Goal: Transaction & Acquisition: Download file/media

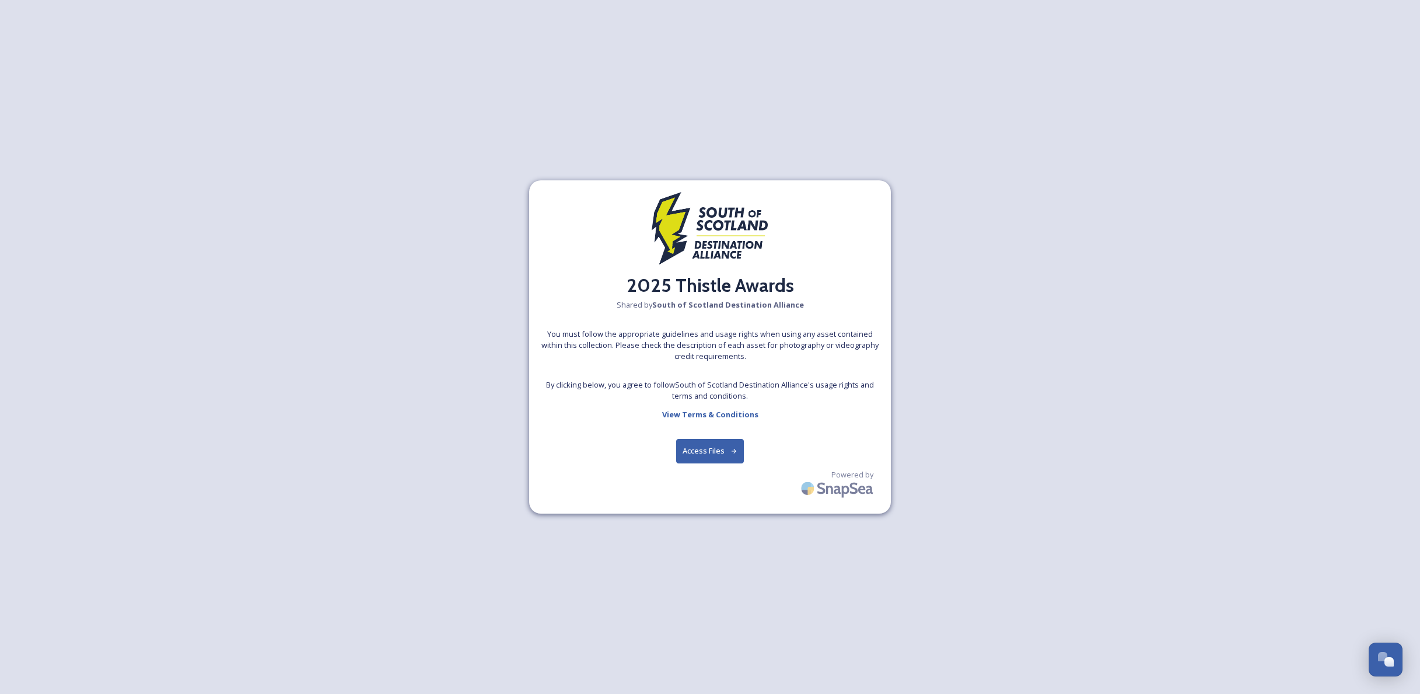
click at [717, 453] on button "Access Files" at bounding box center [710, 451] width 68 height 24
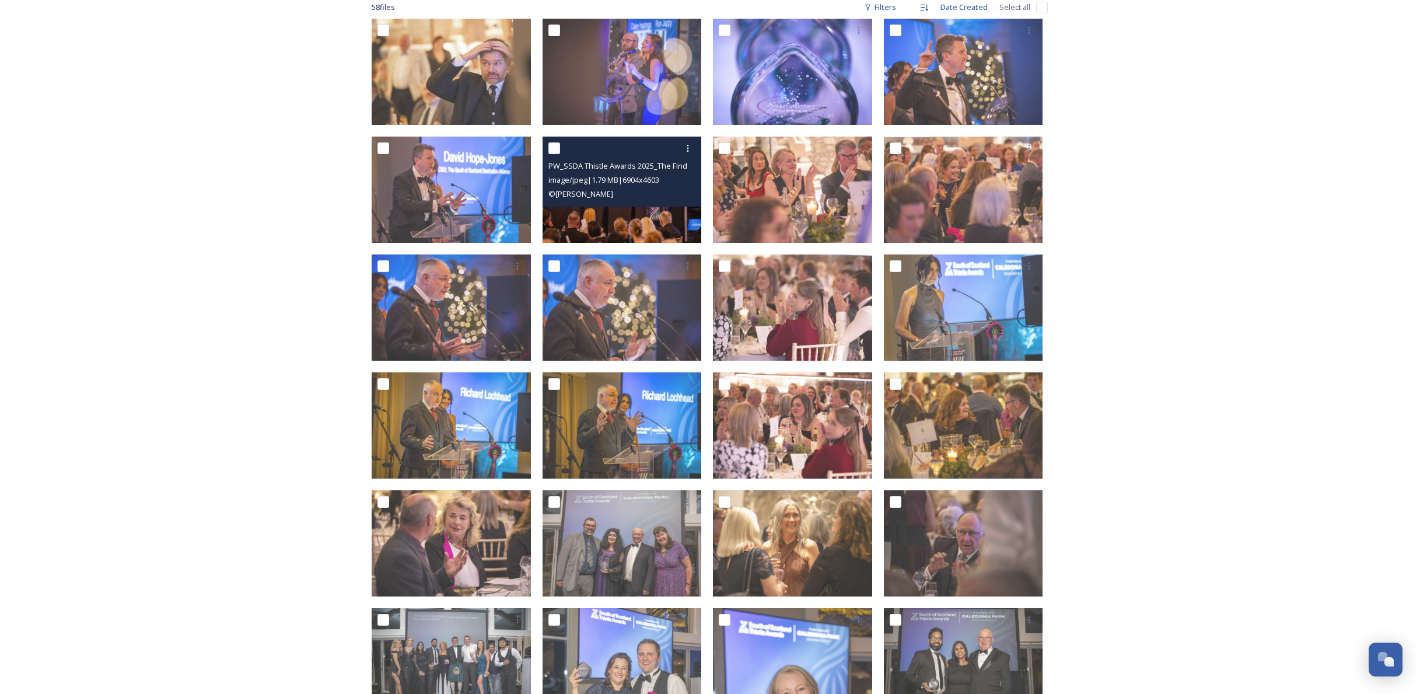
scroll to position [198, 0]
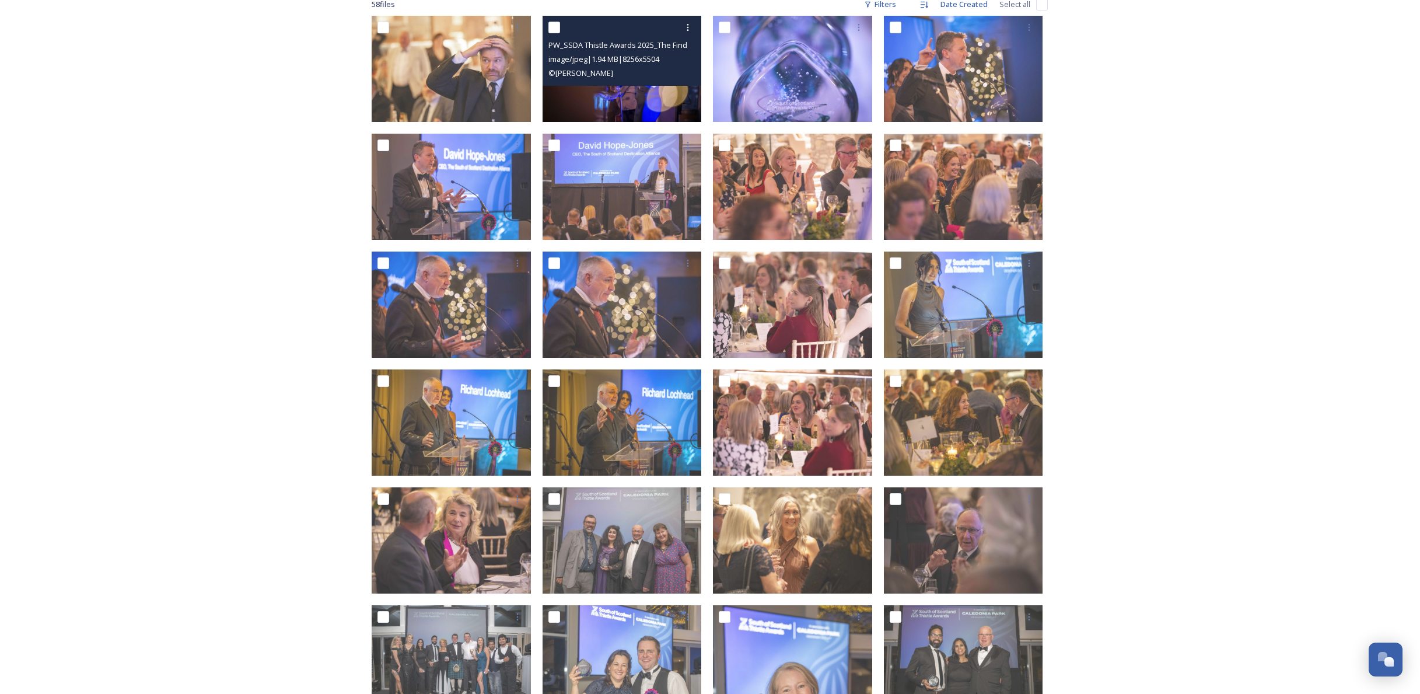
click at [617, 67] on div "© [PERSON_NAME]" at bounding box center [623, 73] width 151 height 14
click at [606, 44] on span "PW_SSDA Thistle Awards 2025_The Findra Family_pw7_2799.JPG" at bounding box center [658, 44] width 221 height 11
click at [606, 58] on span "image/jpeg | 1.94 MB | 8256 x 5504" at bounding box center [603, 59] width 111 height 11
click at [556, 26] on input "checkbox" at bounding box center [554, 28] width 12 height 12
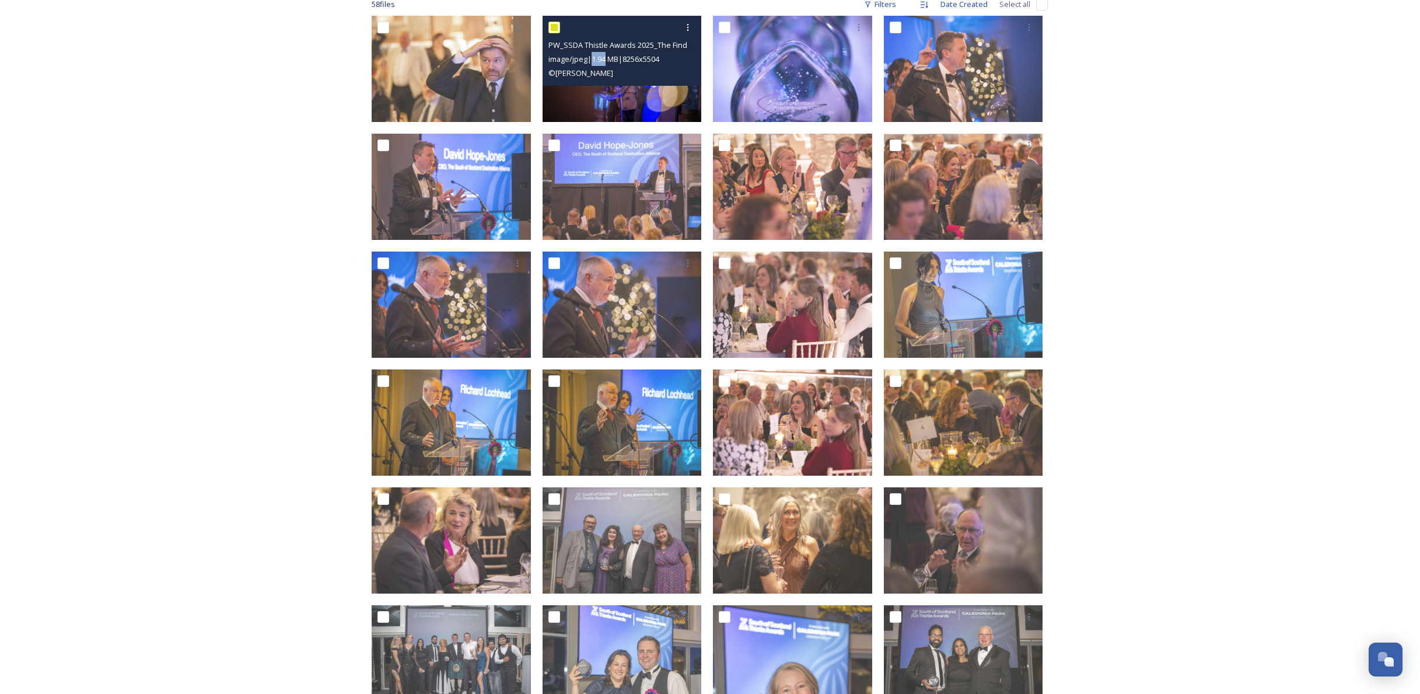
checkbox input "true"
click at [689, 28] on icon at bounding box center [687, 27] width 9 height 9
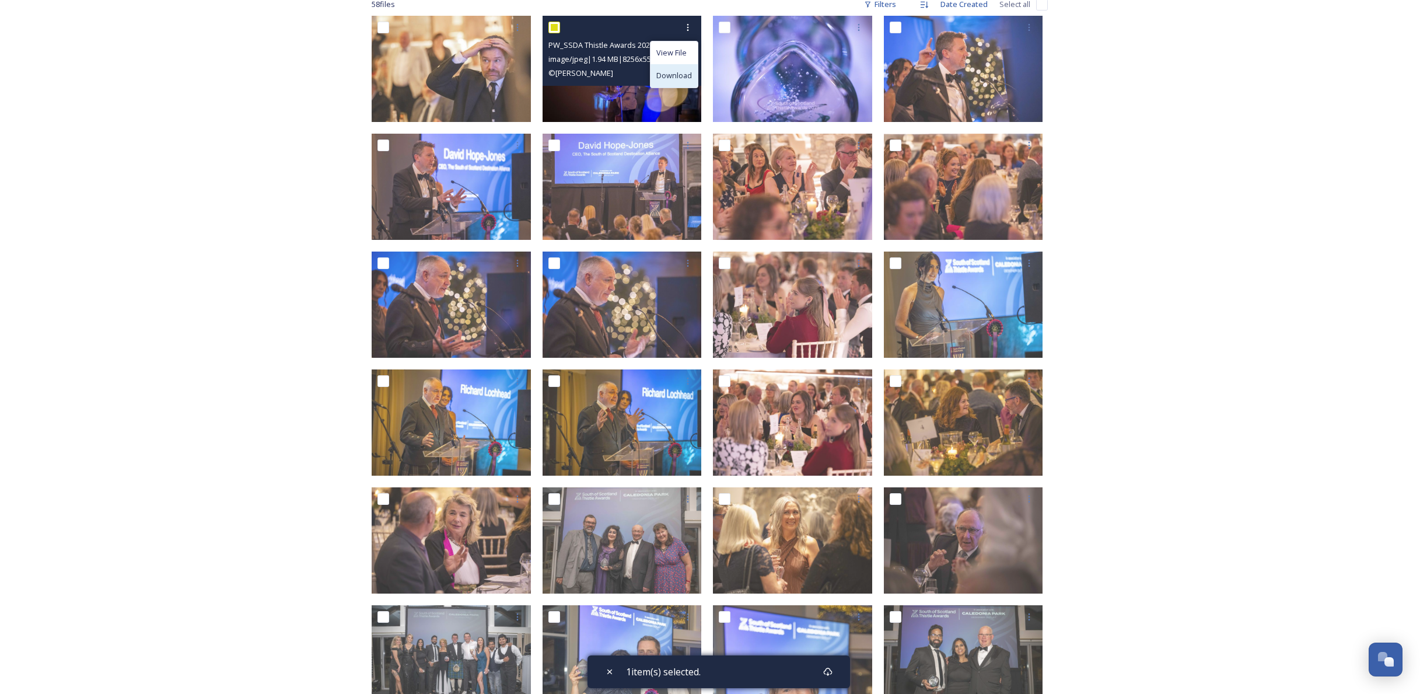
click at [675, 76] on span "Download" at bounding box center [674, 75] width 36 height 11
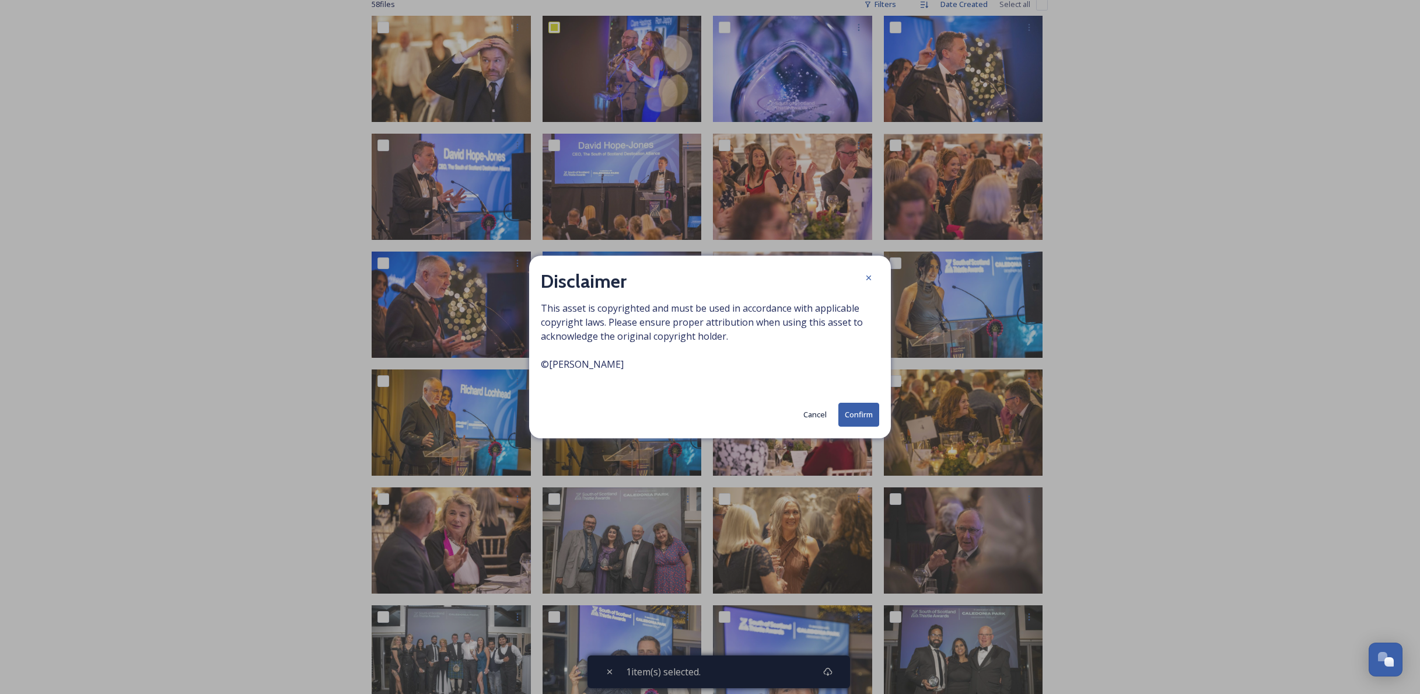
click at [856, 417] on button "Confirm" at bounding box center [858, 415] width 41 height 24
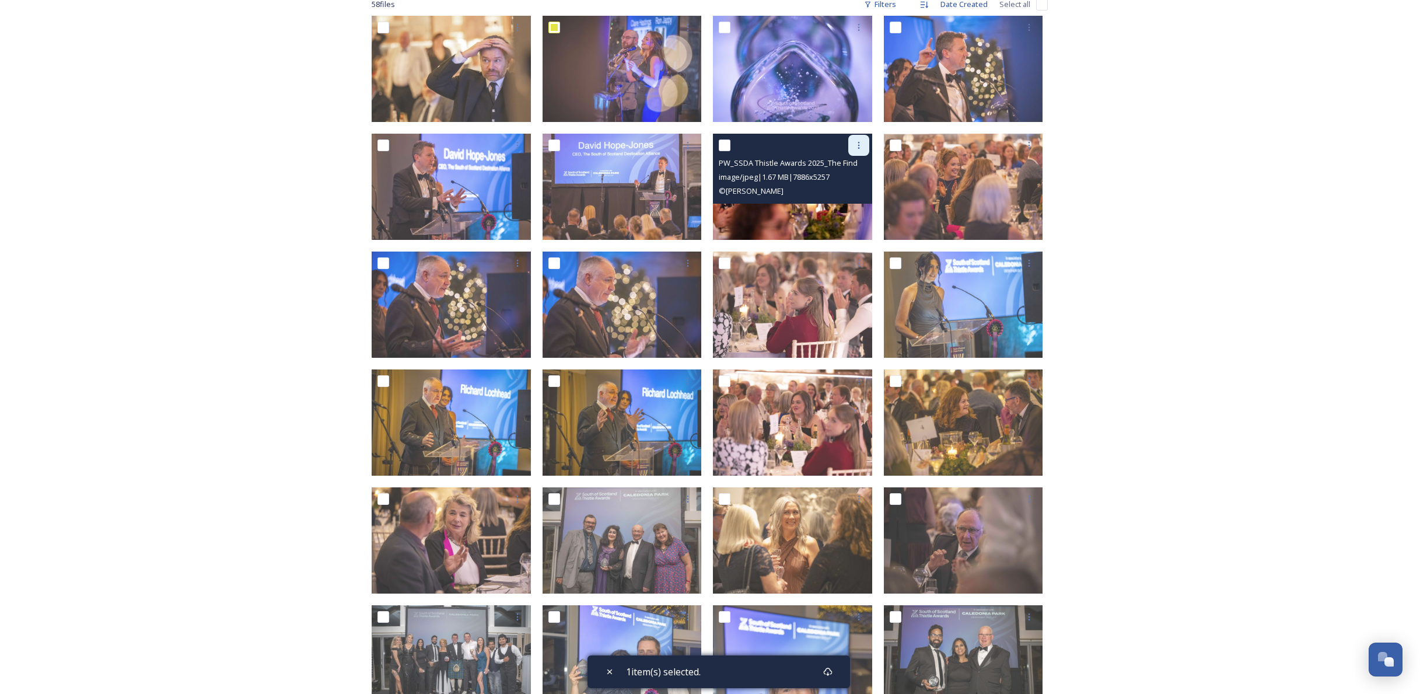
click at [862, 145] on icon at bounding box center [858, 145] width 9 height 9
click at [847, 191] on span "Download" at bounding box center [845, 193] width 36 height 11
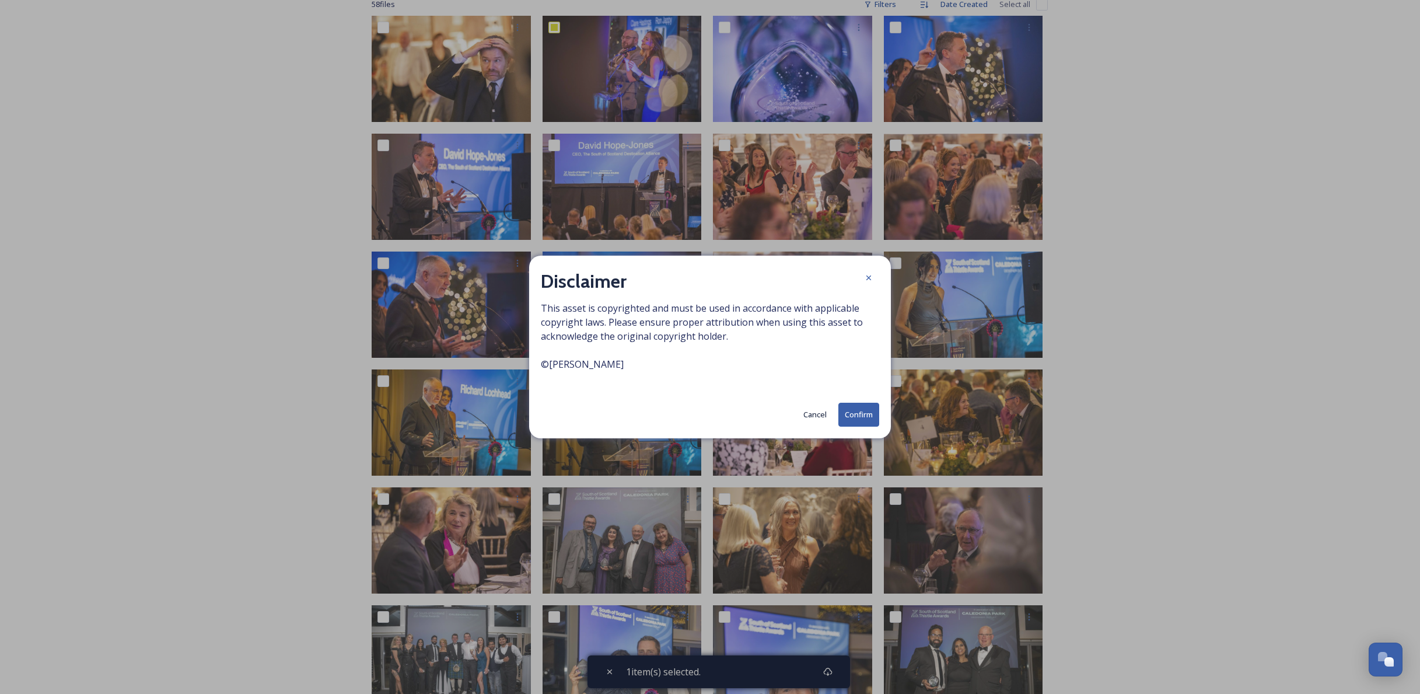
click at [854, 417] on button "Confirm" at bounding box center [858, 415] width 41 height 24
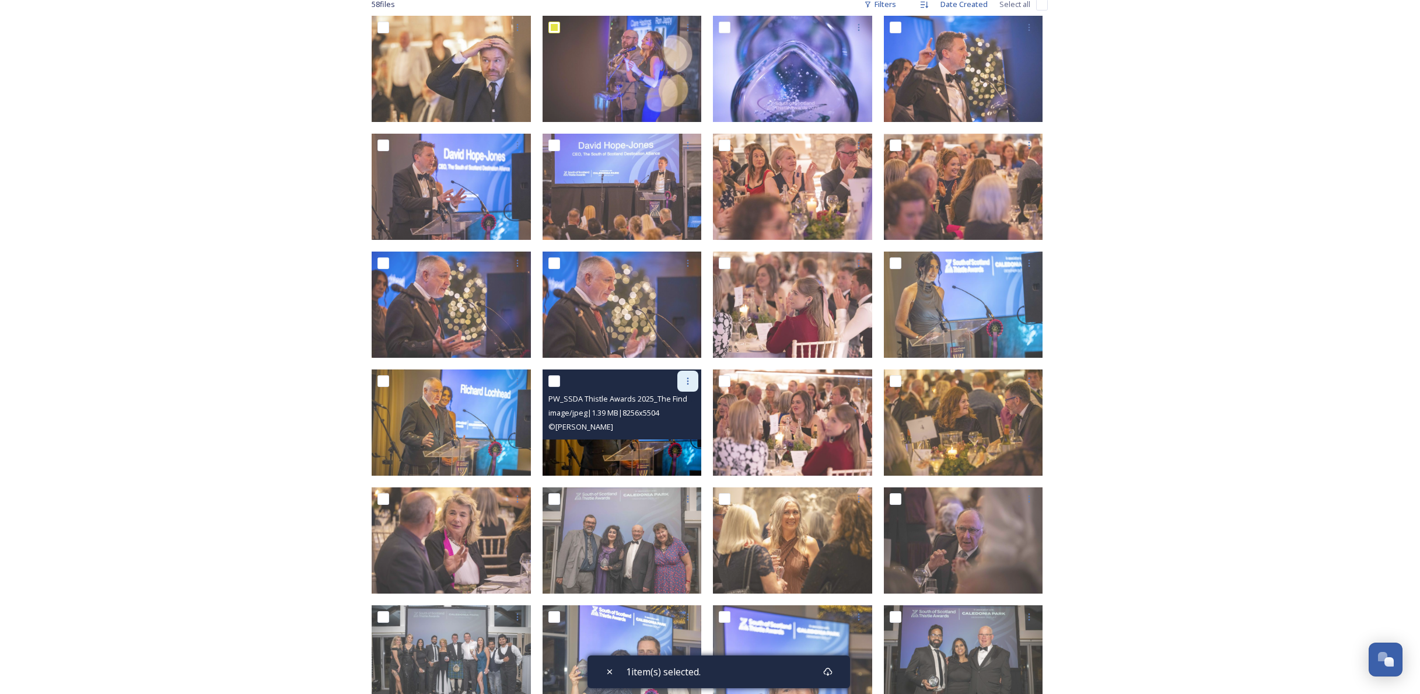
click at [691, 382] on icon at bounding box center [687, 380] width 9 height 9
click at [672, 429] on span "Download" at bounding box center [674, 429] width 36 height 11
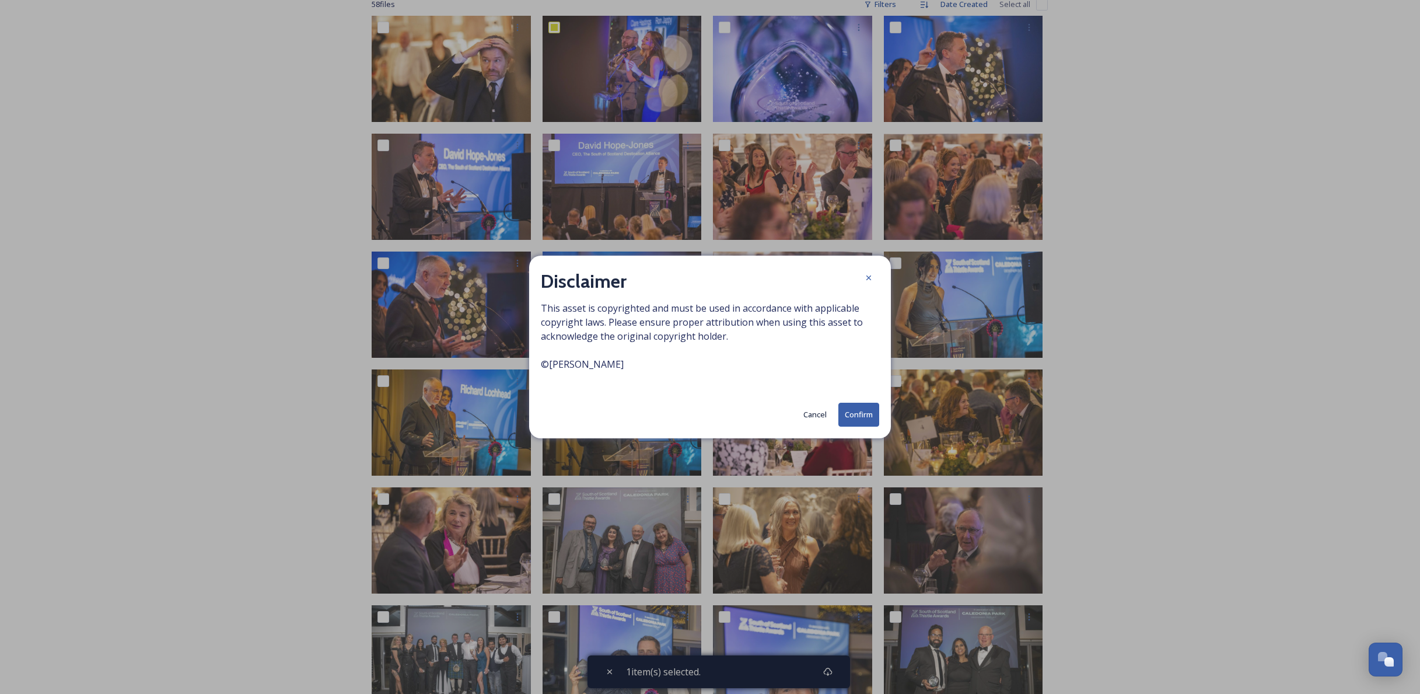
click at [868, 418] on button "Confirm" at bounding box center [858, 415] width 41 height 24
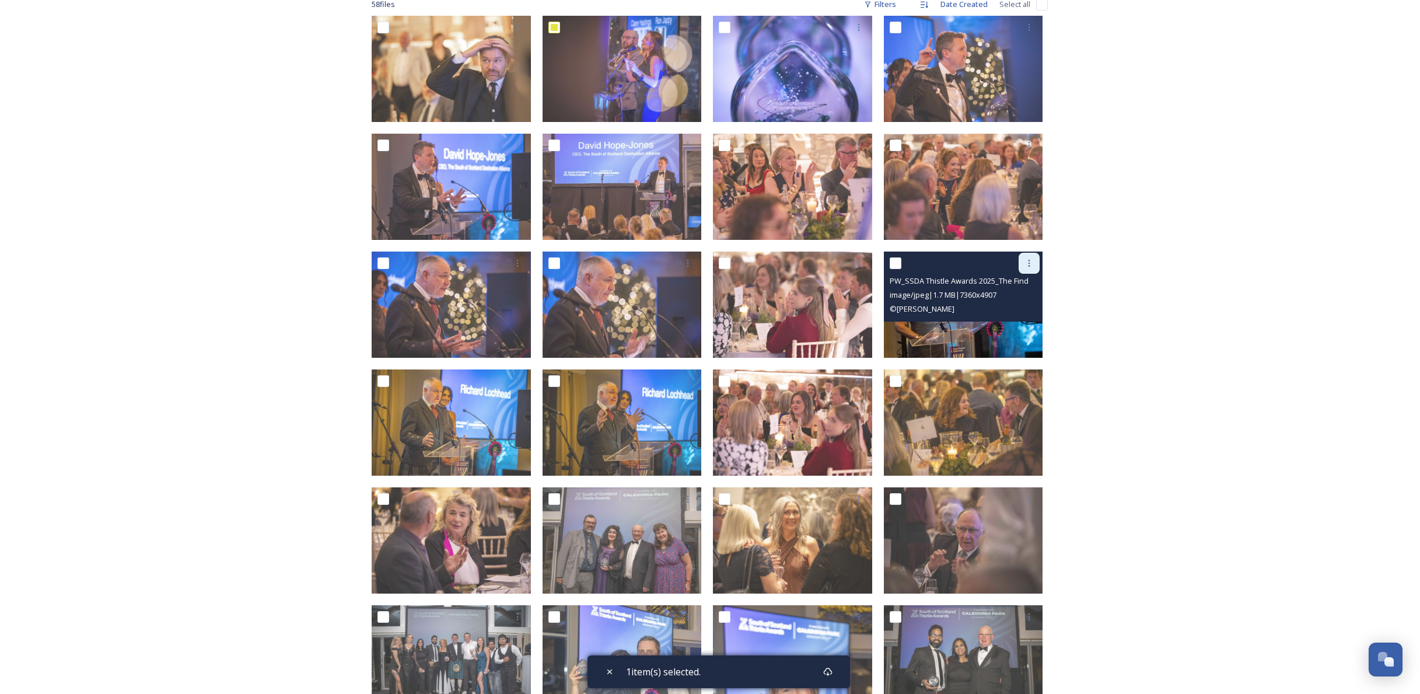
click at [1028, 264] on icon at bounding box center [1029, 262] width 9 height 9
click at [1018, 313] on span "Download" at bounding box center [1016, 311] width 36 height 11
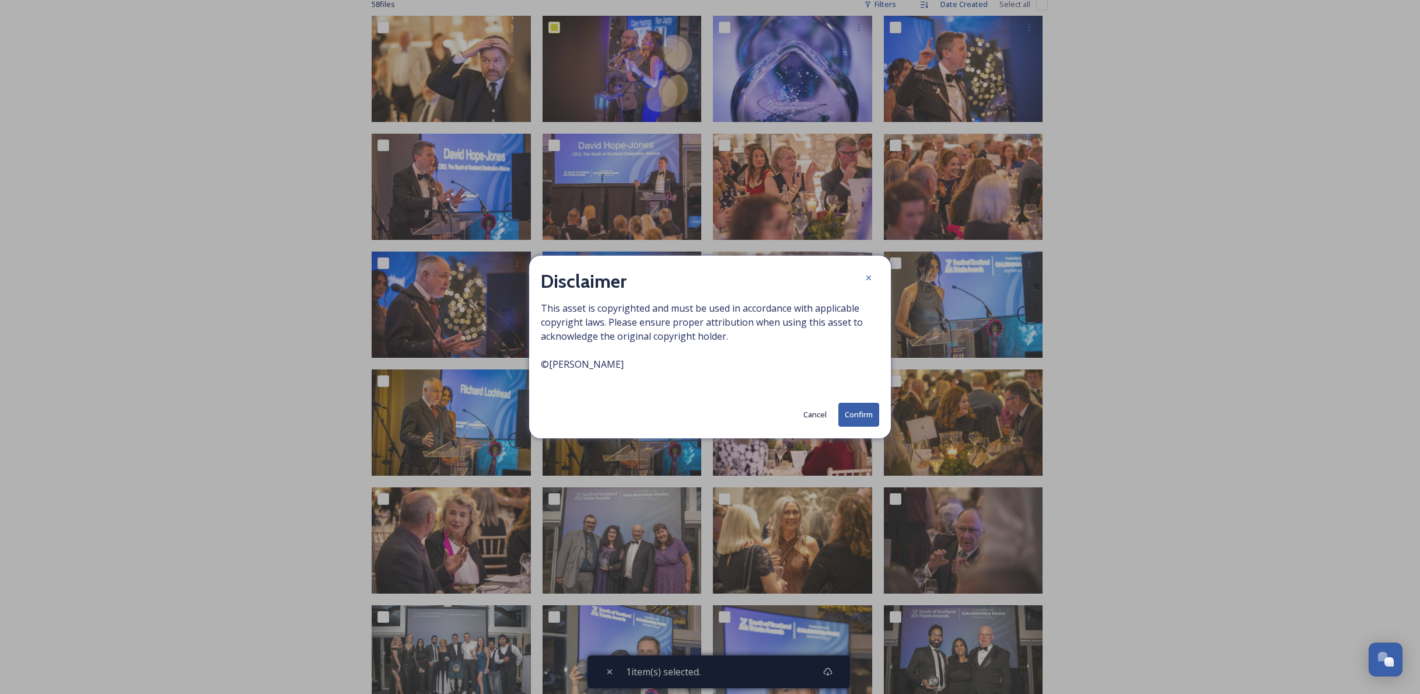
click at [854, 419] on button "Confirm" at bounding box center [858, 415] width 41 height 24
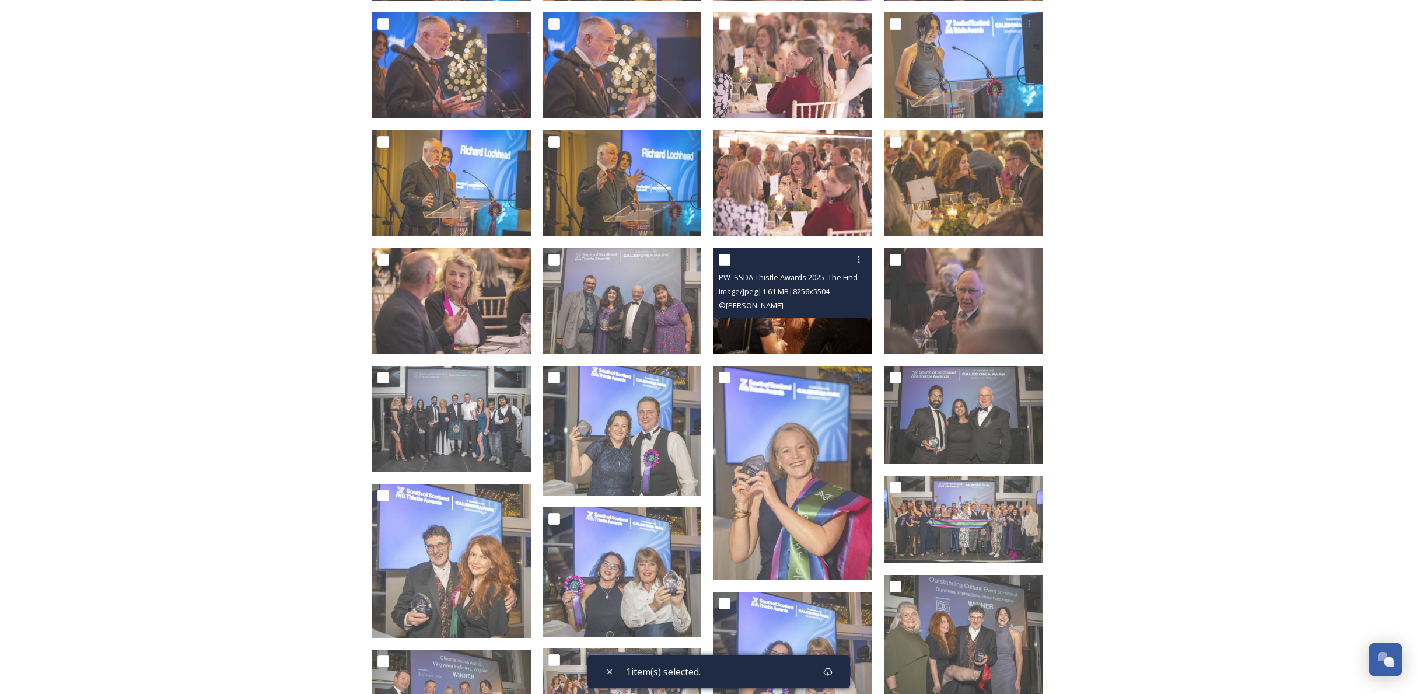
scroll to position [438, 0]
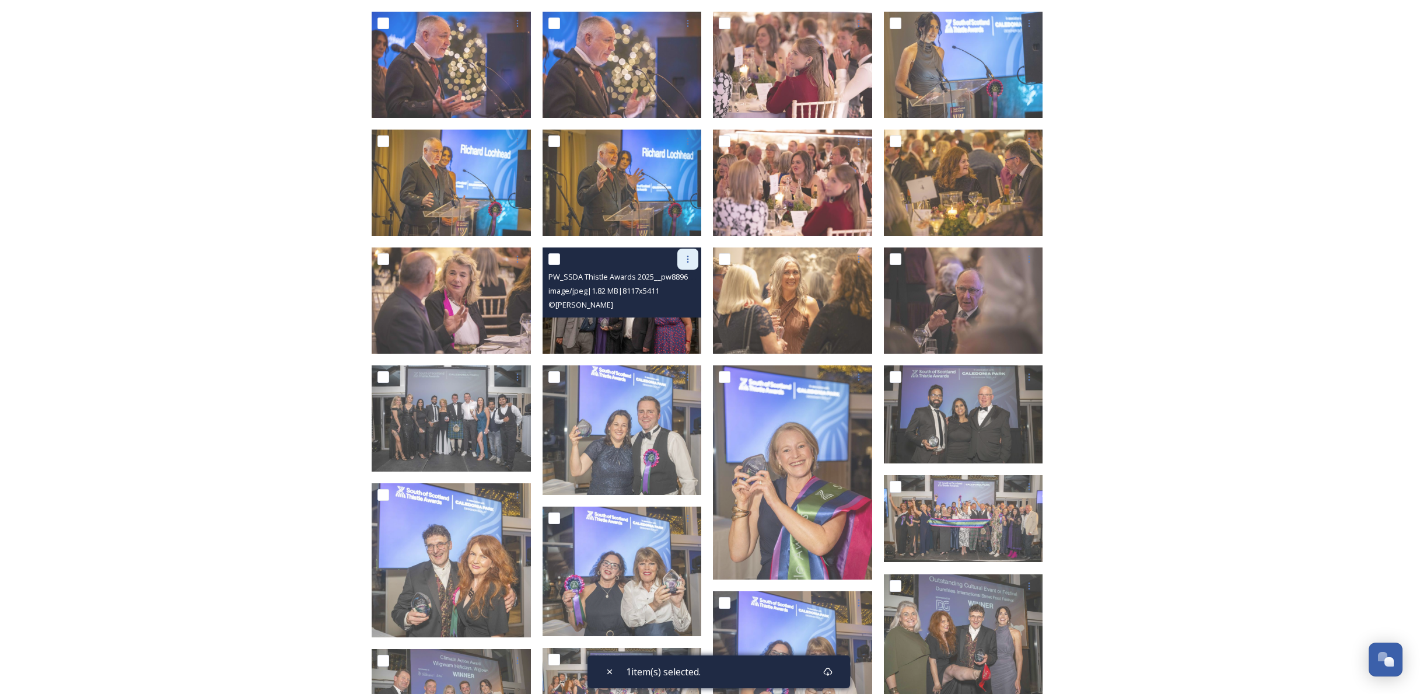
click at [689, 257] on icon at bounding box center [687, 258] width 9 height 9
click at [681, 307] on span "Download" at bounding box center [674, 307] width 36 height 11
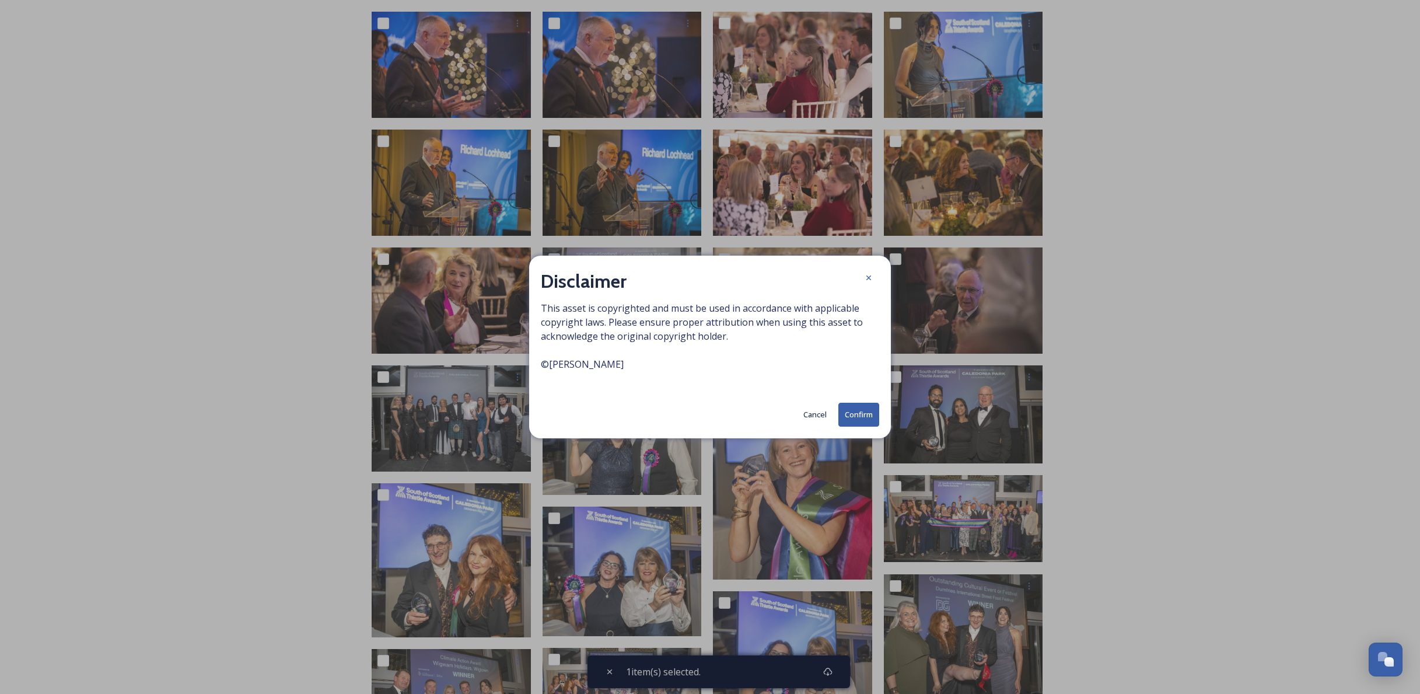
click at [861, 413] on button "Confirm" at bounding box center [858, 415] width 41 height 24
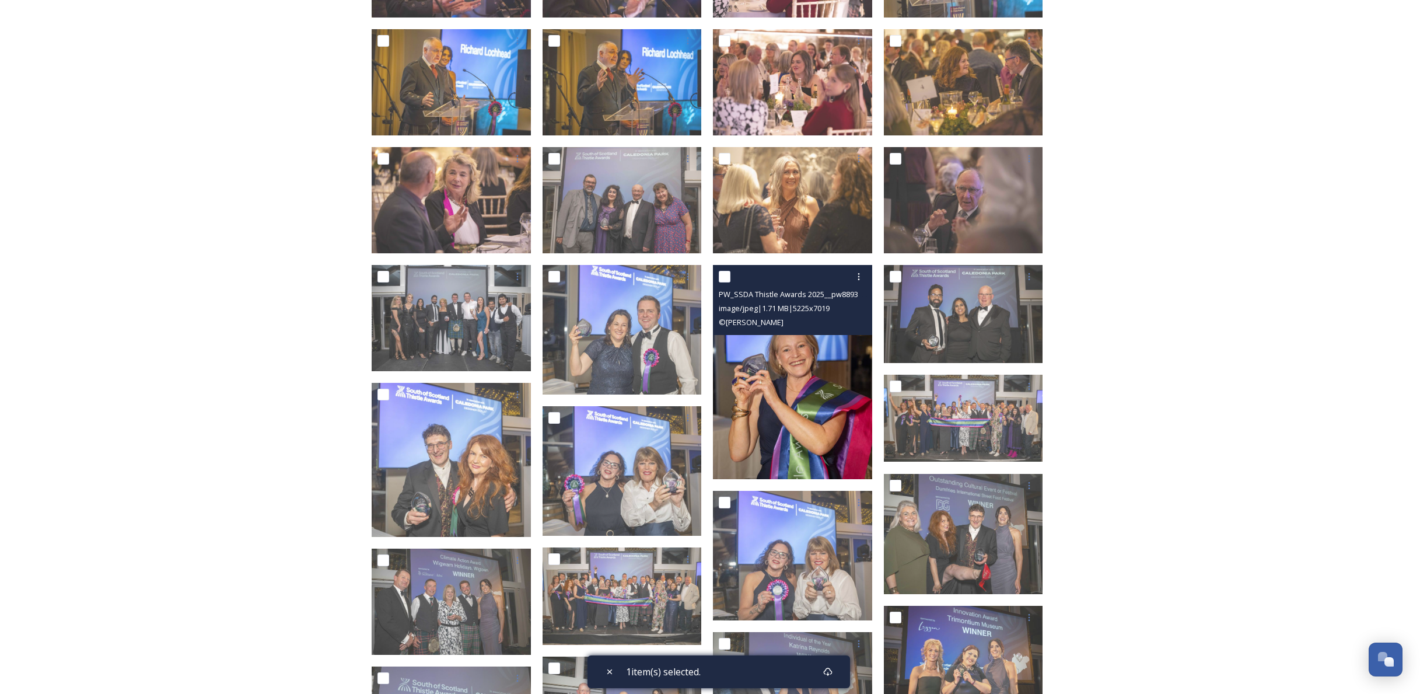
scroll to position [543, 0]
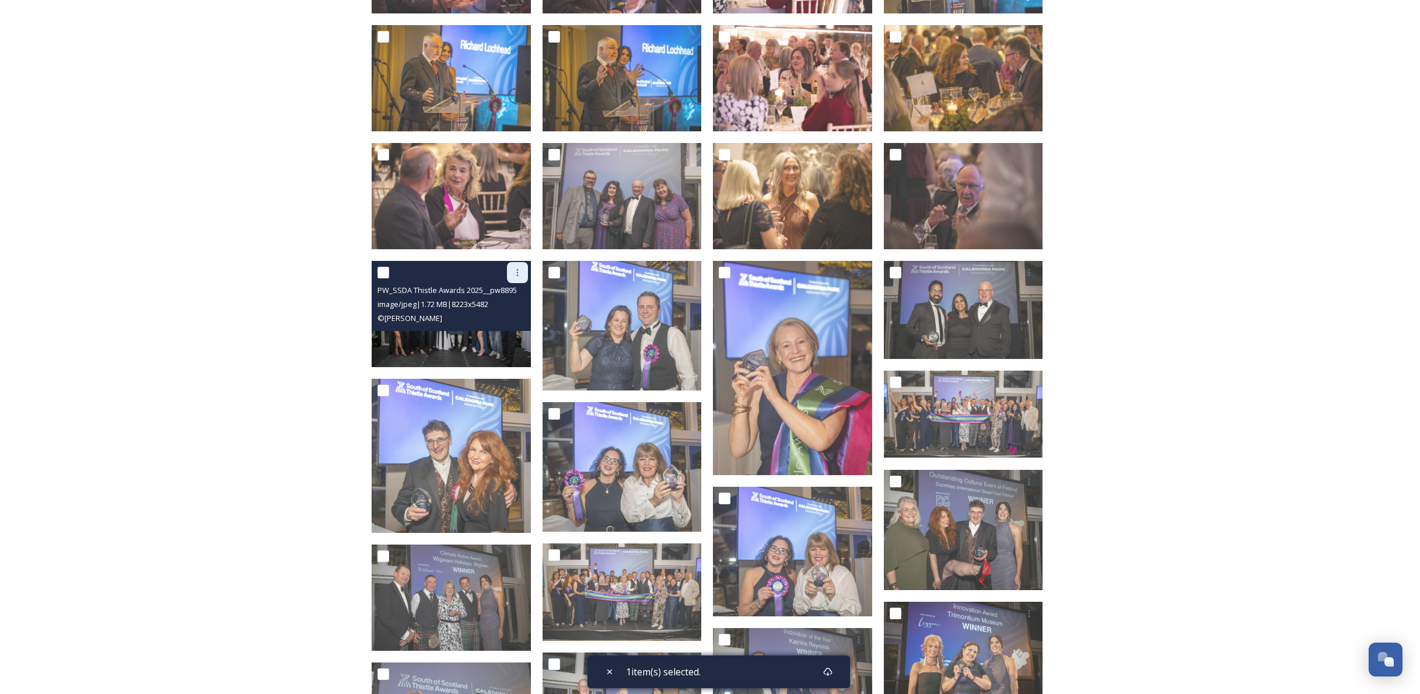
click at [522, 272] on div at bounding box center [517, 272] width 21 height 21
click at [508, 318] on span "Download" at bounding box center [504, 320] width 36 height 11
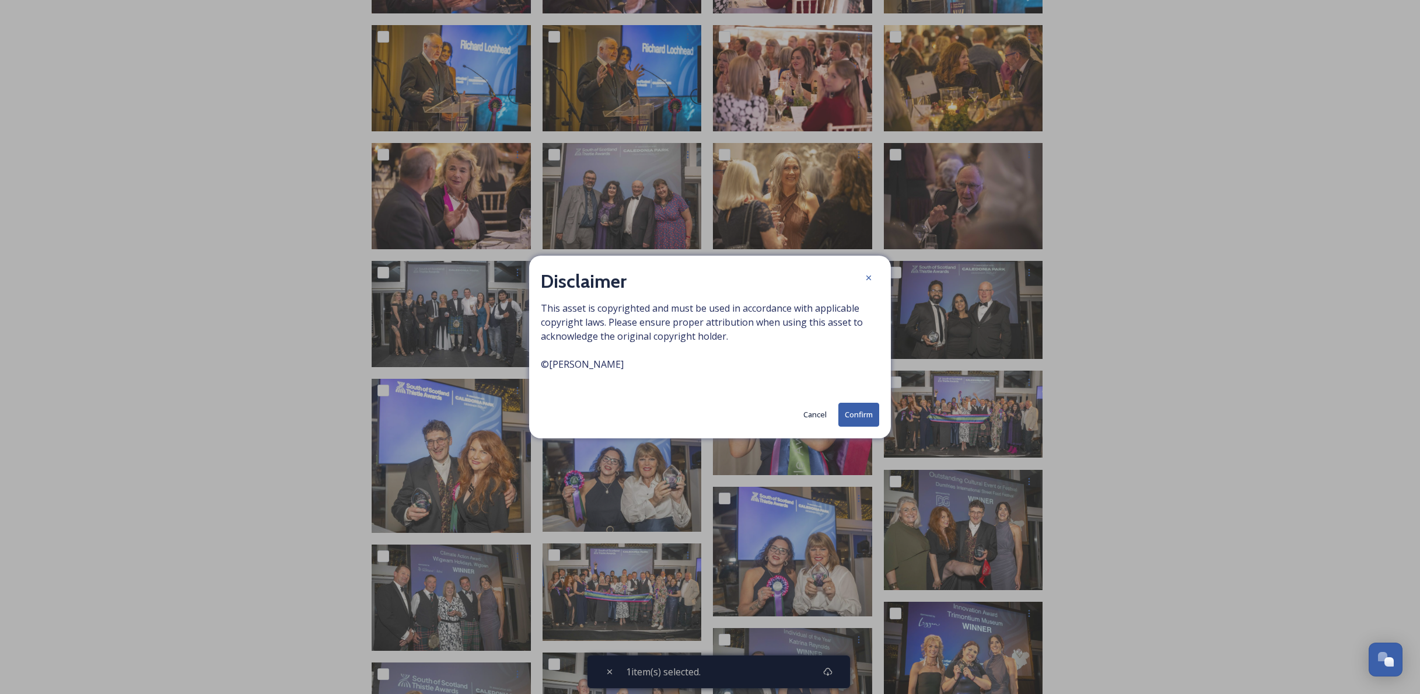
click at [865, 415] on button "Confirm" at bounding box center [858, 415] width 41 height 24
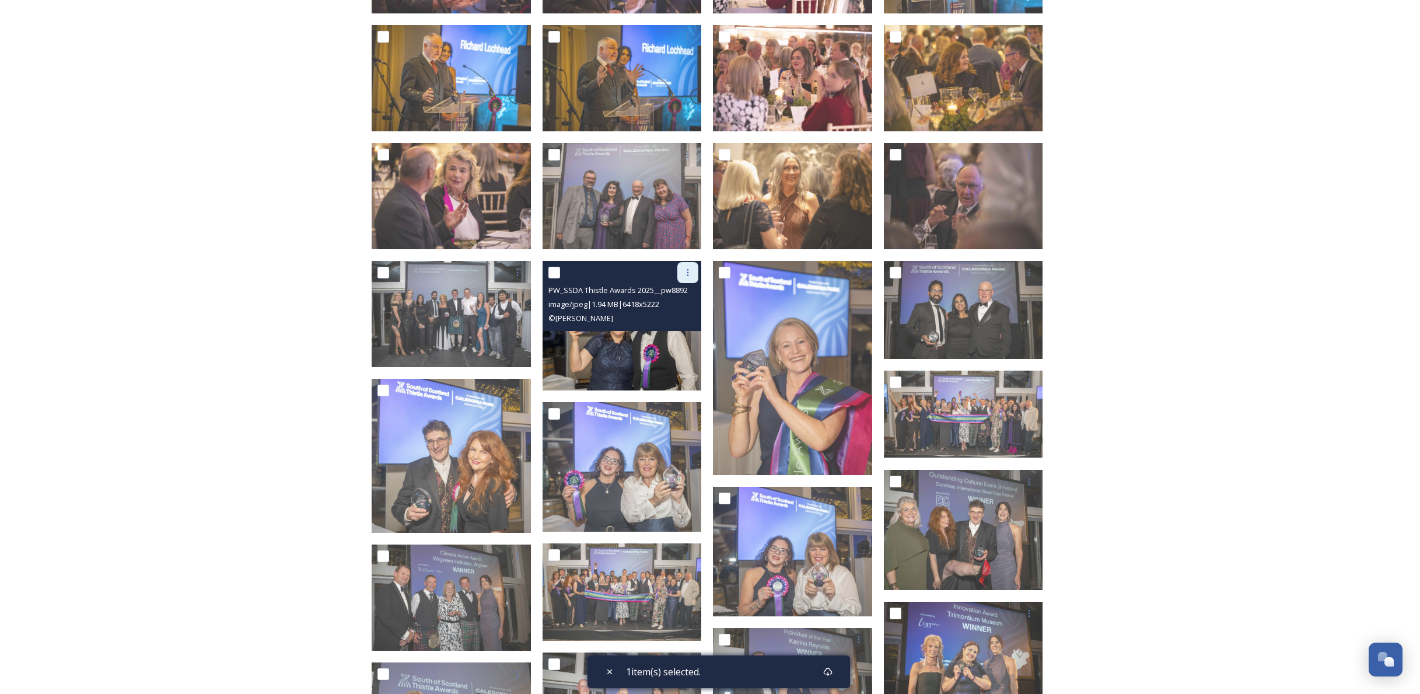
click at [687, 271] on icon at bounding box center [687, 272] width 9 height 9
click at [677, 320] on span "Download" at bounding box center [674, 320] width 36 height 11
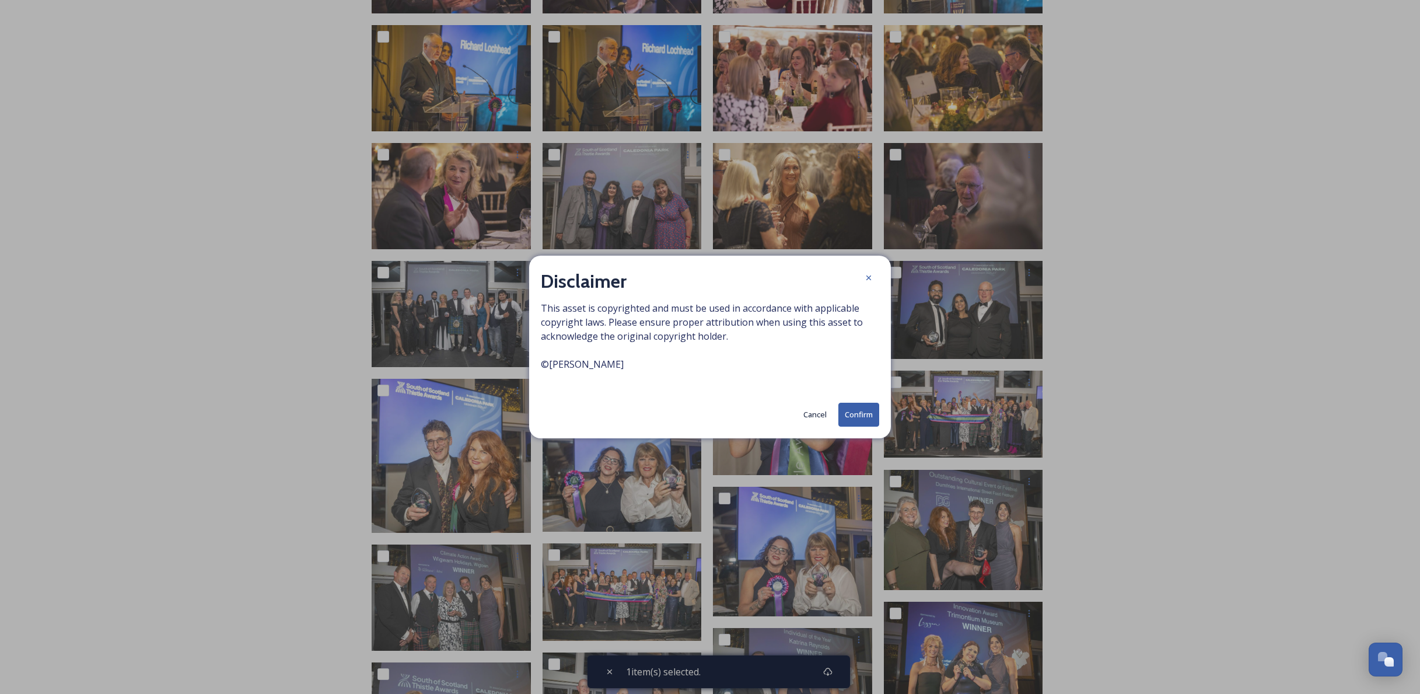
click at [869, 414] on button "Confirm" at bounding box center [858, 415] width 41 height 24
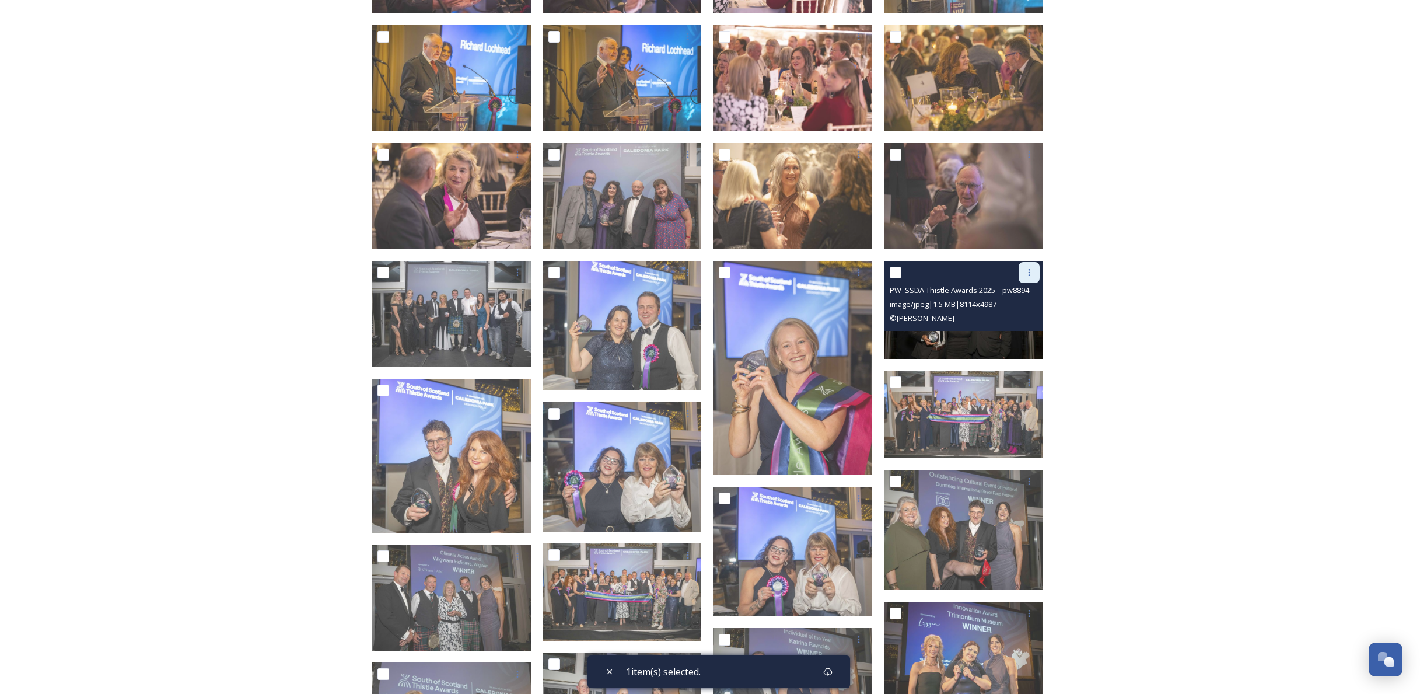
click at [1032, 270] on icon at bounding box center [1029, 272] width 9 height 9
click at [1016, 319] on span "Download" at bounding box center [1016, 320] width 36 height 11
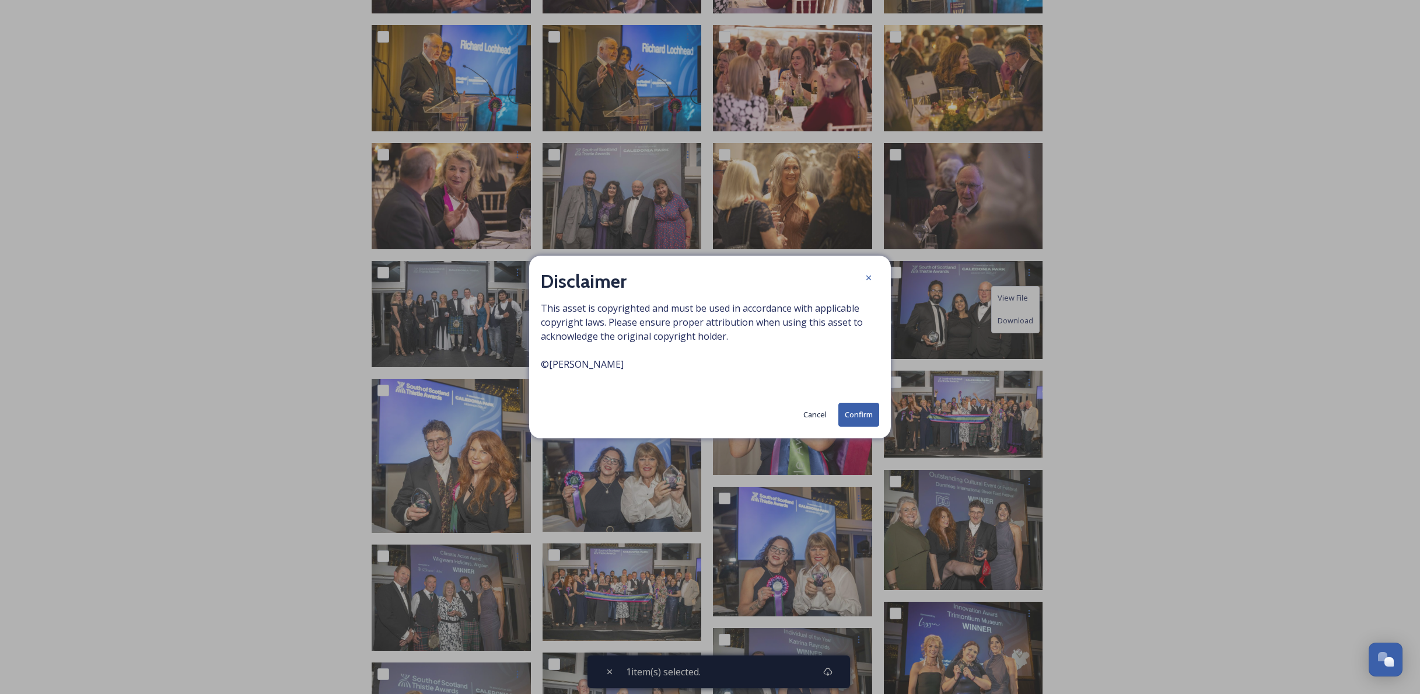
click at [863, 415] on button "Confirm" at bounding box center [858, 415] width 41 height 24
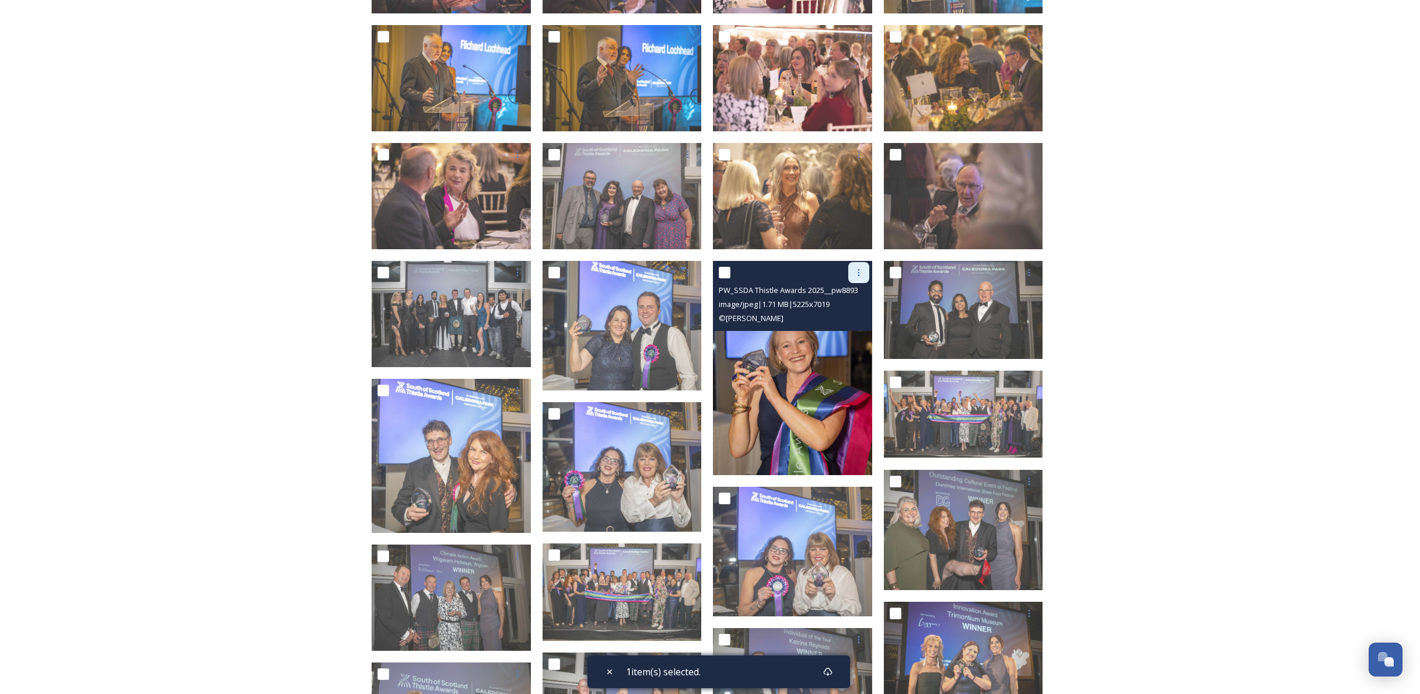
click at [858, 275] on icon at bounding box center [858, 272] width 9 height 9
click at [844, 319] on span "Download" at bounding box center [845, 320] width 36 height 11
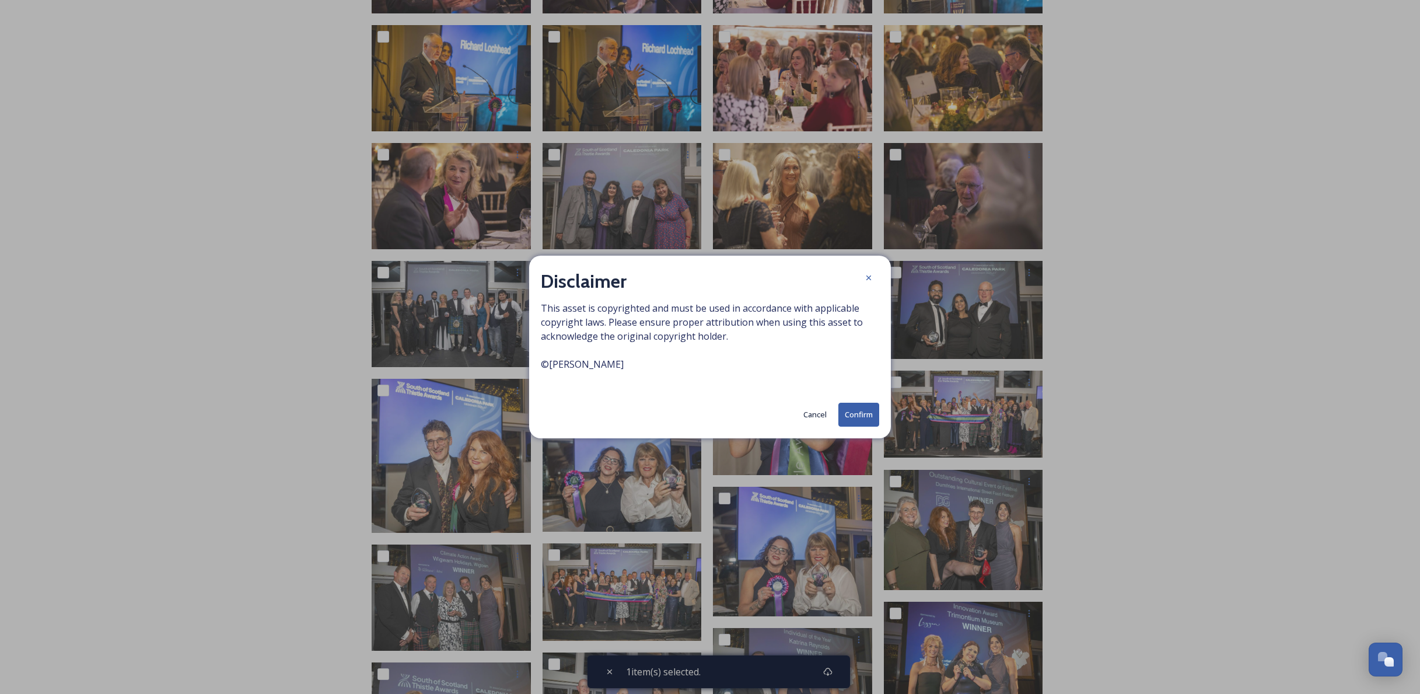
click at [859, 408] on button "Confirm" at bounding box center [858, 415] width 41 height 24
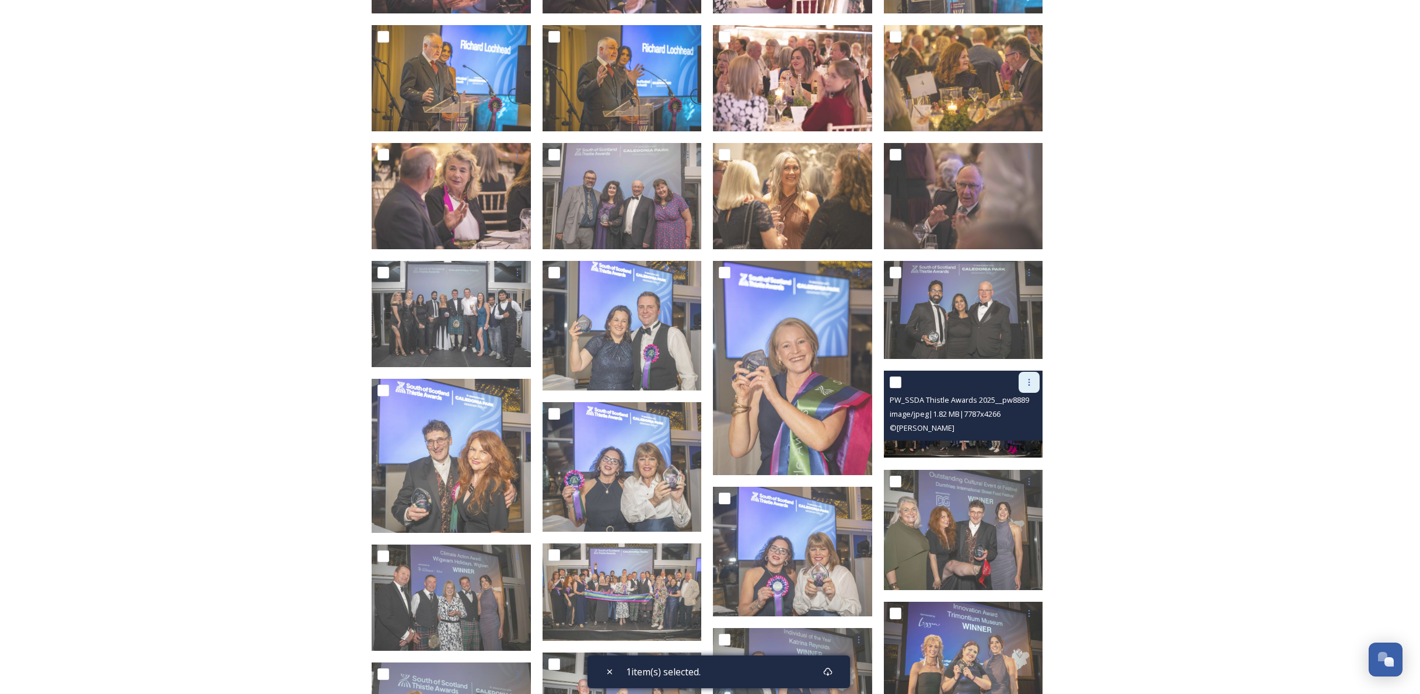
click at [1029, 384] on icon at bounding box center [1030, 382] width 2 height 7
click at [1017, 431] on span "Download" at bounding box center [1016, 430] width 36 height 11
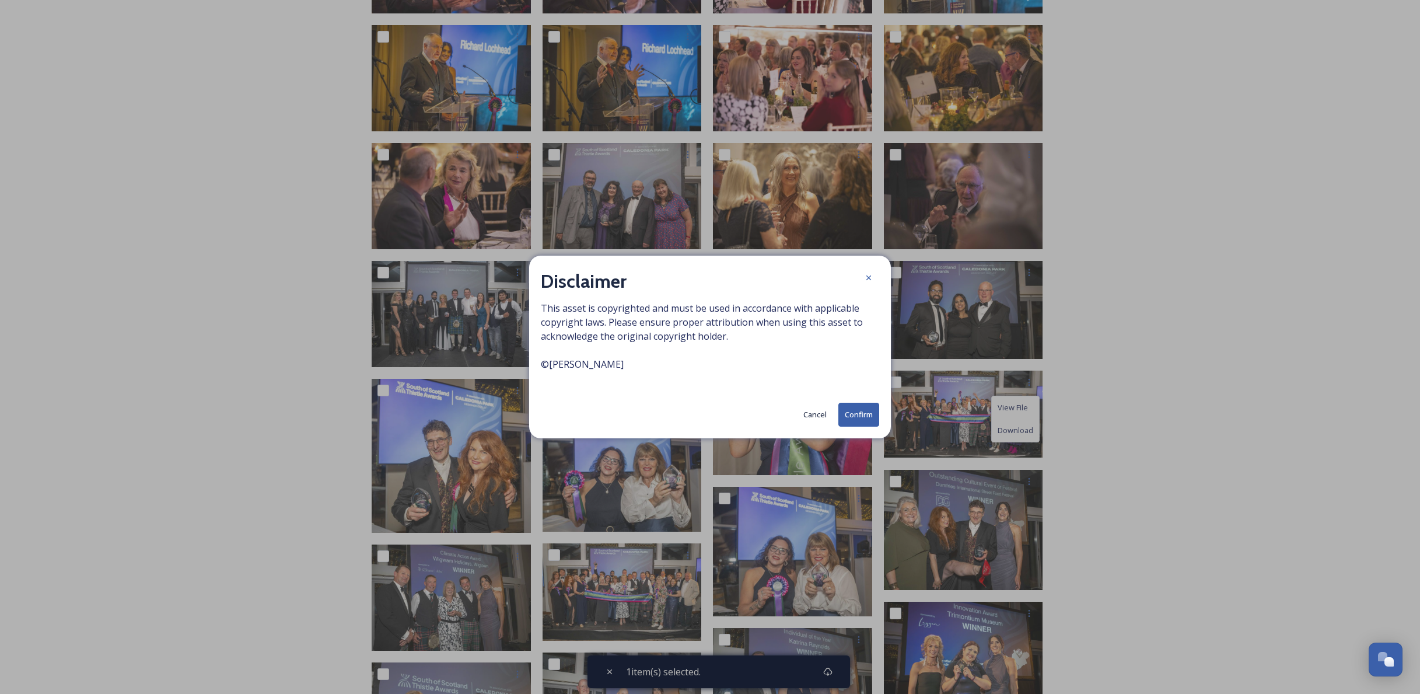
click at [850, 411] on button "Confirm" at bounding box center [858, 415] width 41 height 24
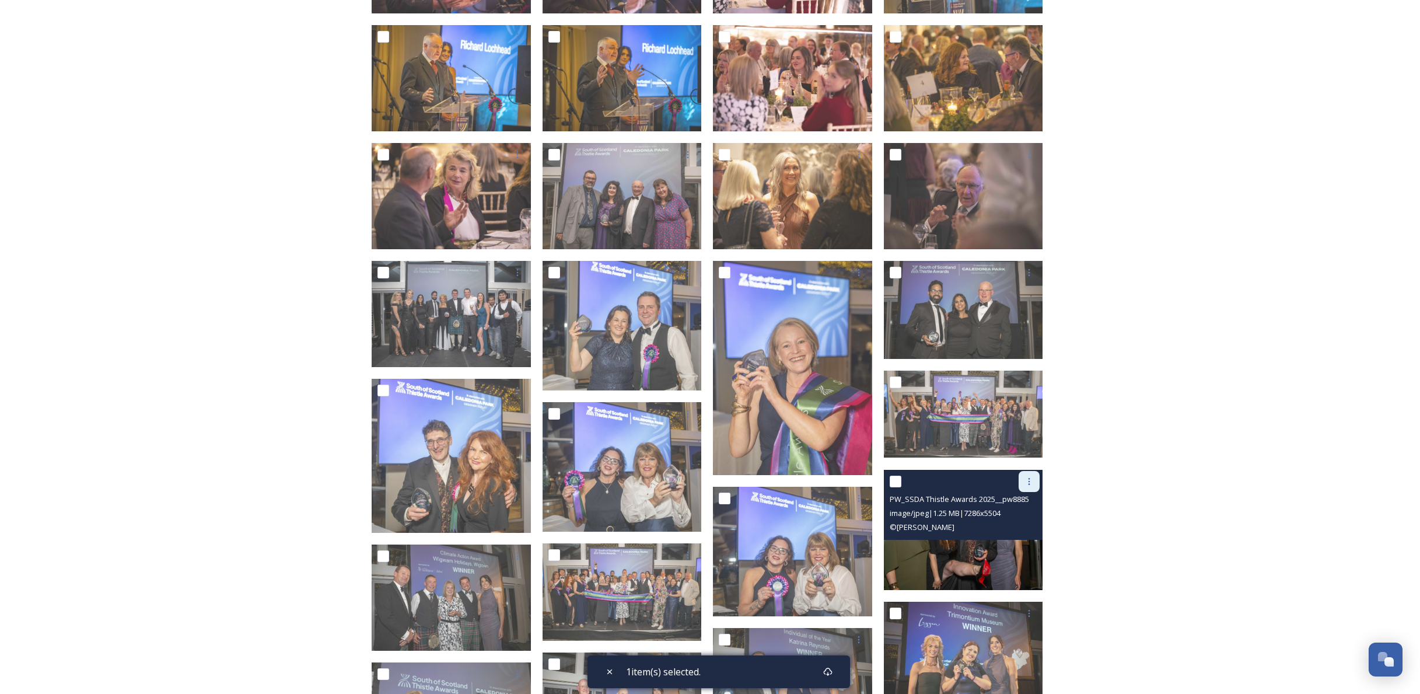
click at [1028, 482] on icon at bounding box center [1029, 481] width 9 height 9
click at [1013, 528] on span "Download" at bounding box center [1016, 529] width 36 height 11
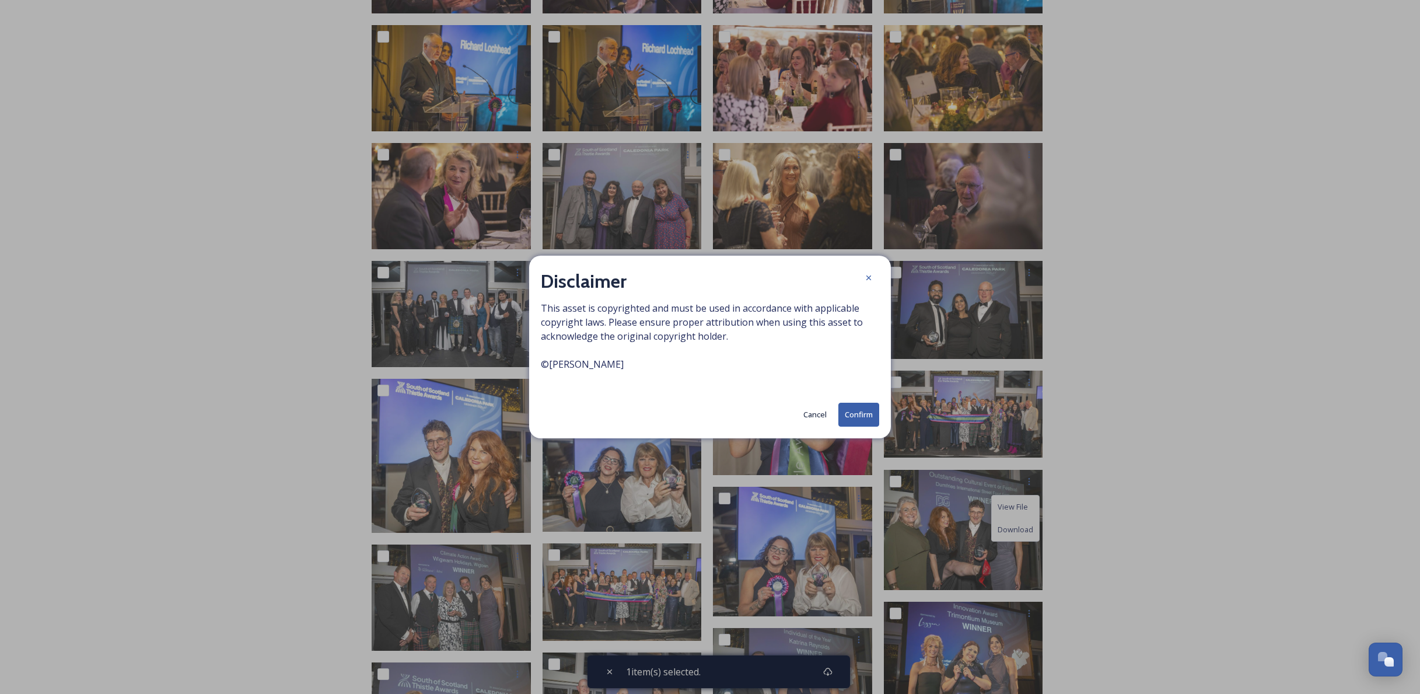
click at [855, 418] on button "Confirm" at bounding box center [858, 415] width 41 height 24
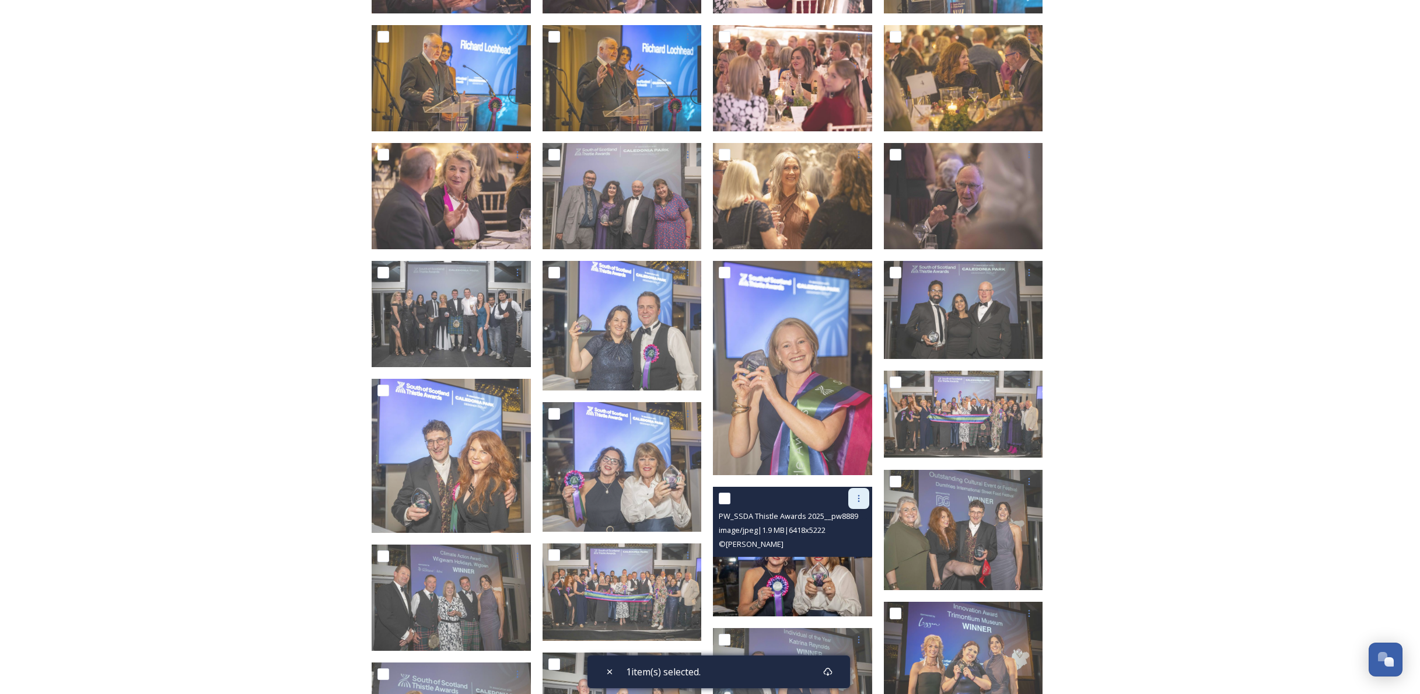
click at [858, 495] on icon at bounding box center [859, 498] width 2 height 7
click at [842, 546] on span "Download" at bounding box center [845, 546] width 36 height 11
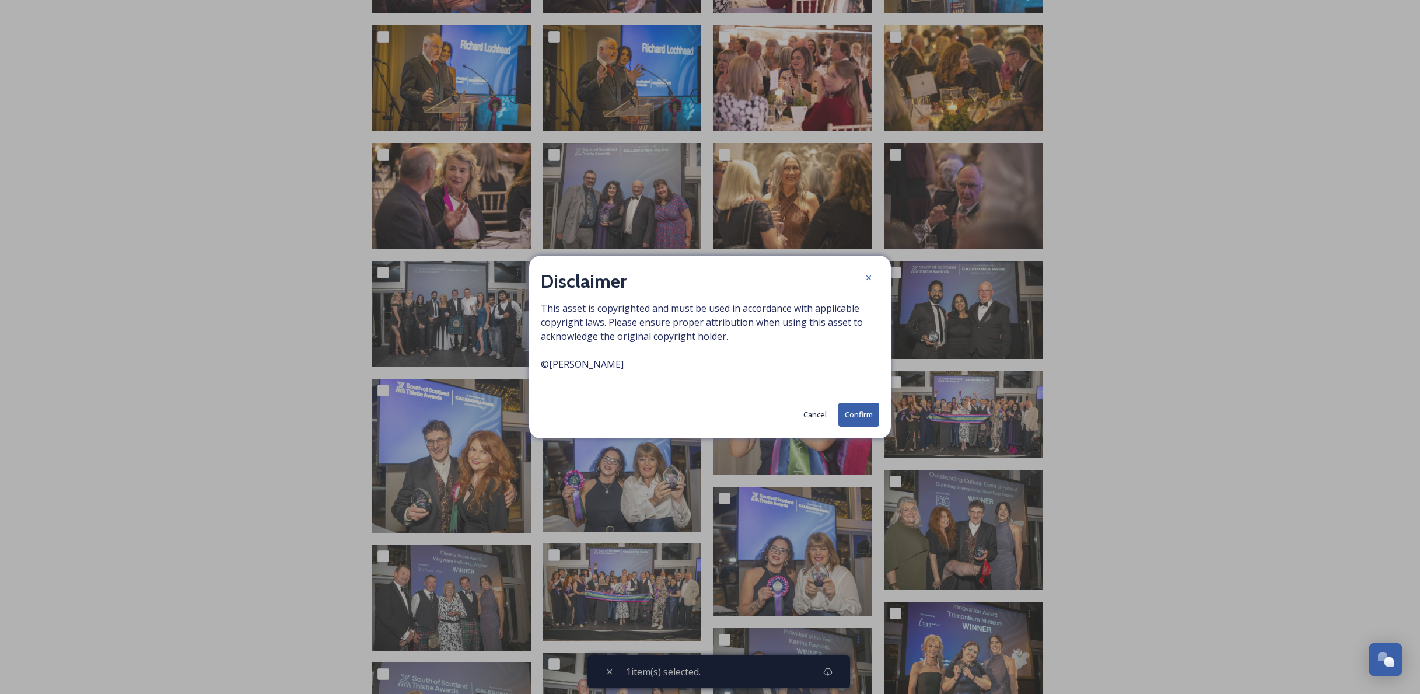
click at [855, 417] on button "Confirm" at bounding box center [858, 415] width 41 height 24
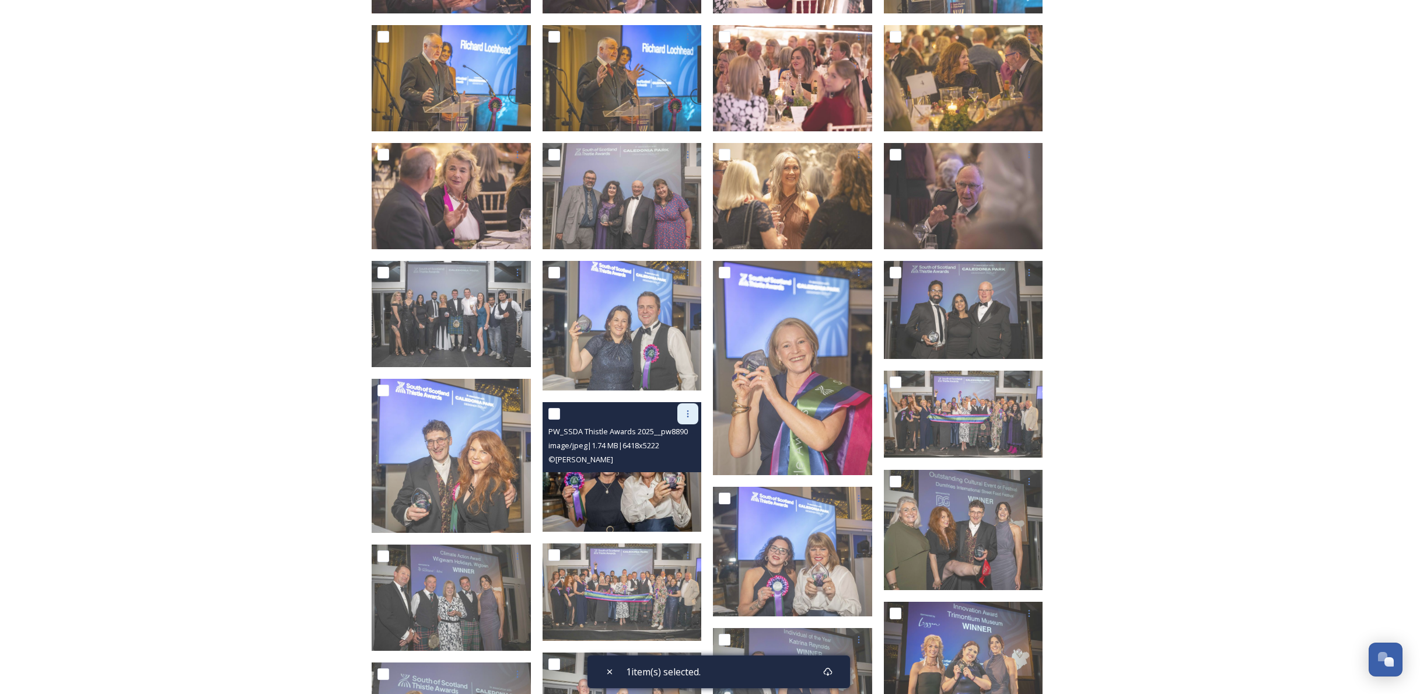
click at [691, 414] on icon at bounding box center [687, 413] width 9 height 9
click at [682, 460] on span "Download" at bounding box center [674, 461] width 36 height 11
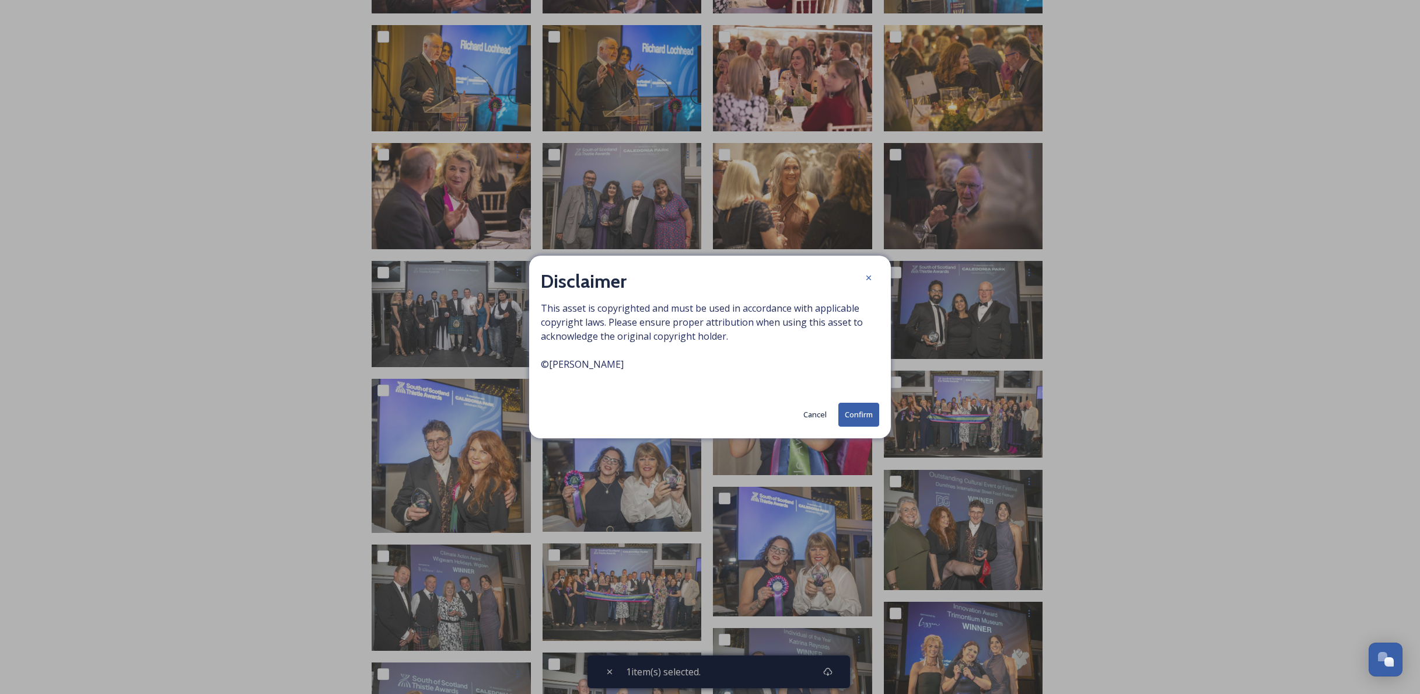
click at [850, 415] on button "Confirm" at bounding box center [858, 415] width 41 height 24
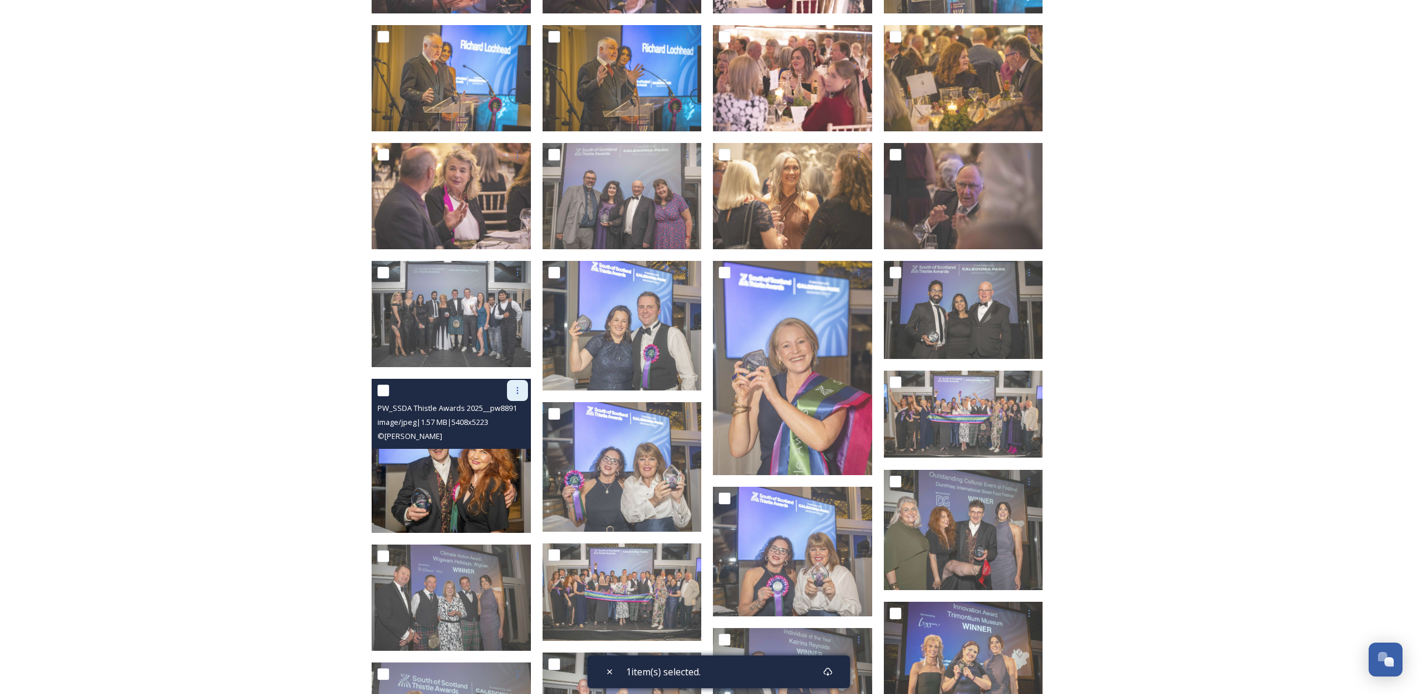
click at [519, 390] on icon at bounding box center [517, 390] width 9 height 9
click at [506, 438] on span "Download" at bounding box center [504, 438] width 36 height 11
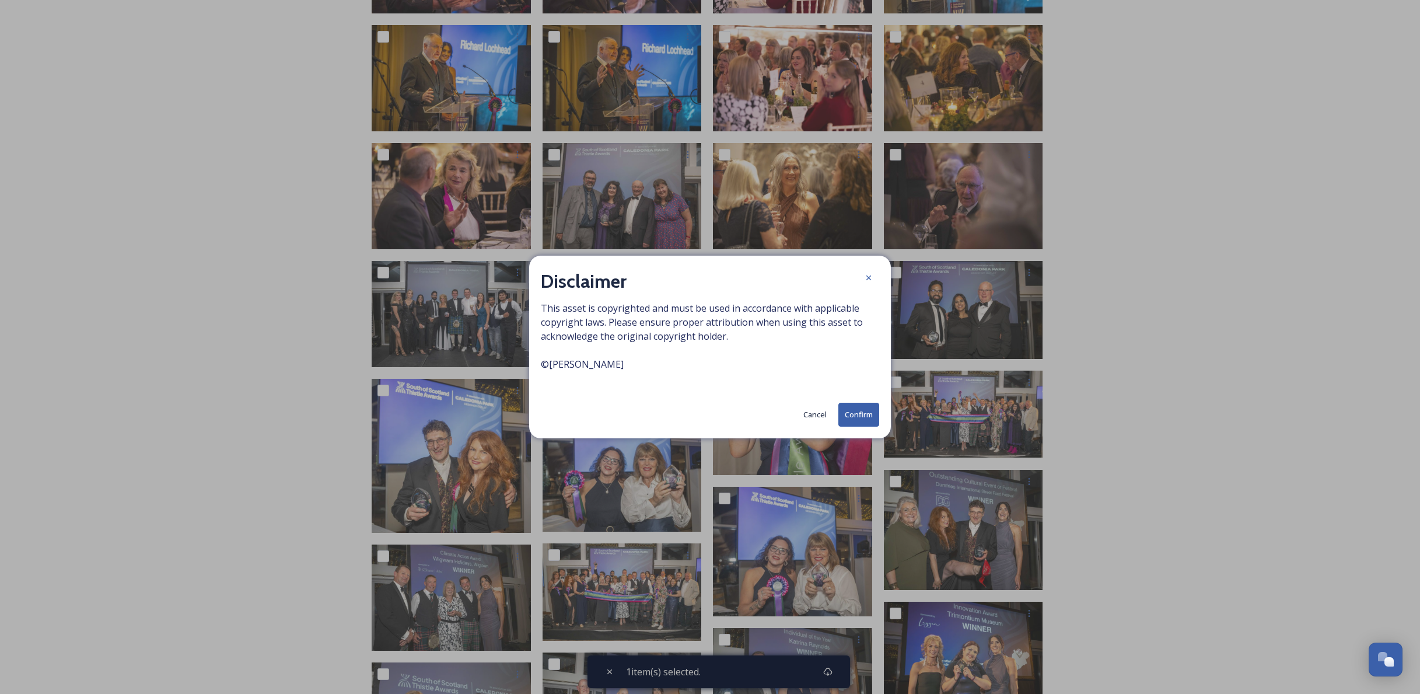
click at [856, 416] on button "Confirm" at bounding box center [858, 415] width 41 height 24
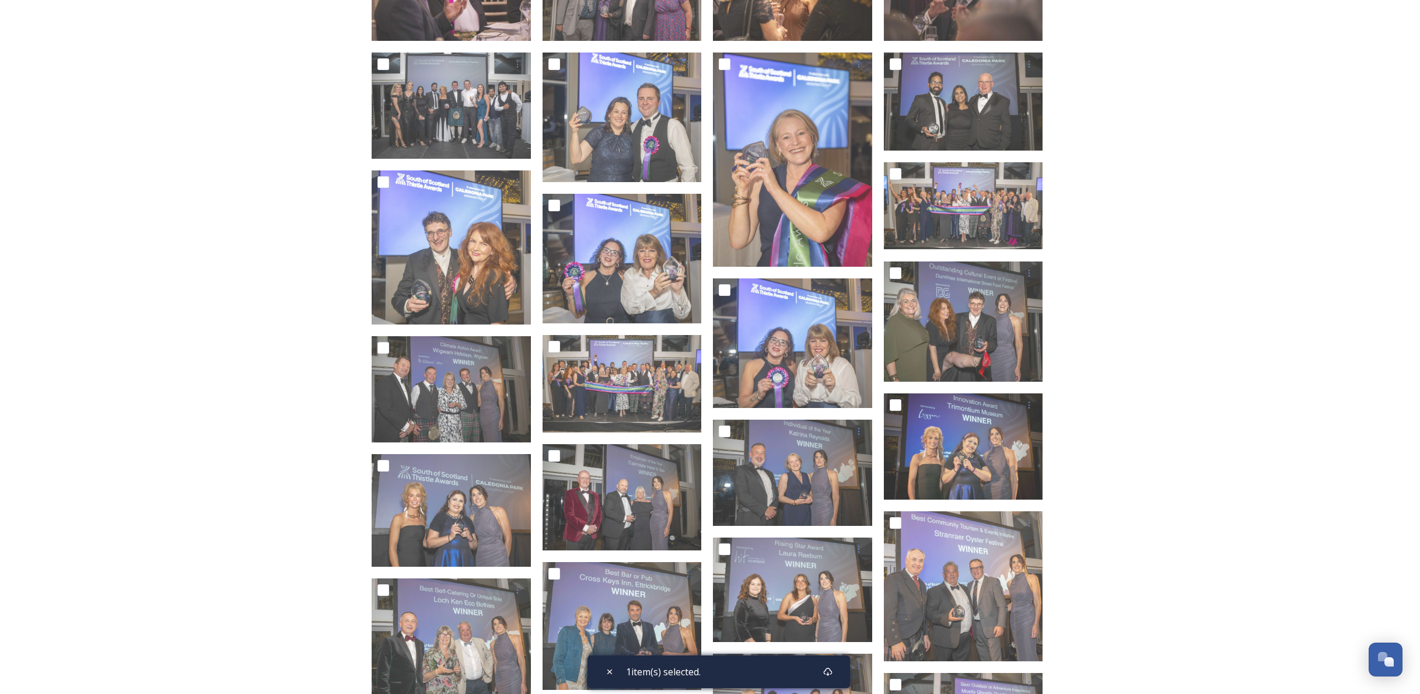
scroll to position [754, 0]
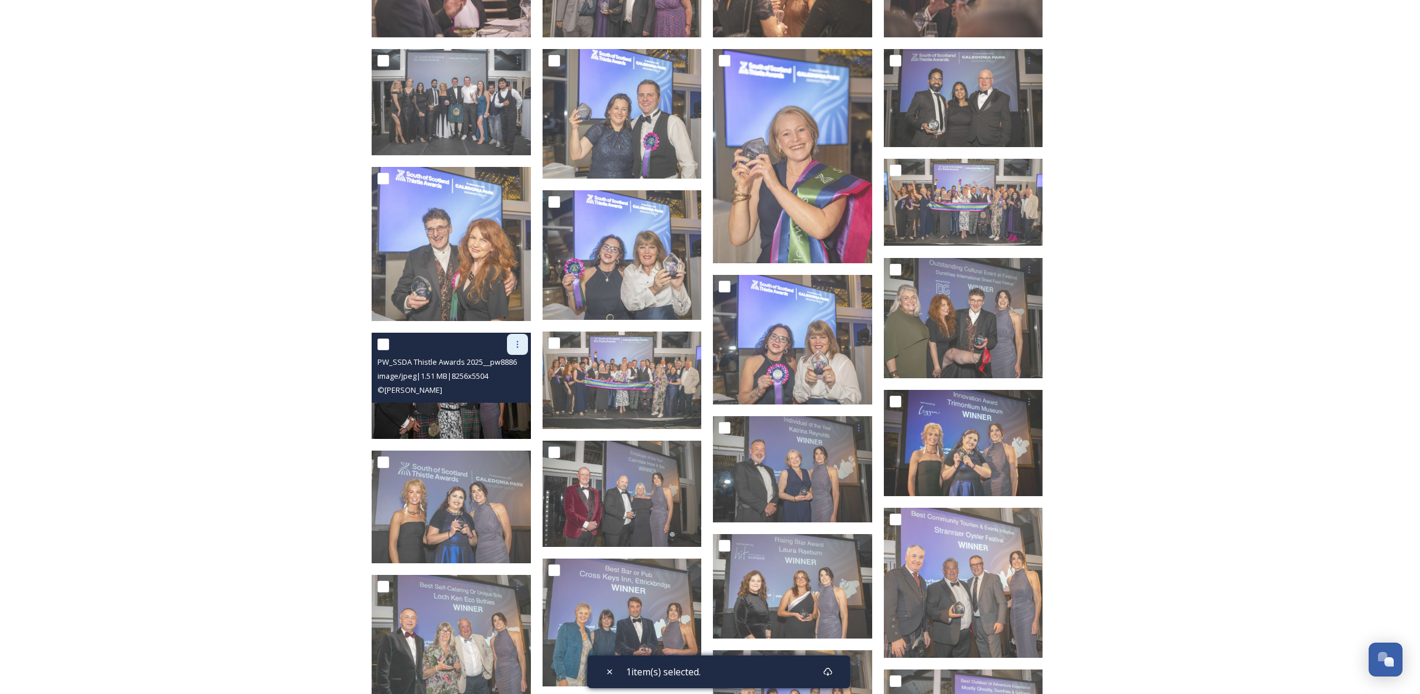
click at [519, 345] on icon at bounding box center [517, 344] width 9 height 9
click at [513, 389] on span "Download" at bounding box center [504, 392] width 36 height 11
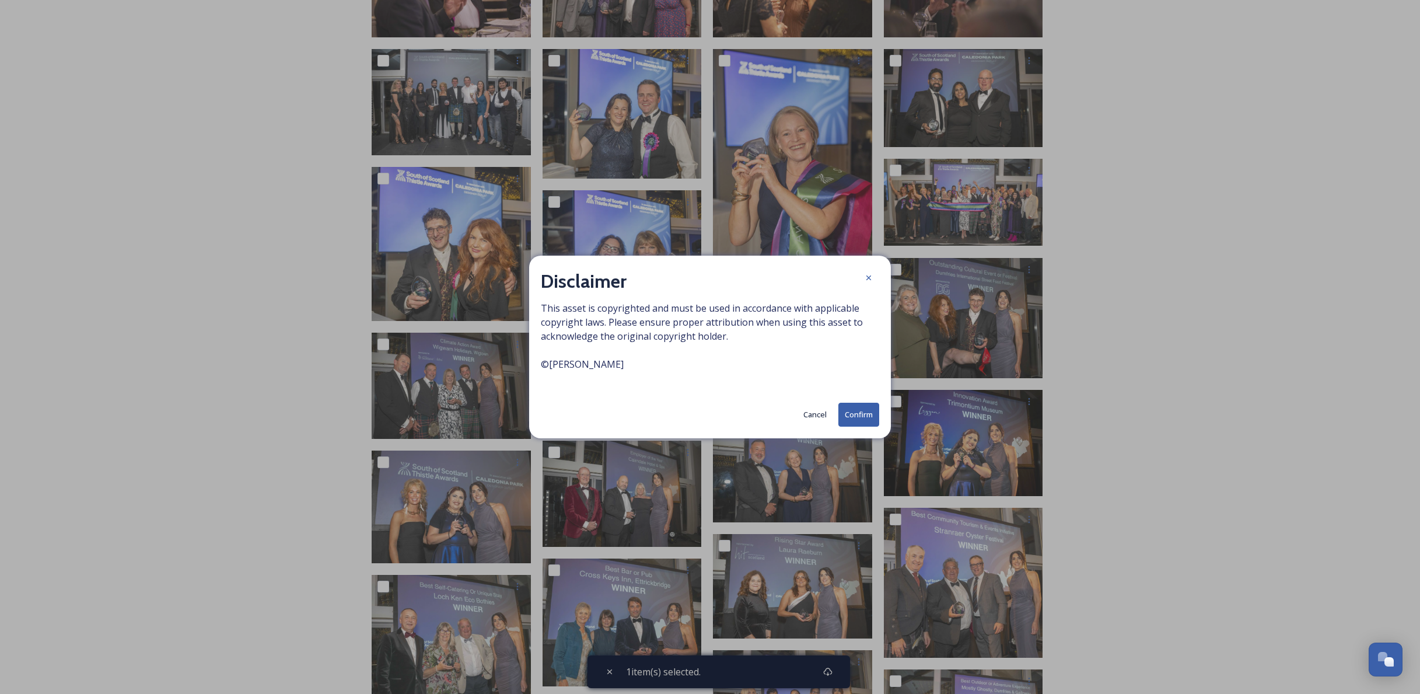
click at [861, 415] on button "Confirm" at bounding box center [858, 415] width 41 height 24
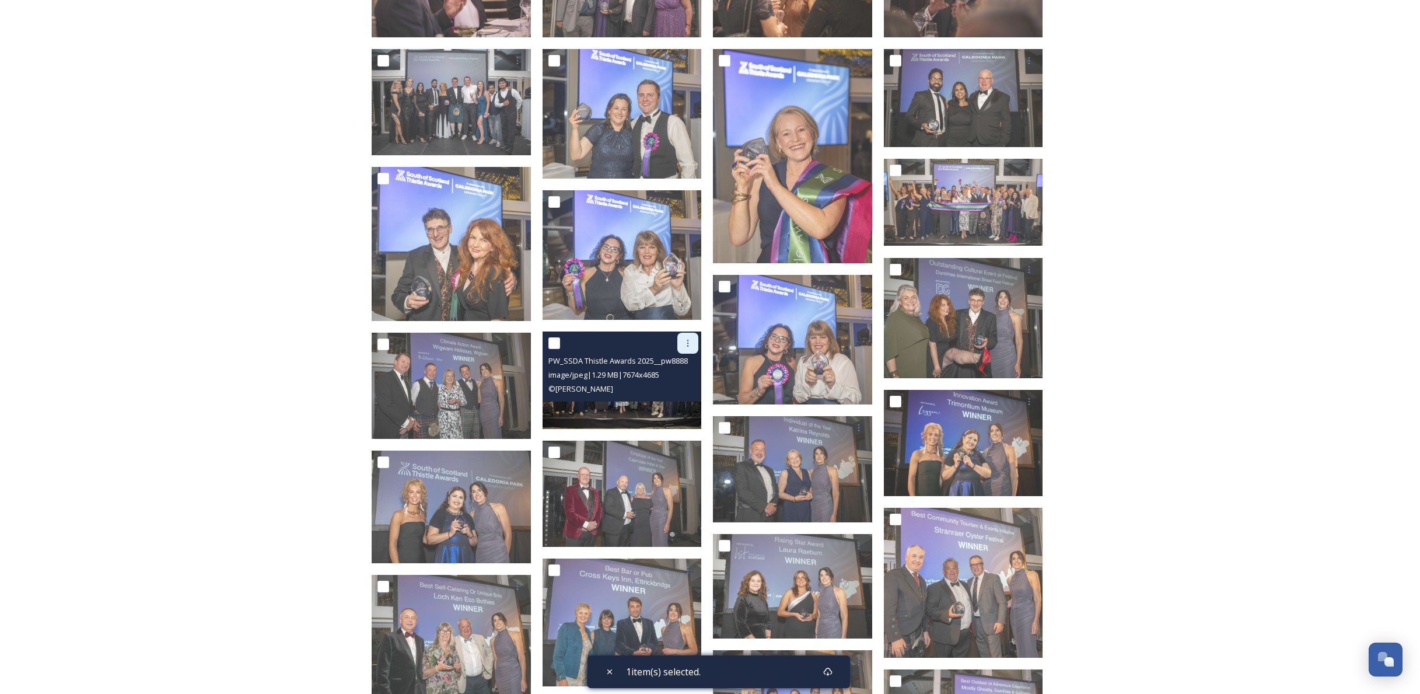
click at [693, 344] on div at bounding box center [687, 343] width 21 height 21
click at [673, 392] on span "Download" at bounding box center [674, 391] width 36 height 11
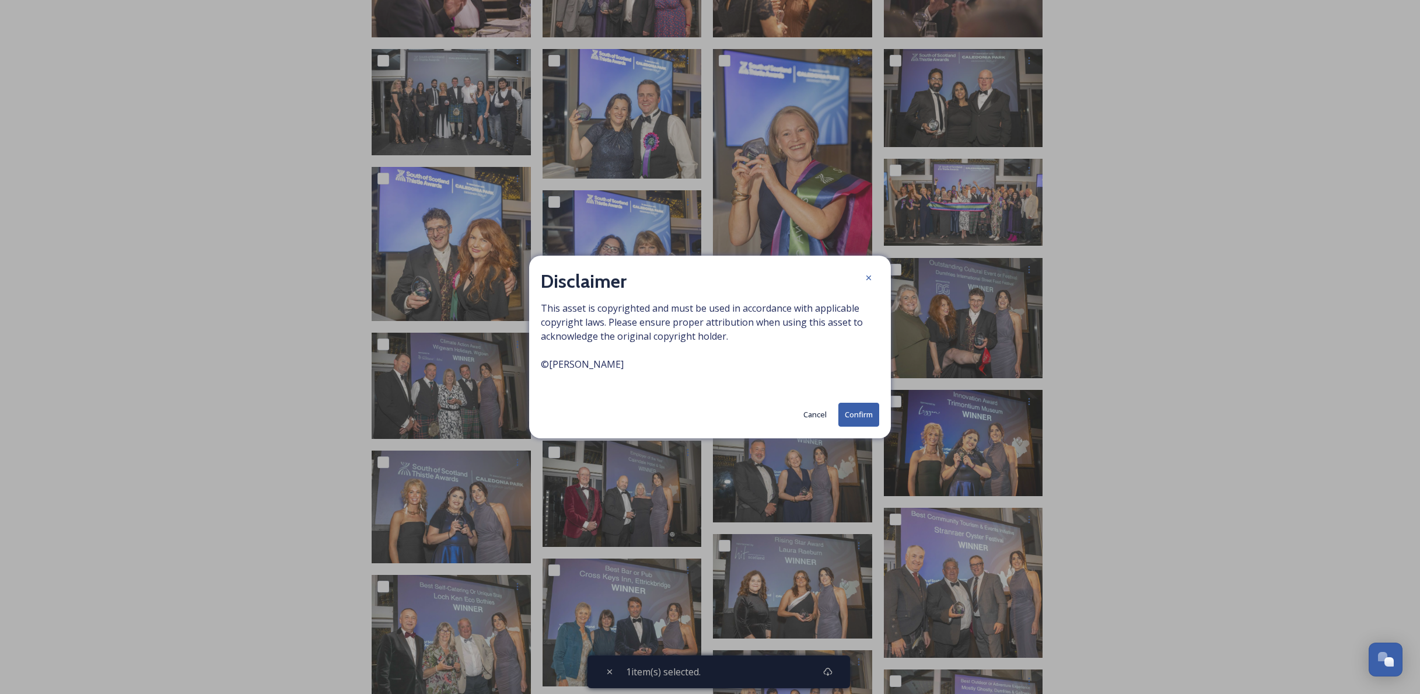
click at [872, 419] on button "Confirm" at bounding box center [858, 415] width 41 height 24
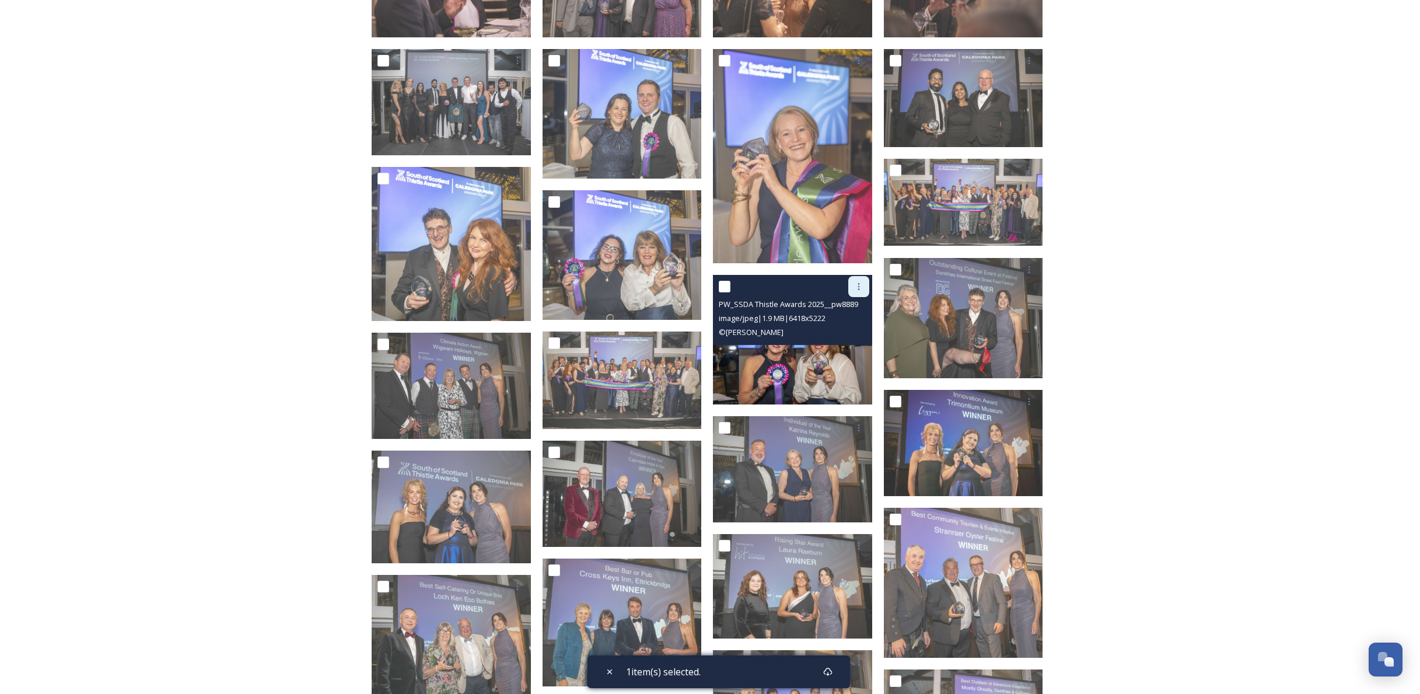
click at [861, 290] on icon at bounding box center [858, 286] width 9 height 9
click at [848, 333] on span "Download" at bounding box center [845, 334] width 36 height 11
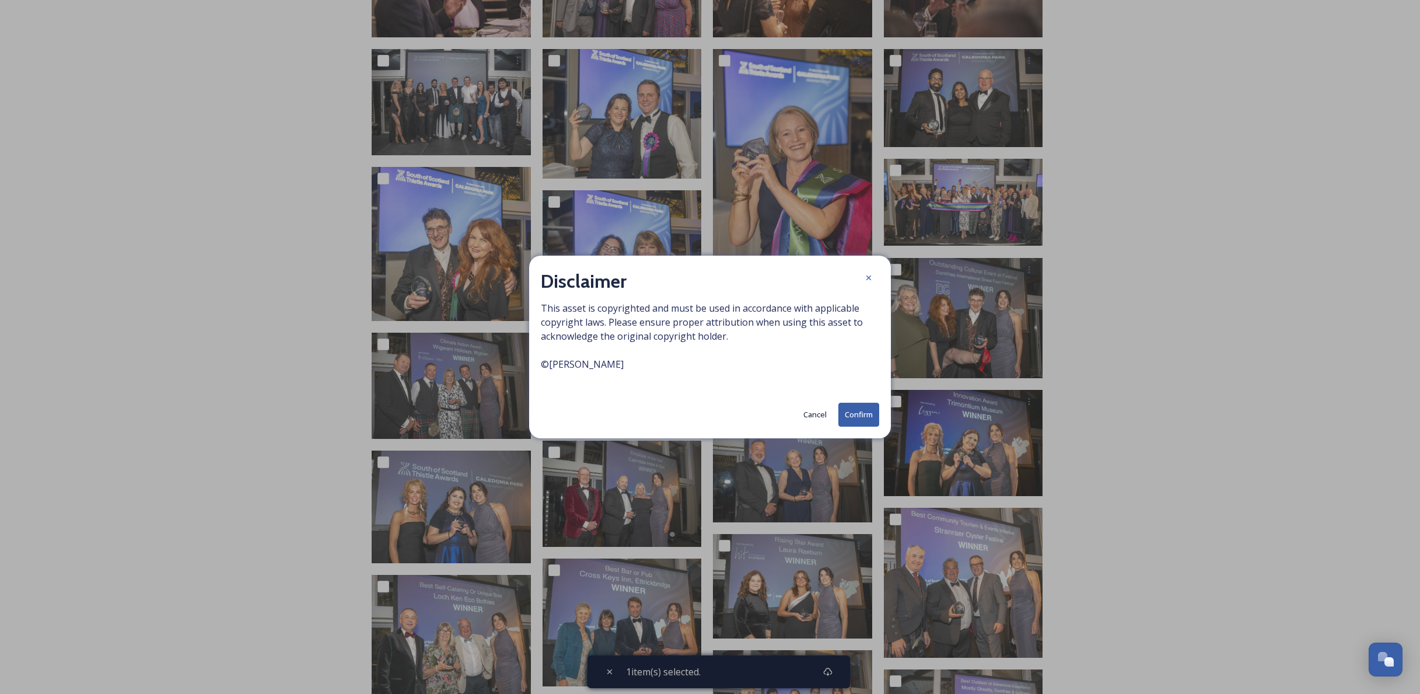
click at [854, 413] on button "Confirm" at bounding box center [858, 415] width 41 height 24
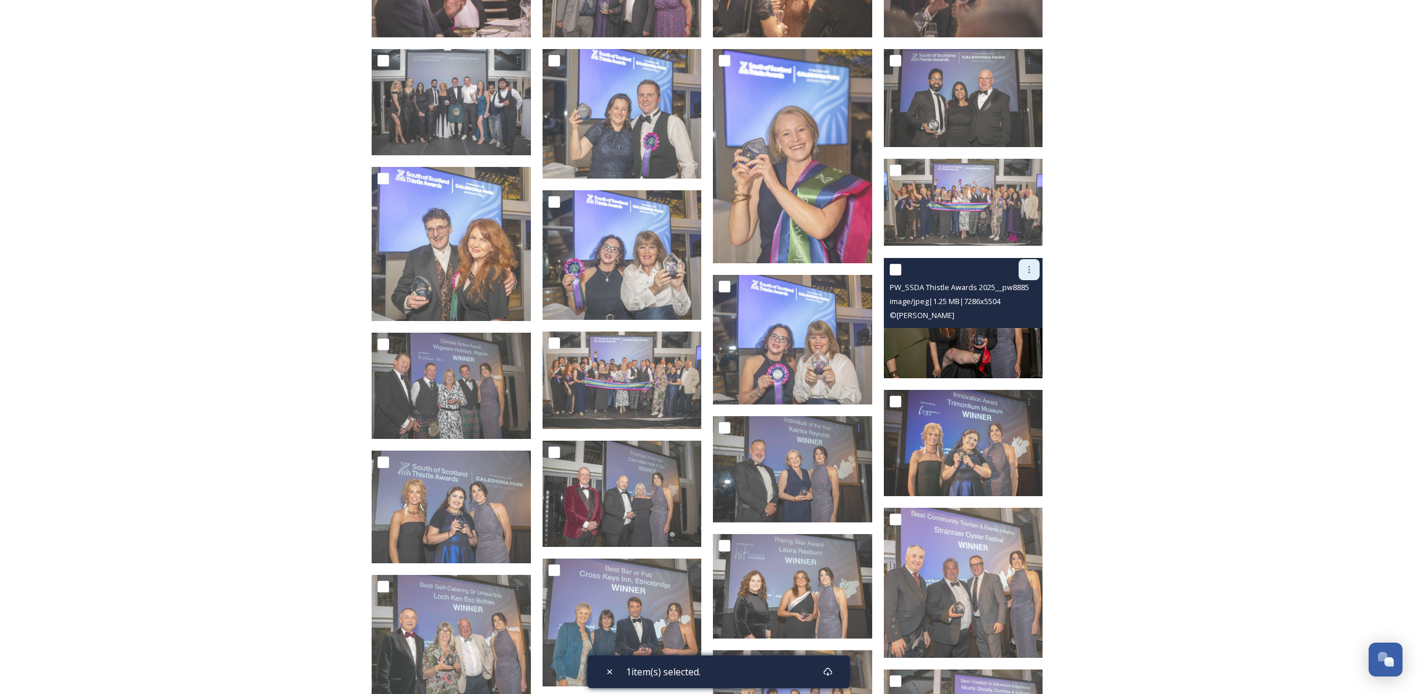
click at [1033, 272] on icon at bounding box center [1029, 269] width 9 height 9
click at [1001, 315] on span "Download" at bounding box center [1016, 317] width 36 height 11
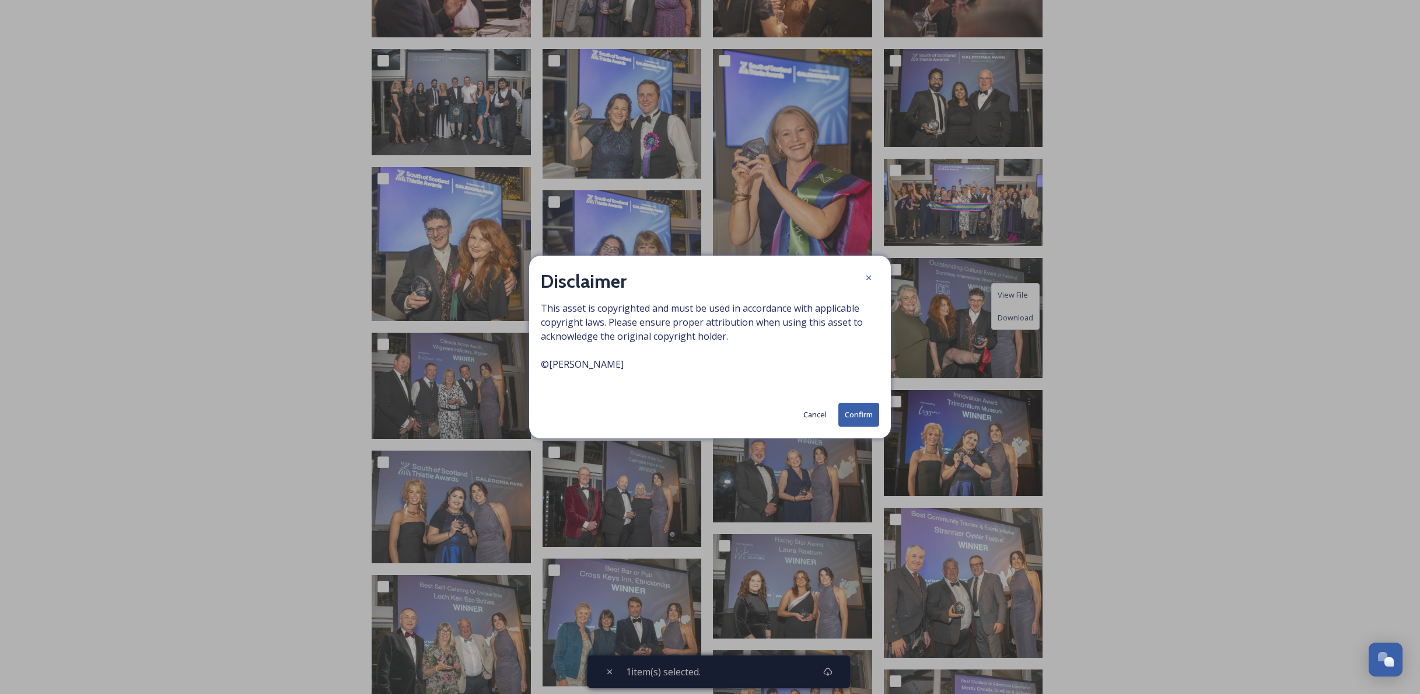
click at [880, 416] on div "Disclaimer This asset is copyrighted and must be used in accordance with applic…" at bounding box center [710, 347] width 362 height 183
click at [859, 416] on button "Confirm" at bounding box center [858, 415] width 41 height 24
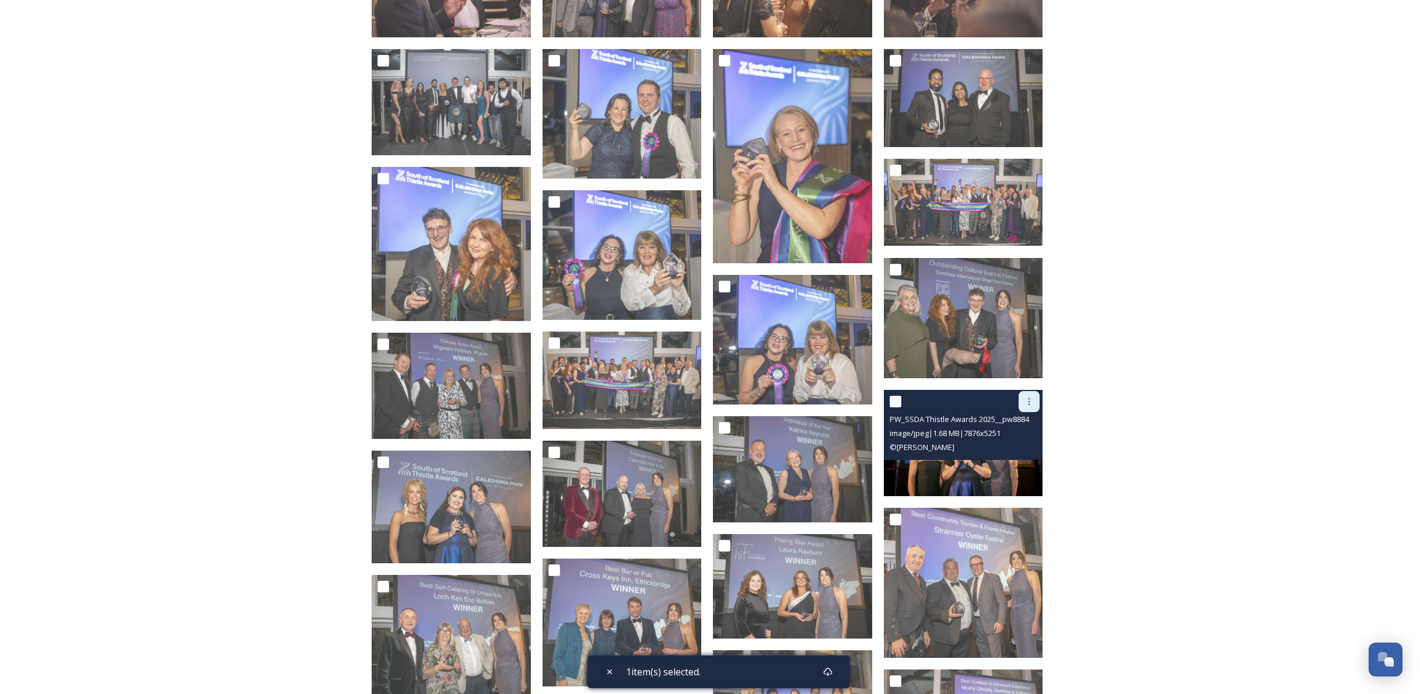
click at [1029, 404] on icon at bounding box center [1030, 401] width 2 height 7
click at [1019, 446] on span "Download" at bounding box center [1016, 449] width 36 height 11
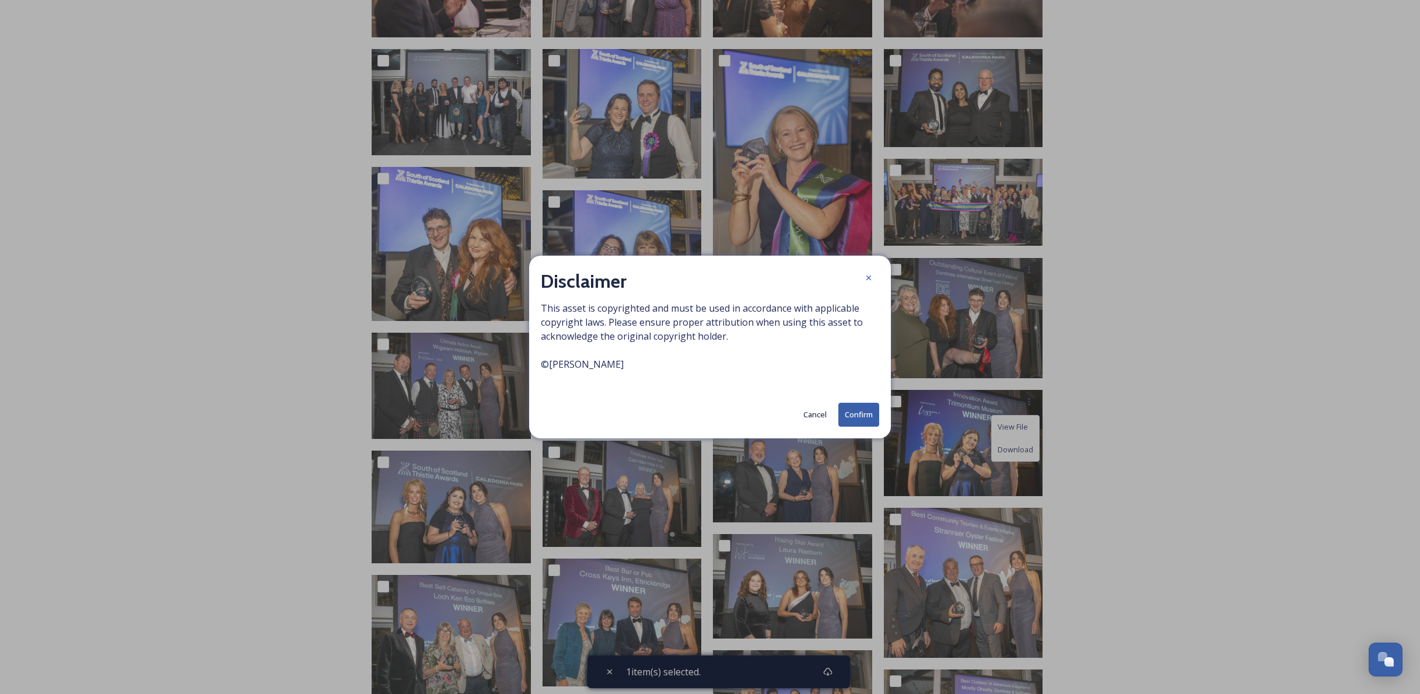
click at [859, 417] on button "Confirm" at bounding box center [858, 415] width 41 height 24
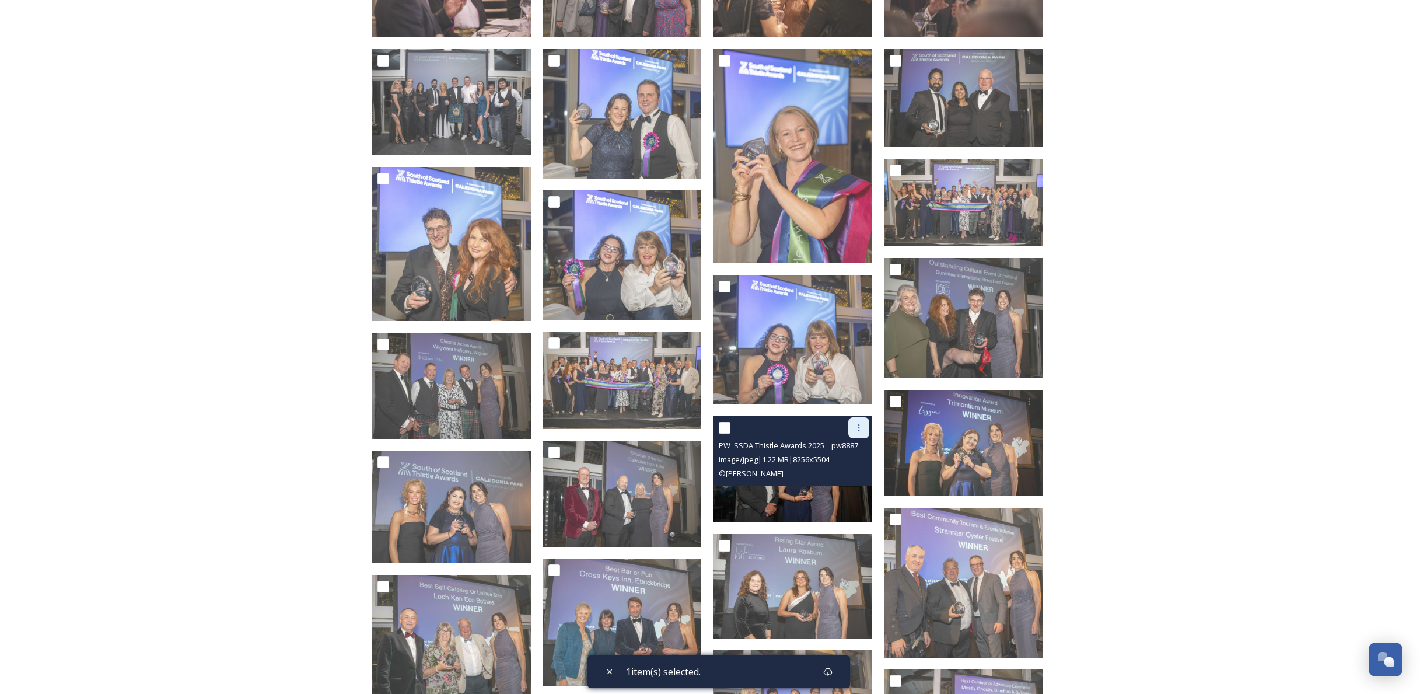
click at [863, 434] on div at bounding box center [858, 427] width 21 height 21
click at [855, 472] on span "Download" at bounding box center [845, 475] width 36 height 11
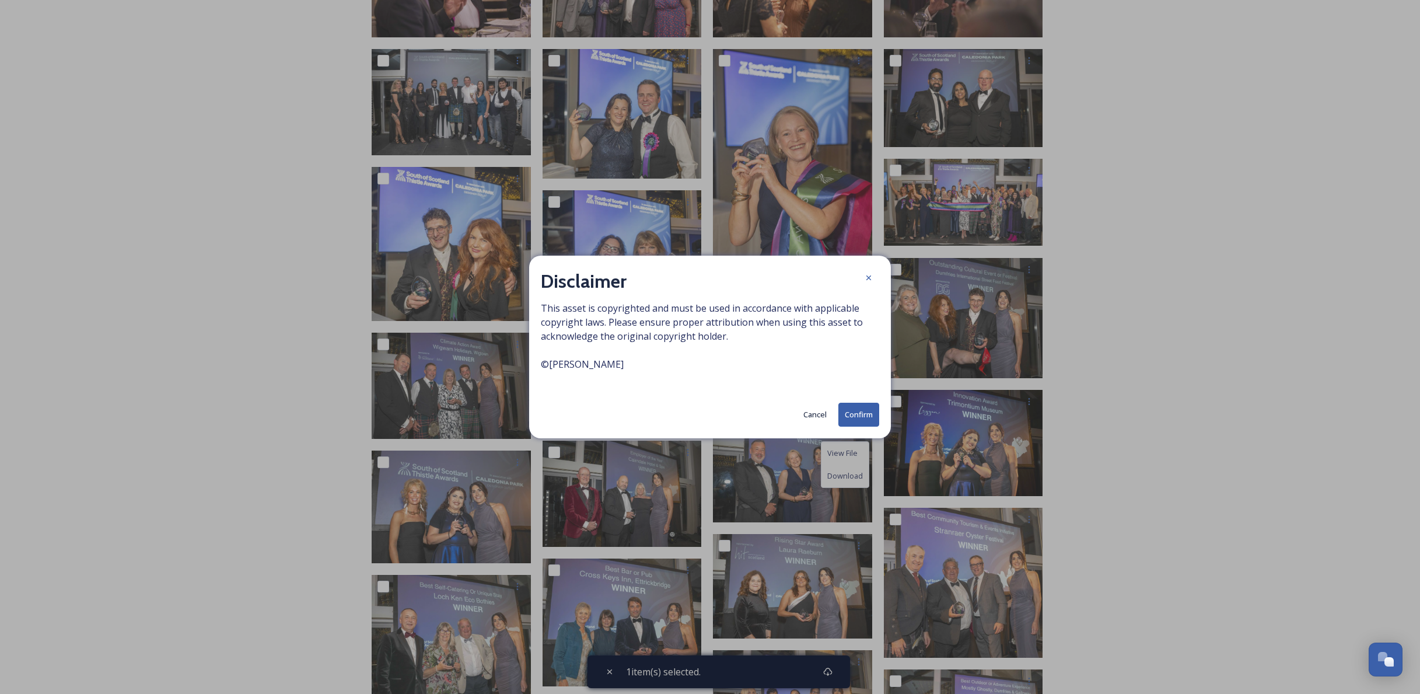
click at [846, 415] on button "Confirm" at bounding box center [858, 415] width 41 height 24
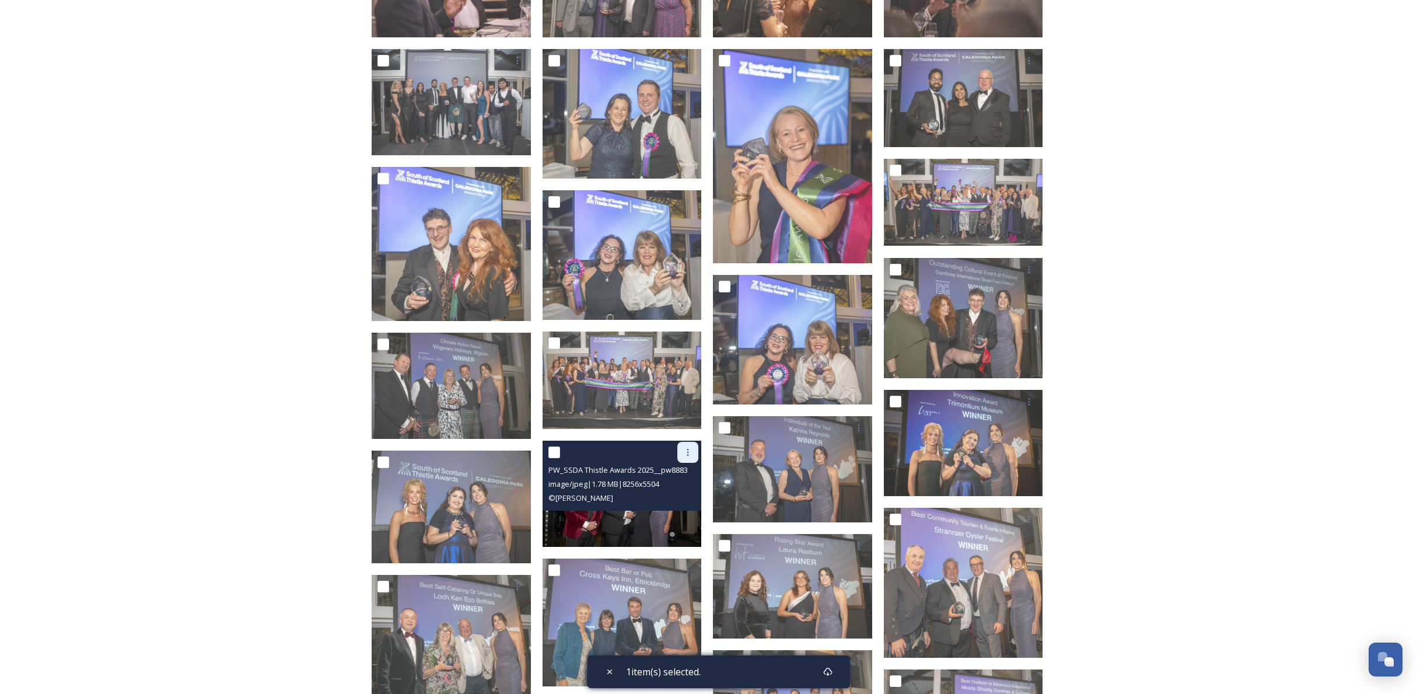
click at [692, 452] on icon at bounding box center [687, 452] width 9 height 9
click at [672, 501] on span "Download" at bounding box center [674, 500] width 36 height 11
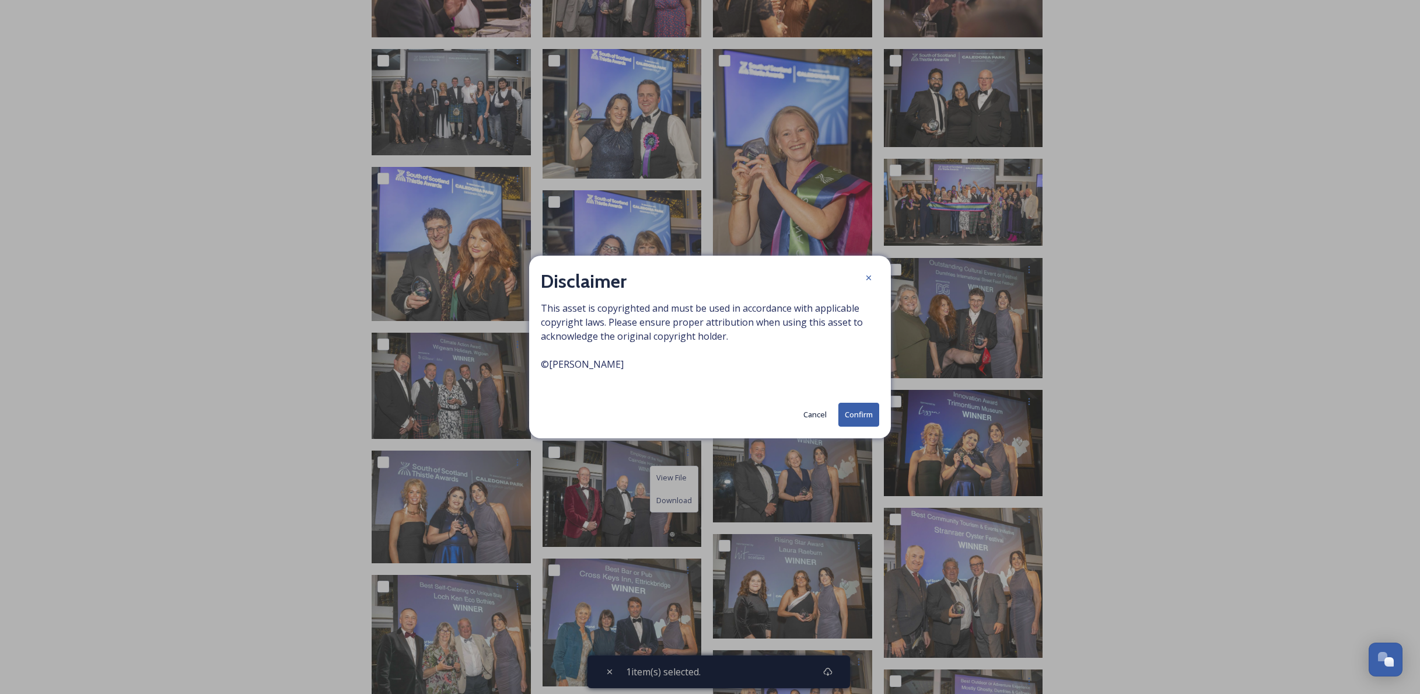
click at [875, 418] on button "Confirm" at bounding box center [858, 415] width 41 height 24
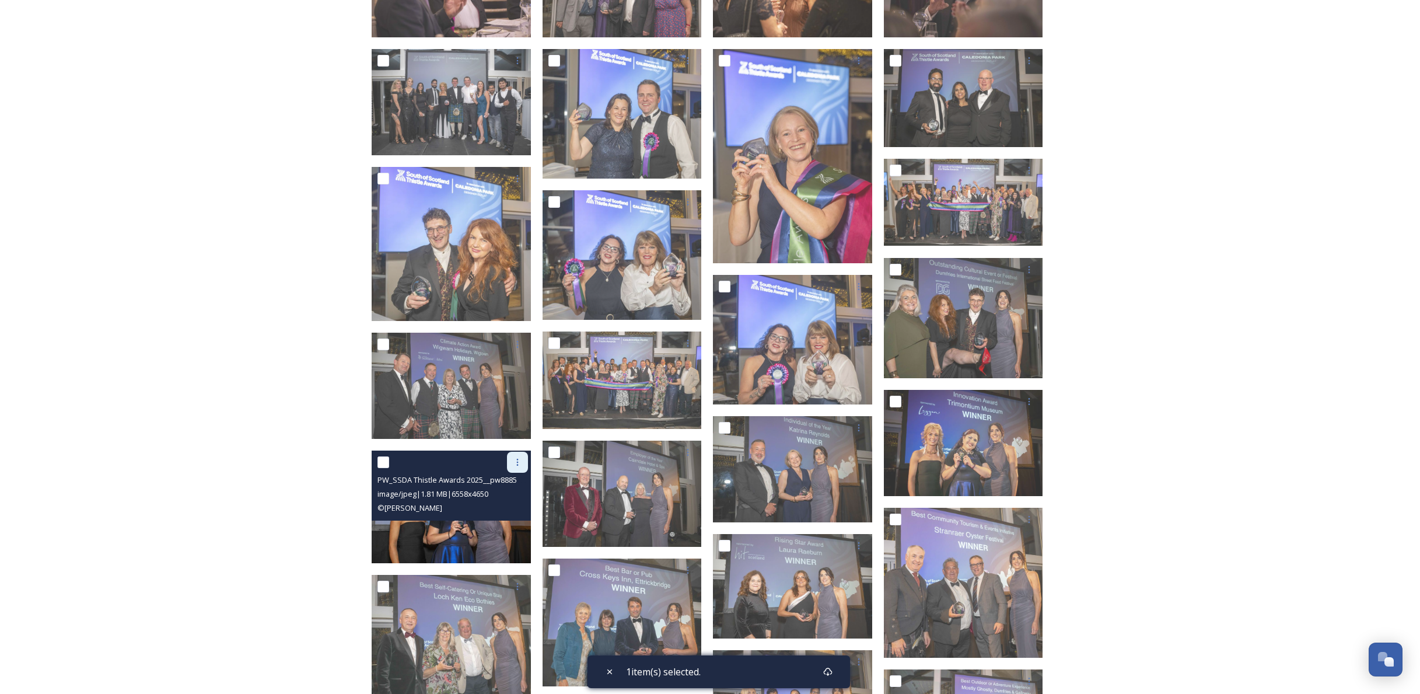
click at [515, 462] on icon at bounding box center [517, 461] width 9 height 9
click at [506, 508] on span "Download" at bounding box center [504, 510] width 36 height 11
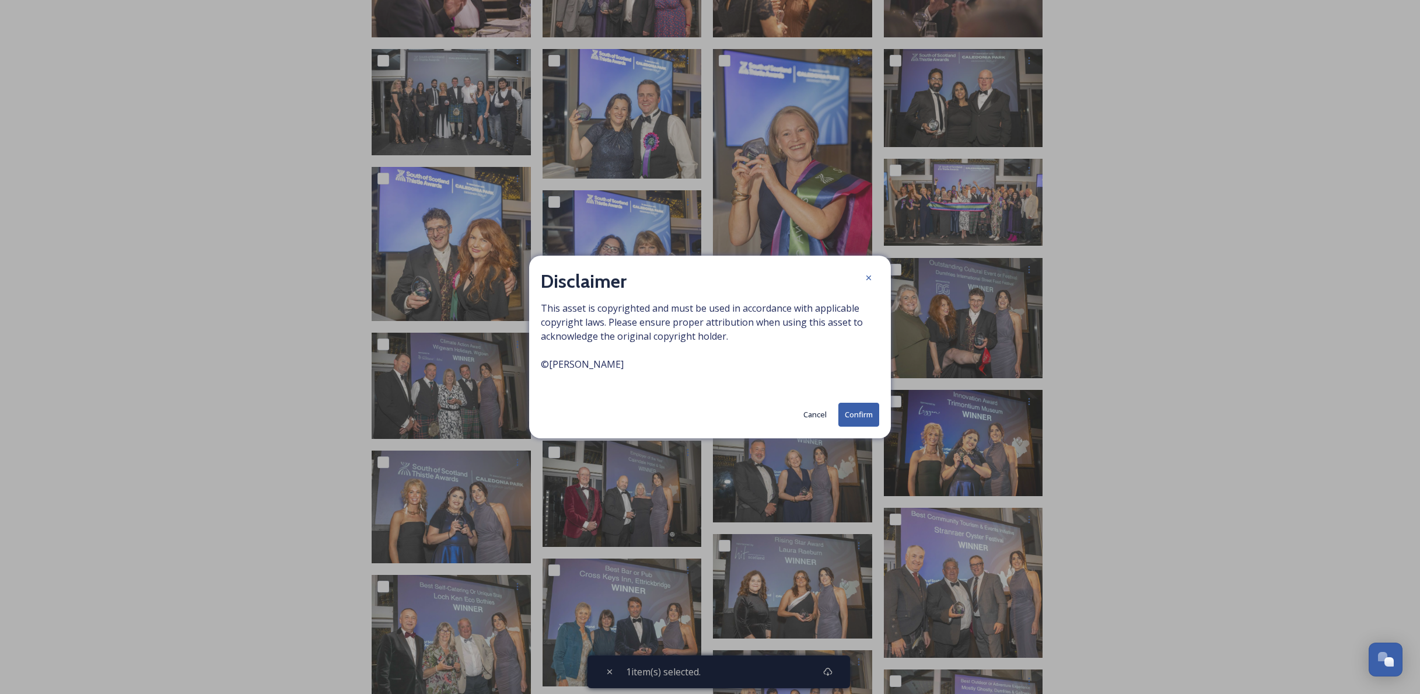
click at [847, 420] on button "Confirm" at bounding box center [858, 415] width 41 height 24
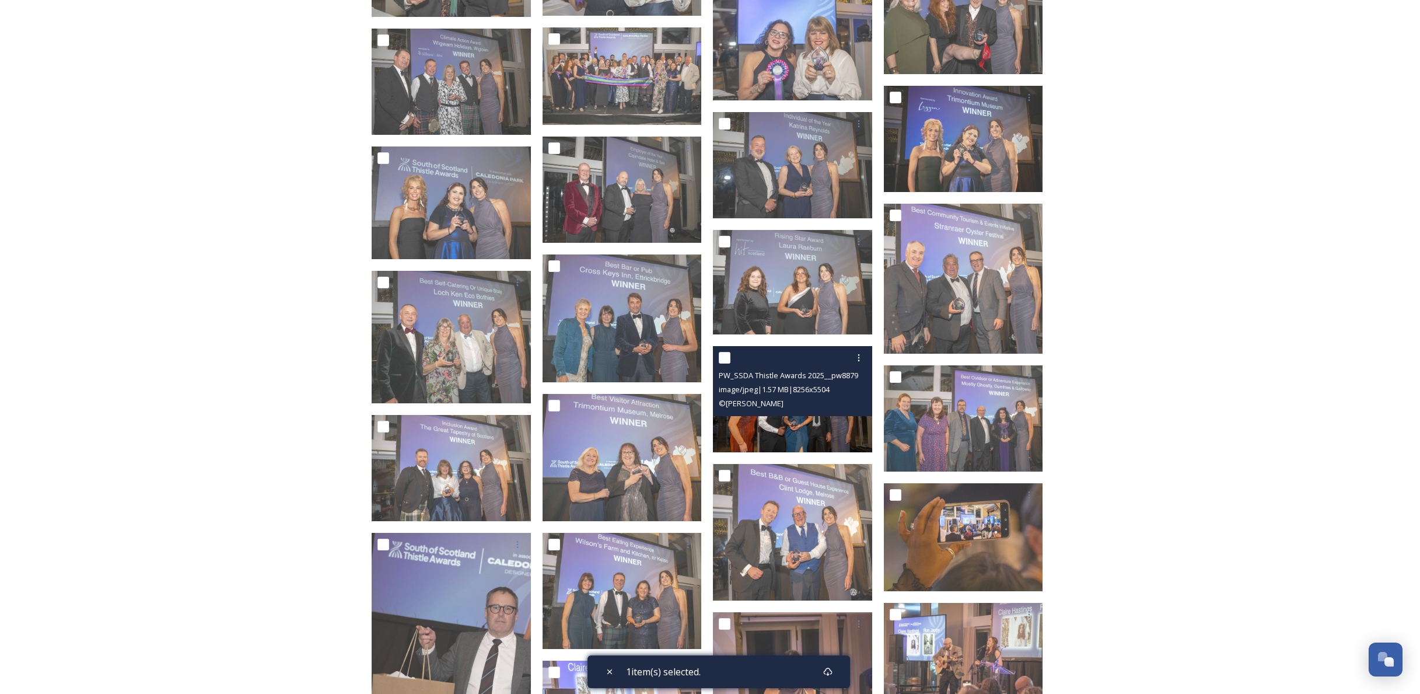
scroll to position [1060, 0]
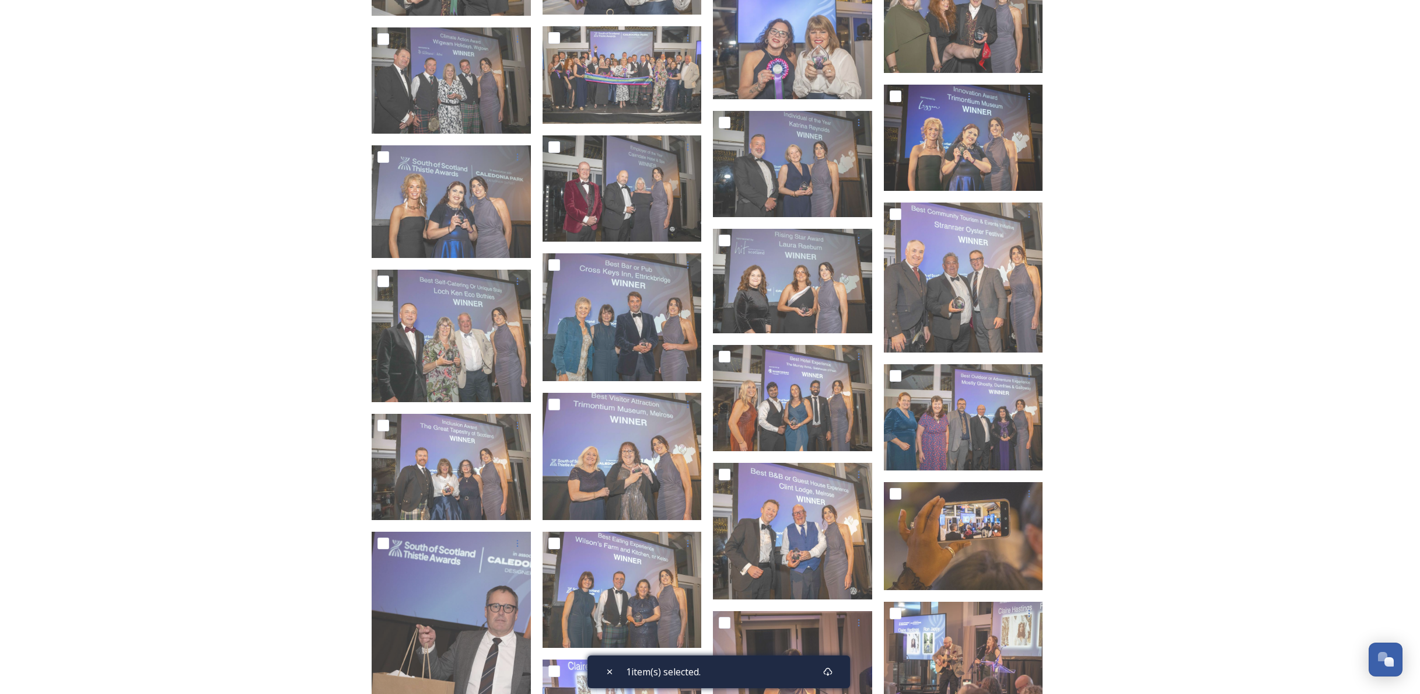
click at [1218, 121] on div "2025 Thistle Awards Shared by South of Scotland Destination Alliance 2025 Thist…" at bounding box center [710, 113] width 1420 height 2346
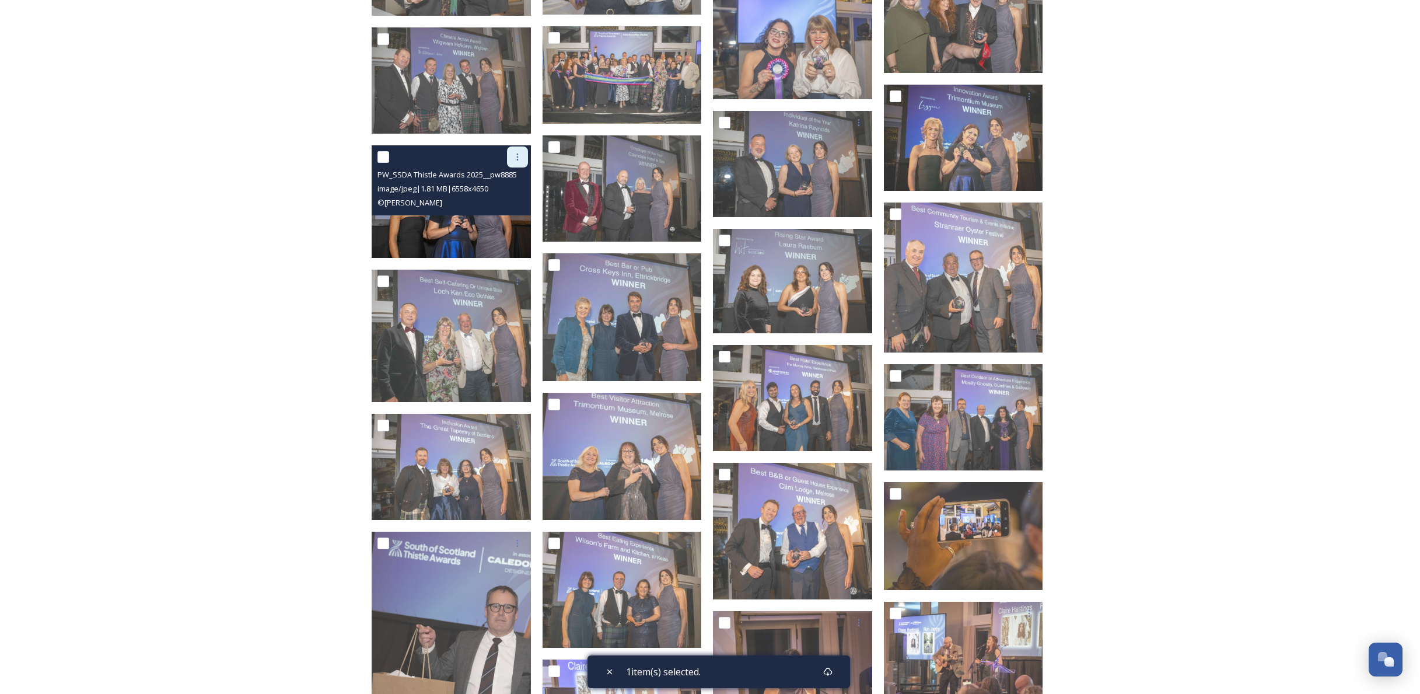
click at [518, 159] on icon at bounding box center [517, 156] width 9 height 9
click at [503, 202] on span "Download" at bounding box center [504, 205] width 36 height 11
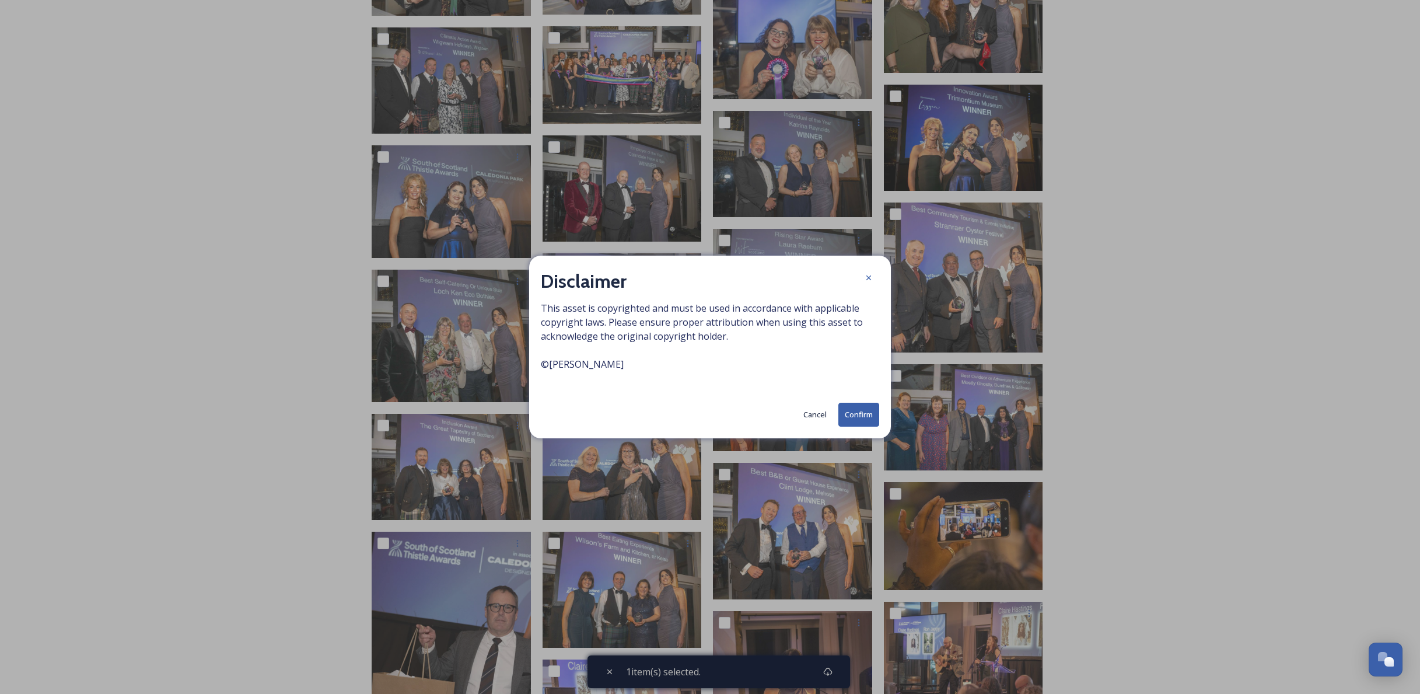
click at [842, 410] on button "Confirm" at bounding box center [858, 415] width 41 height 24
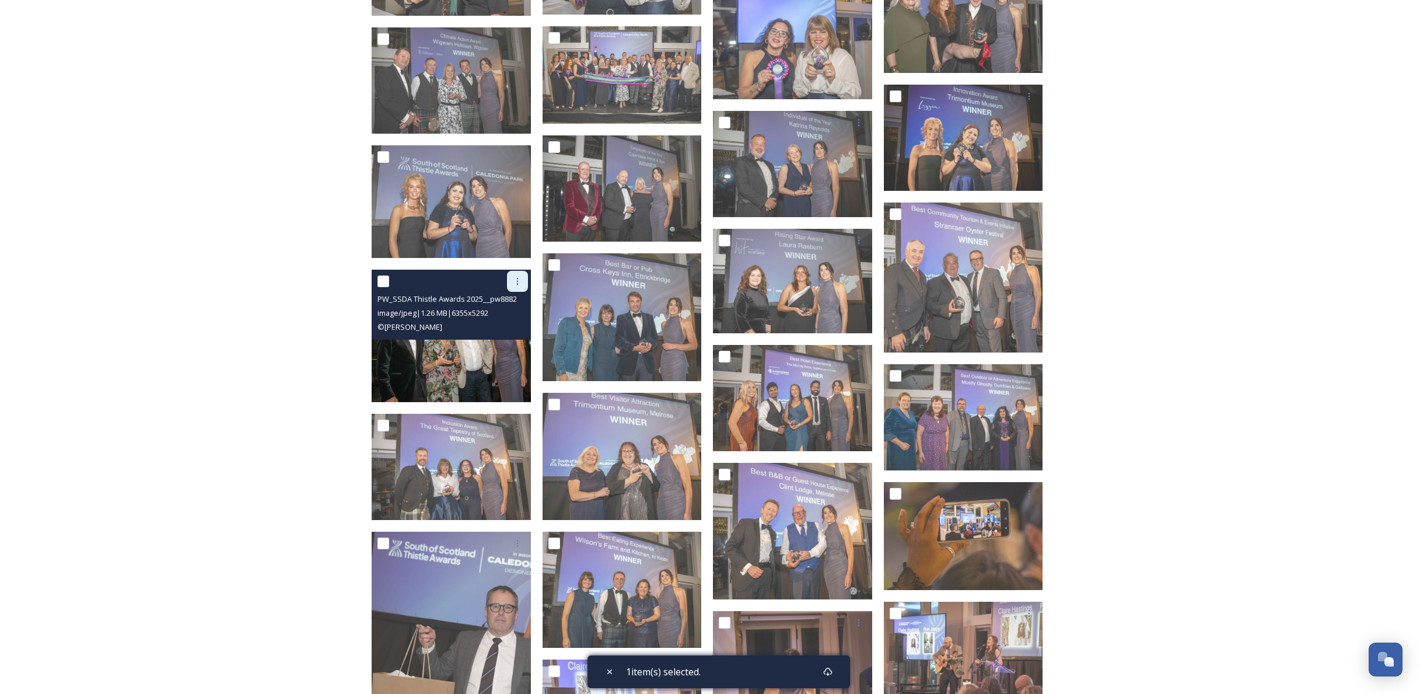
click at [518, 285] on div at bounding box center [517, 281] width 21 height 21
click at [514, 324] on span "Download" at bounding box center [504, 329] width 36 height 11
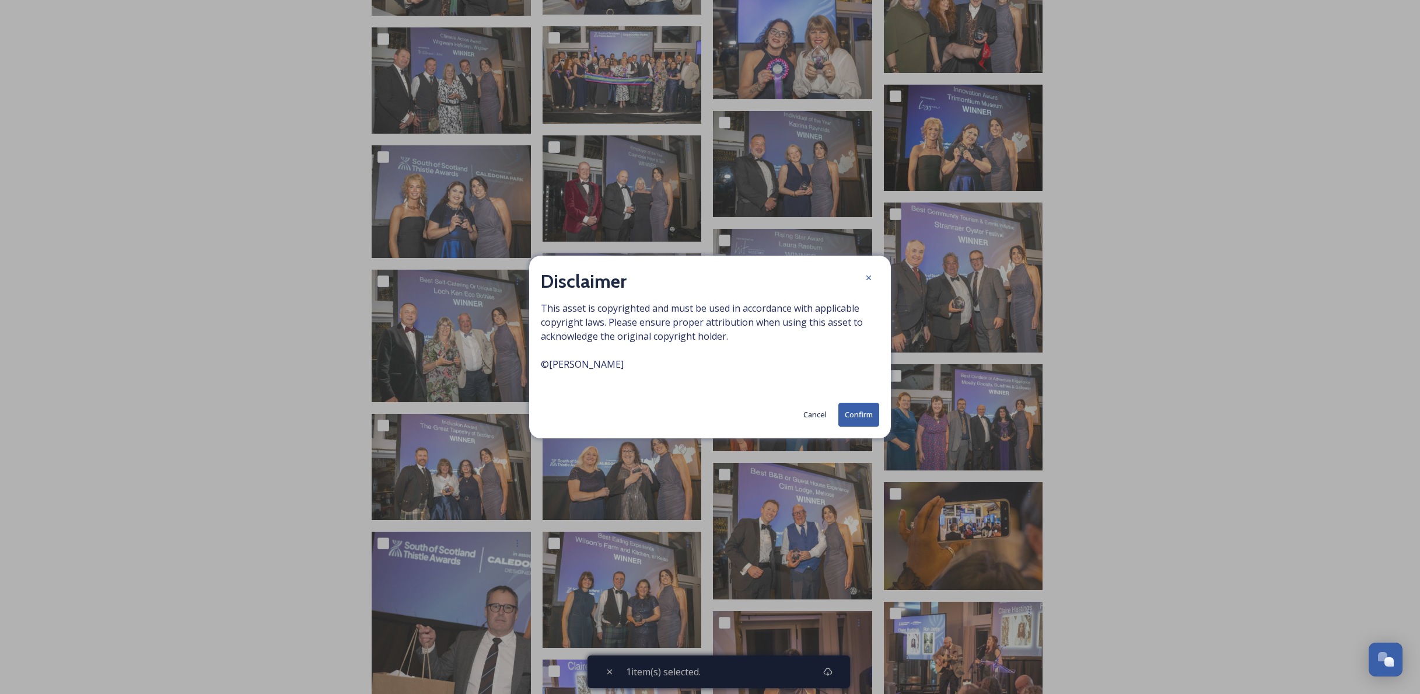
click at [855, 412] on button "Confirm" at bounding box center [858, 415] width 41 height 24
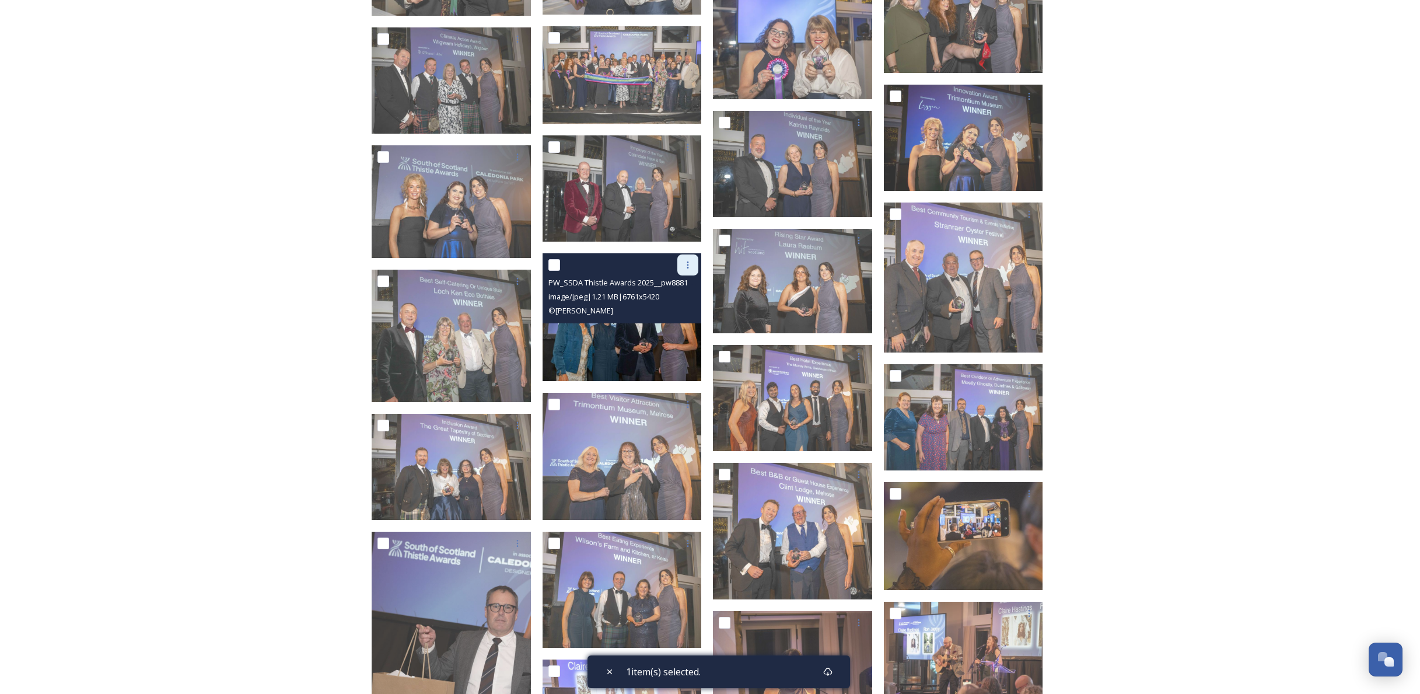
click at [688, 267] on icon at bounding box center [688, 264] width 2 height 7
click at [676, 309] on span "Download" at bounding box center [674, 313] width 36 height 11
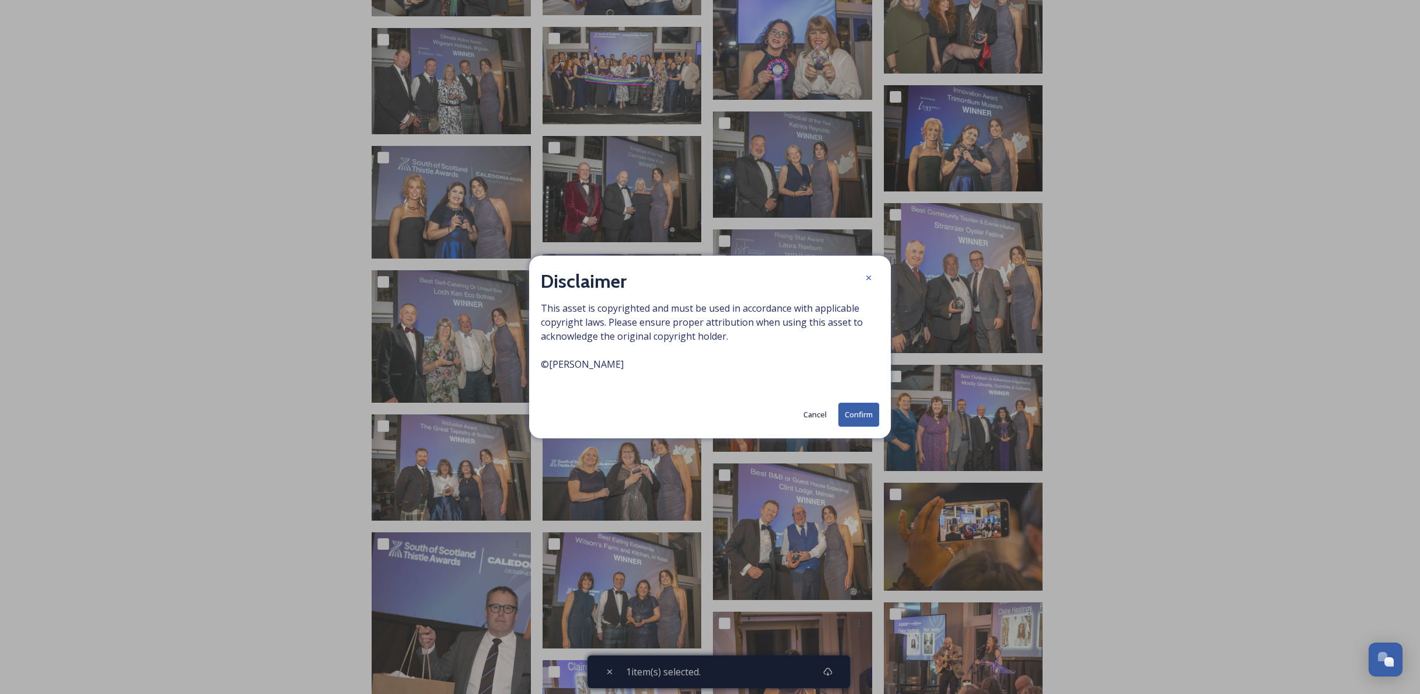
click at [867, 414] on button "Confirm" at bounding box center [858, 415] width 41 height 24
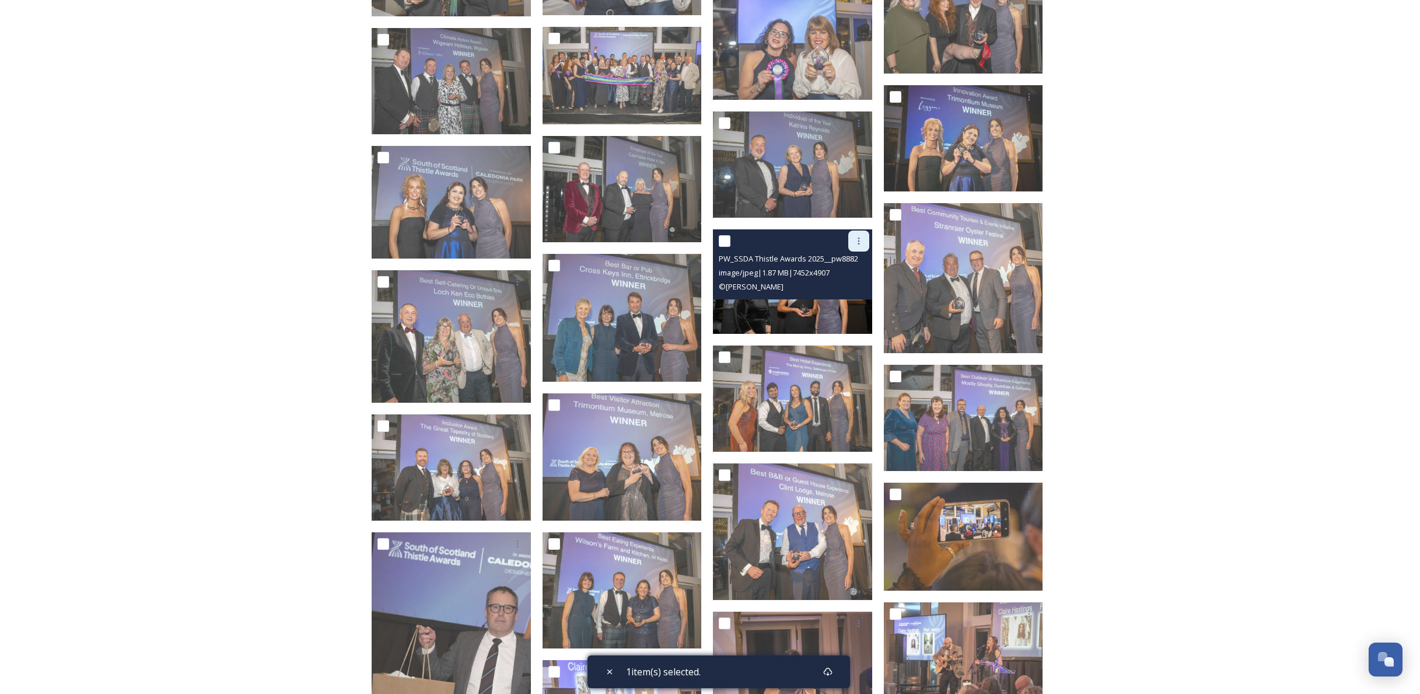
click at [859, 238] on icon at bounding box center [858, 240] width 9 height 9
click at [847, 289] on span "Download" at bounding box center [845, 289] width 36 height 11
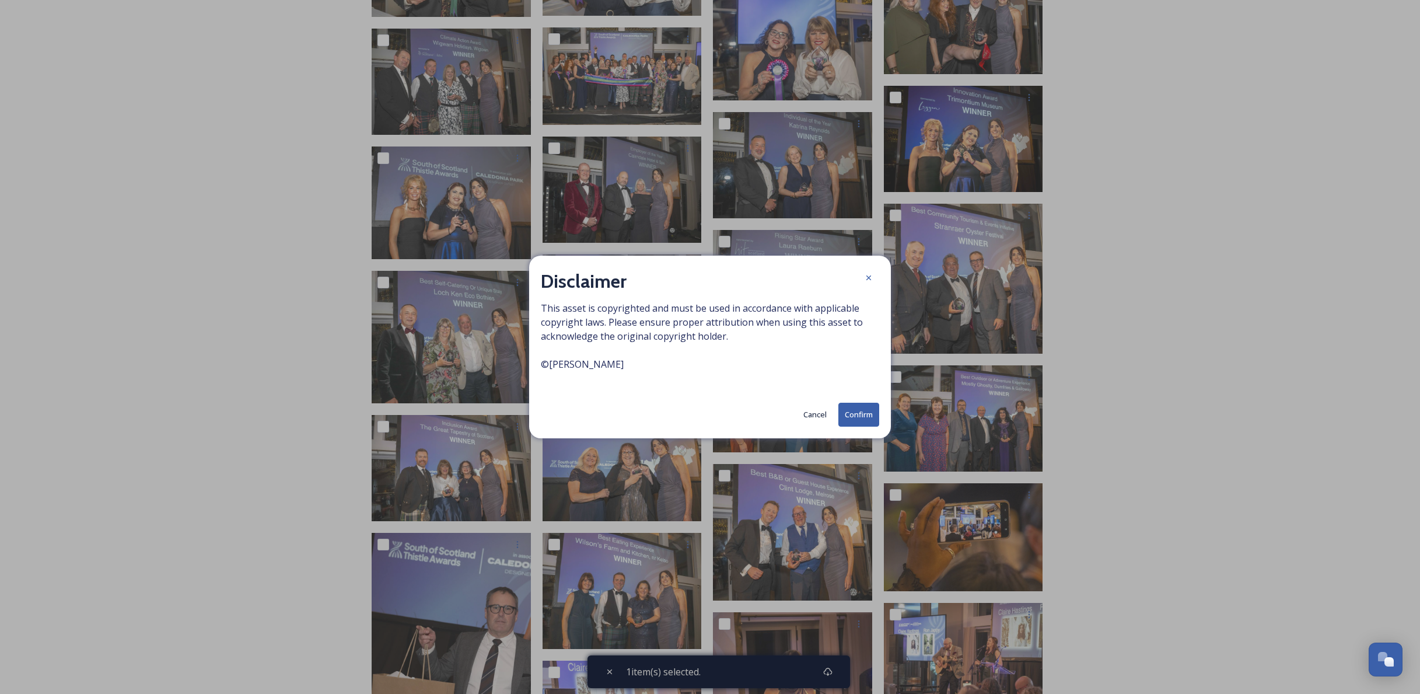
click at [857, 413] on button "Confirm" at bounding box center [858, 415] width 41 height 24
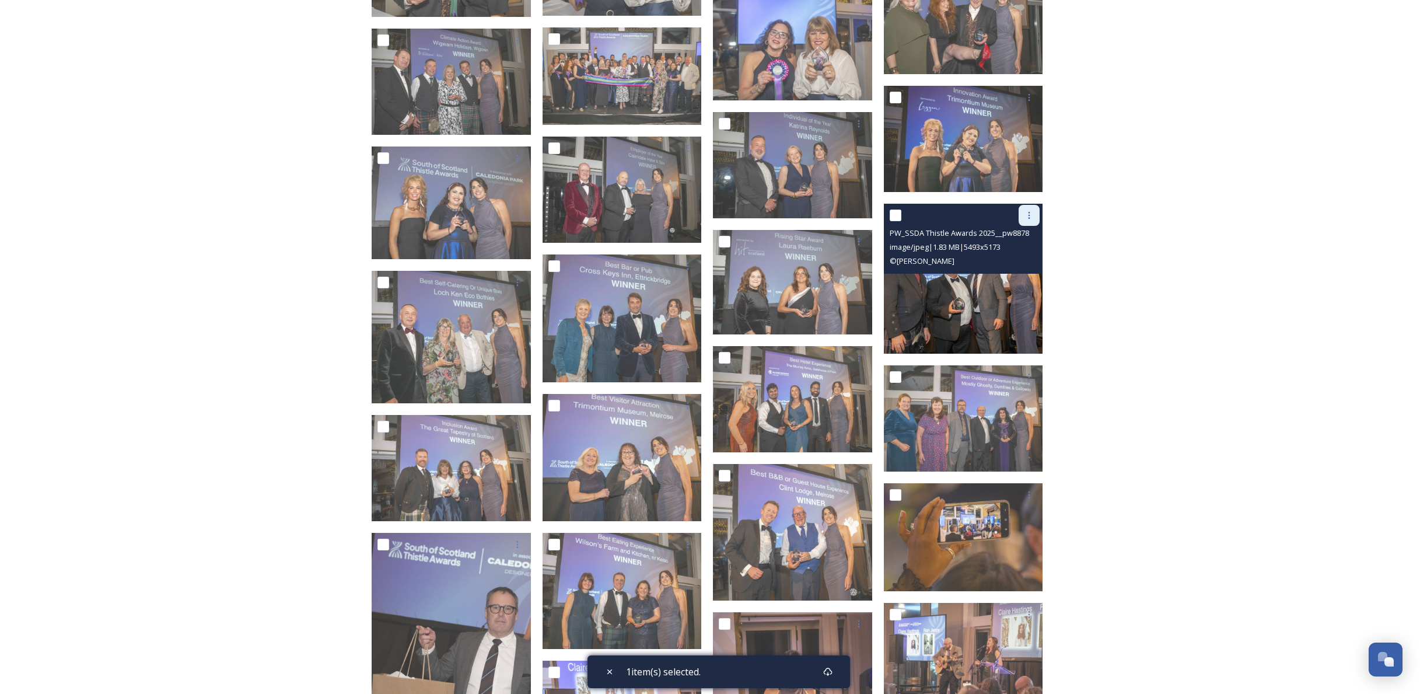
click at [1032, 215] on icon at bounding box center [1029, 215] width 9 height 9
click at [1014, 261] on span "Download" at bounding box center [1016, 263] width 36 height 11
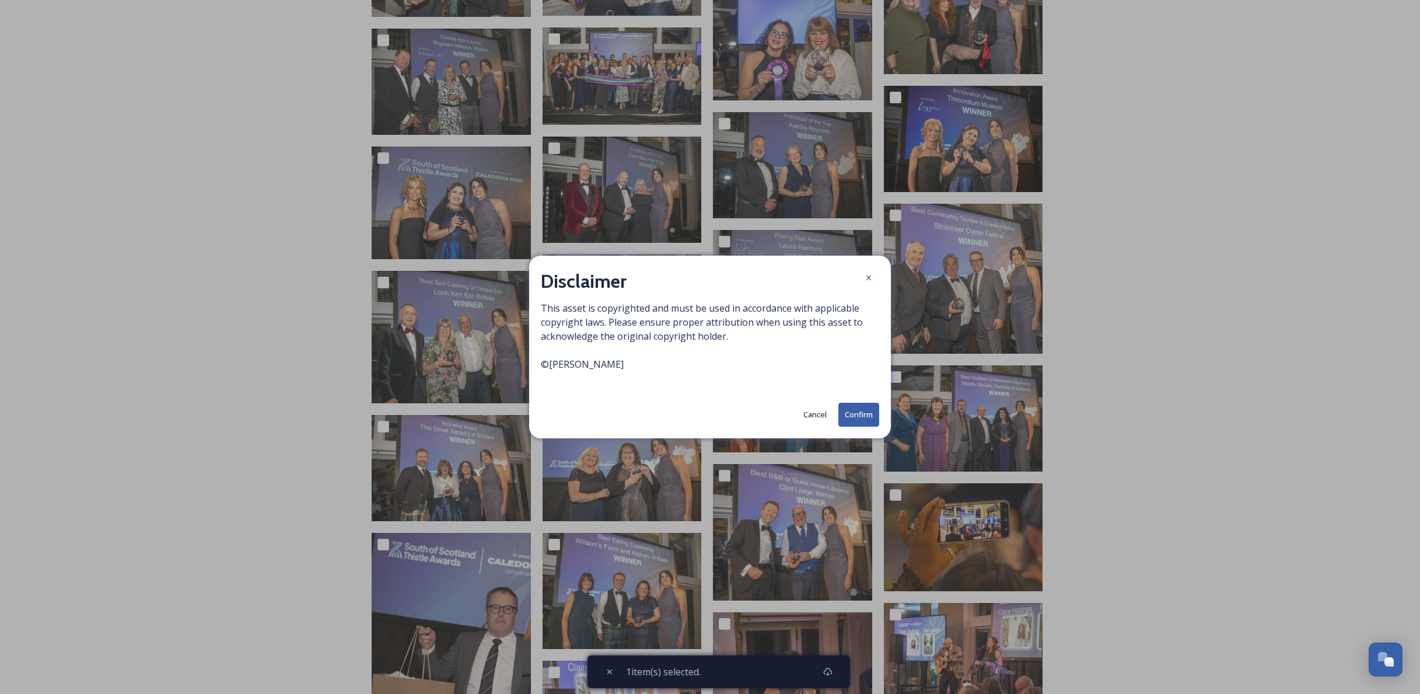
click at [866, 412] on button "Confirm" at bounding box center [858, 415] width 41 height 24
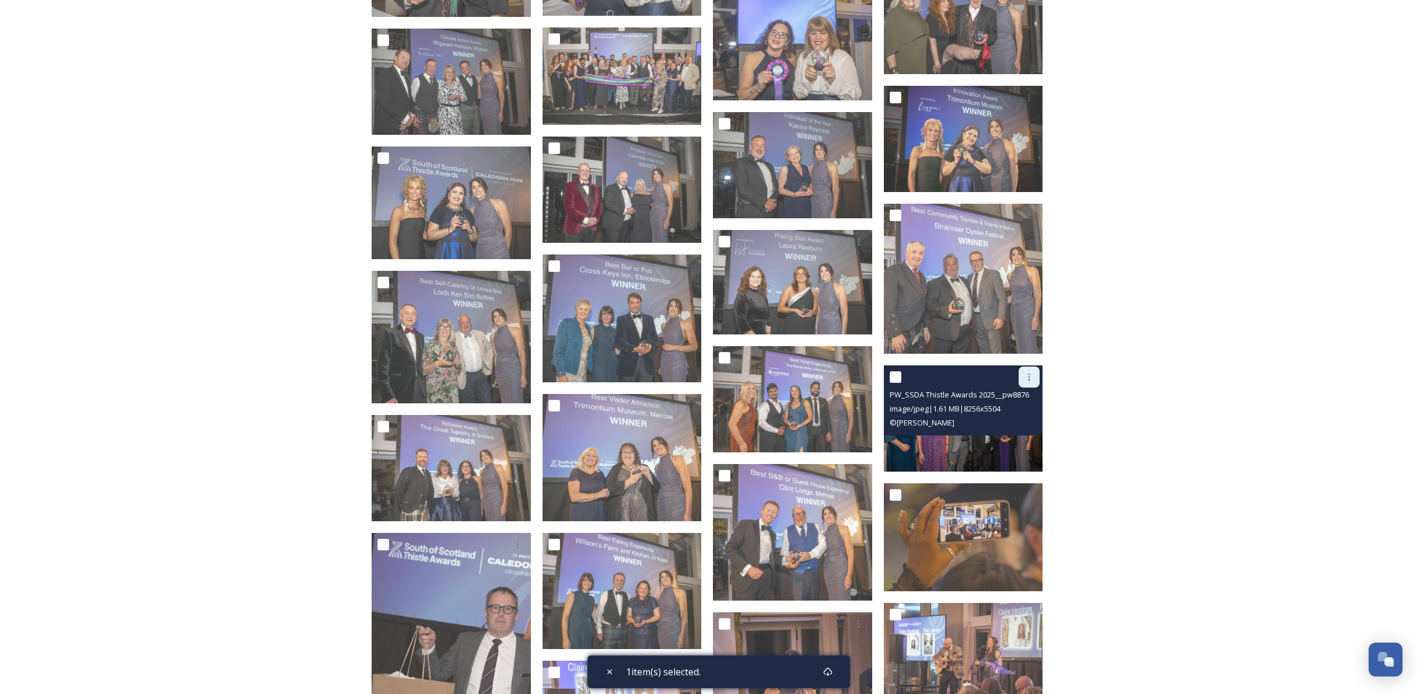
click at [1028, 380] on icon at bounding box center [1029, 376] width 9 height 9
click at [1021, 431] on div "Download" at bounding box center [1015, 425] width 47 height 23
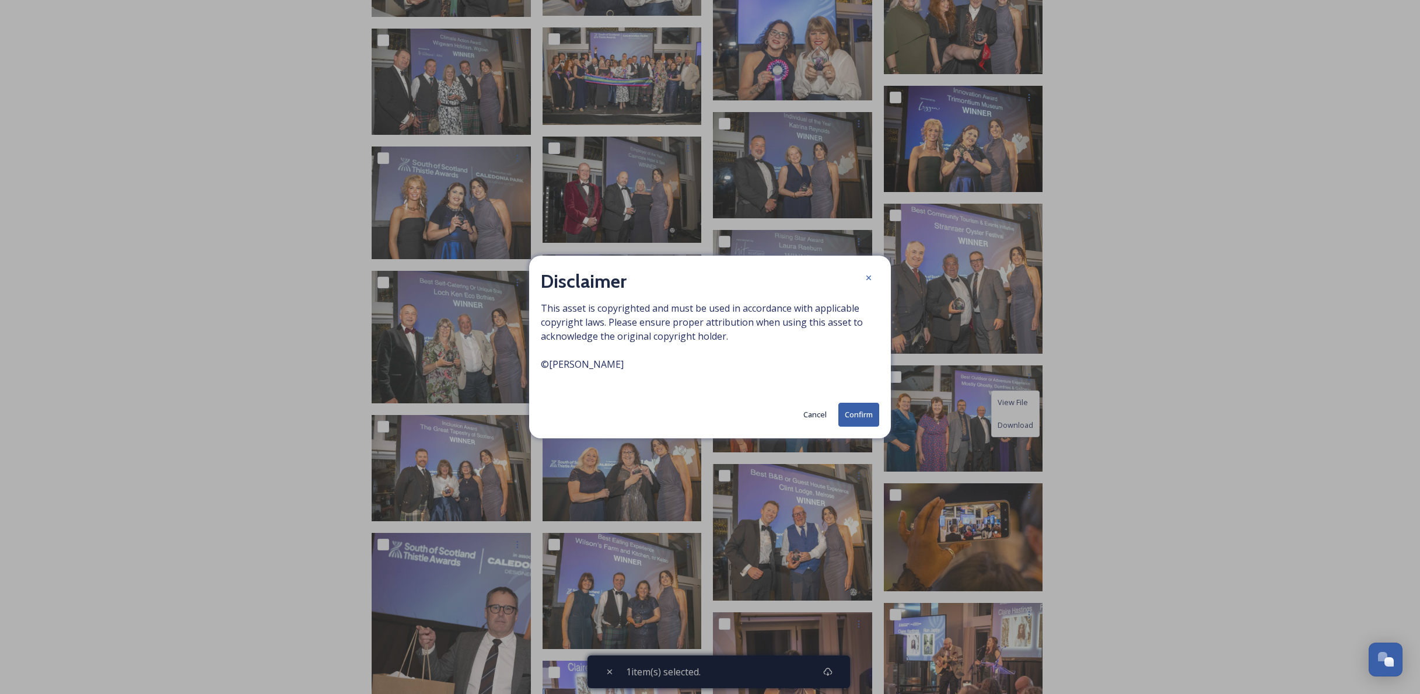
click at [866, 413] on button "Confirm" at bounding box center [858, 415] width 41 height 24
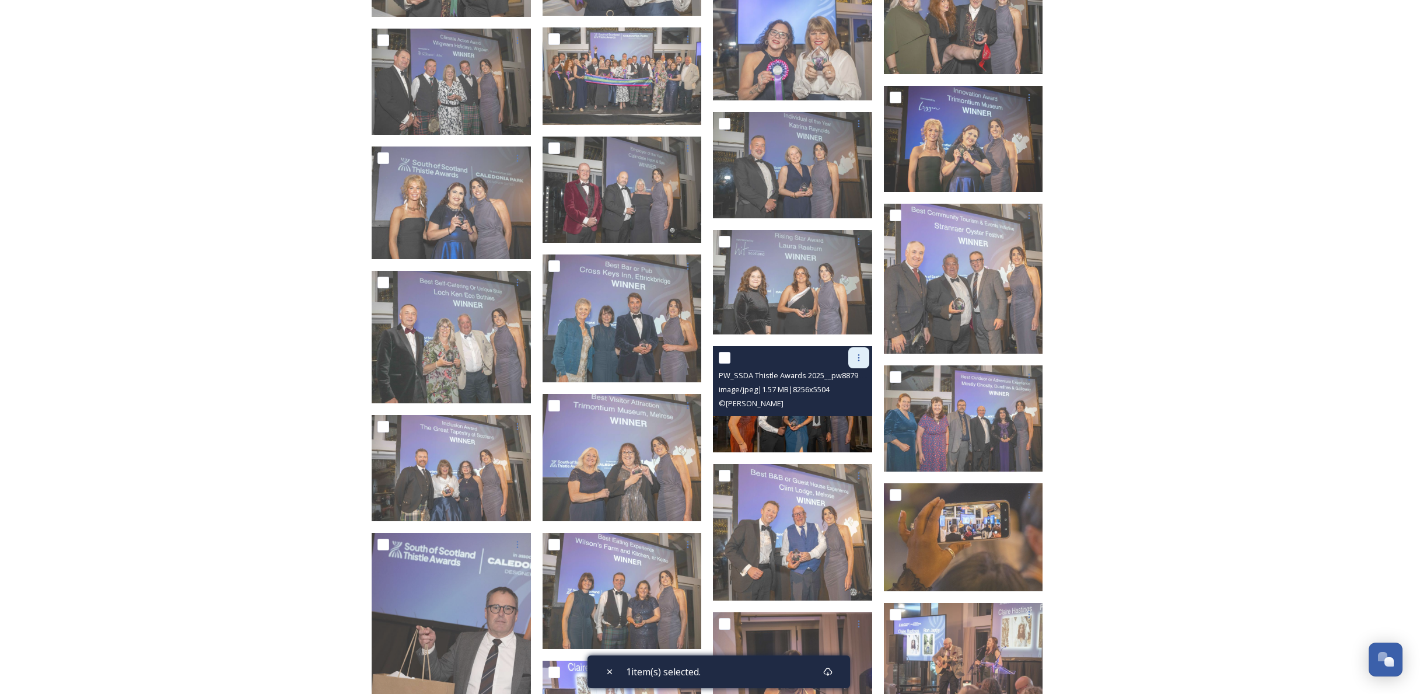
click at [856, 364] on div at bounding box center [858, 357] width 21 height 21
click at [848, 404] on span "Download" at bounding box center [845, 406] width 36 height 11
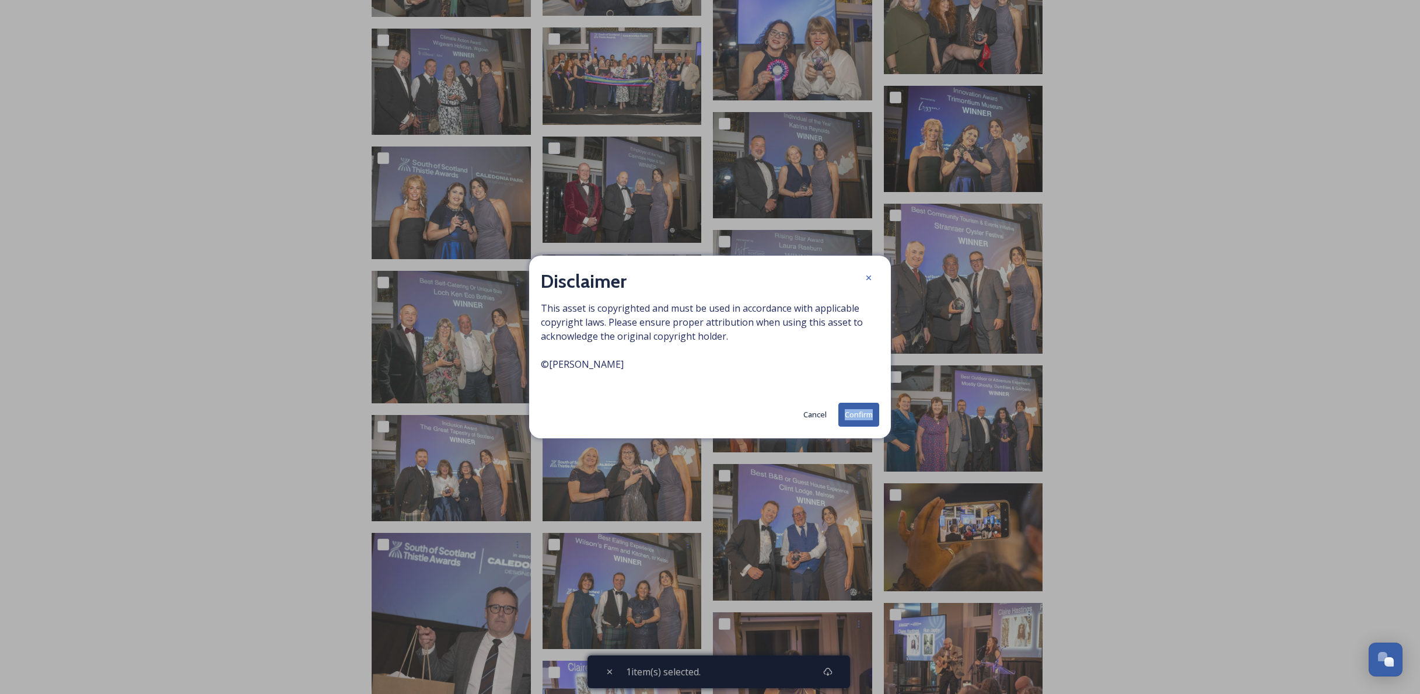
click at [847, 417] on button "Confirm" at bounding box center [858, 415] width 41 height 24
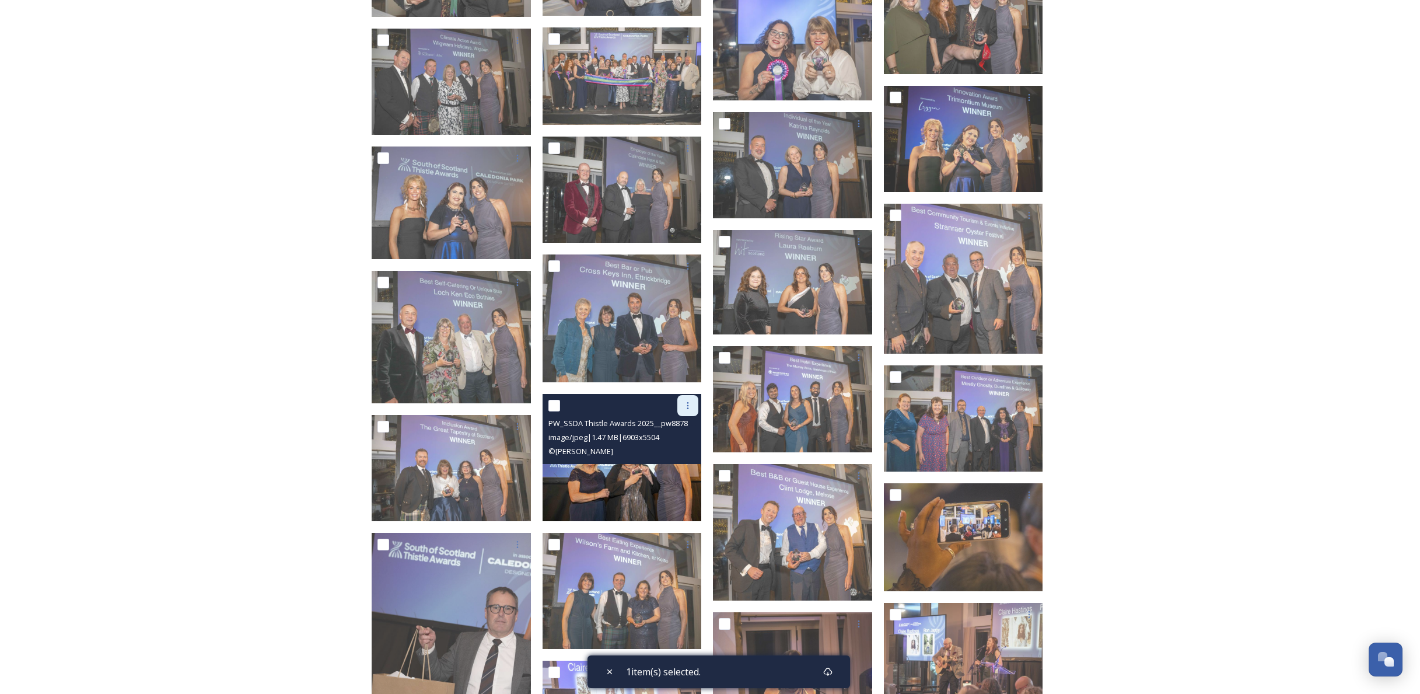
click at [689, 407] on icon at bounding box center [687, 405] width 9 height 9
click at [677, 451] on span "Download" at bounding box center [674, 453] width 36 height 11
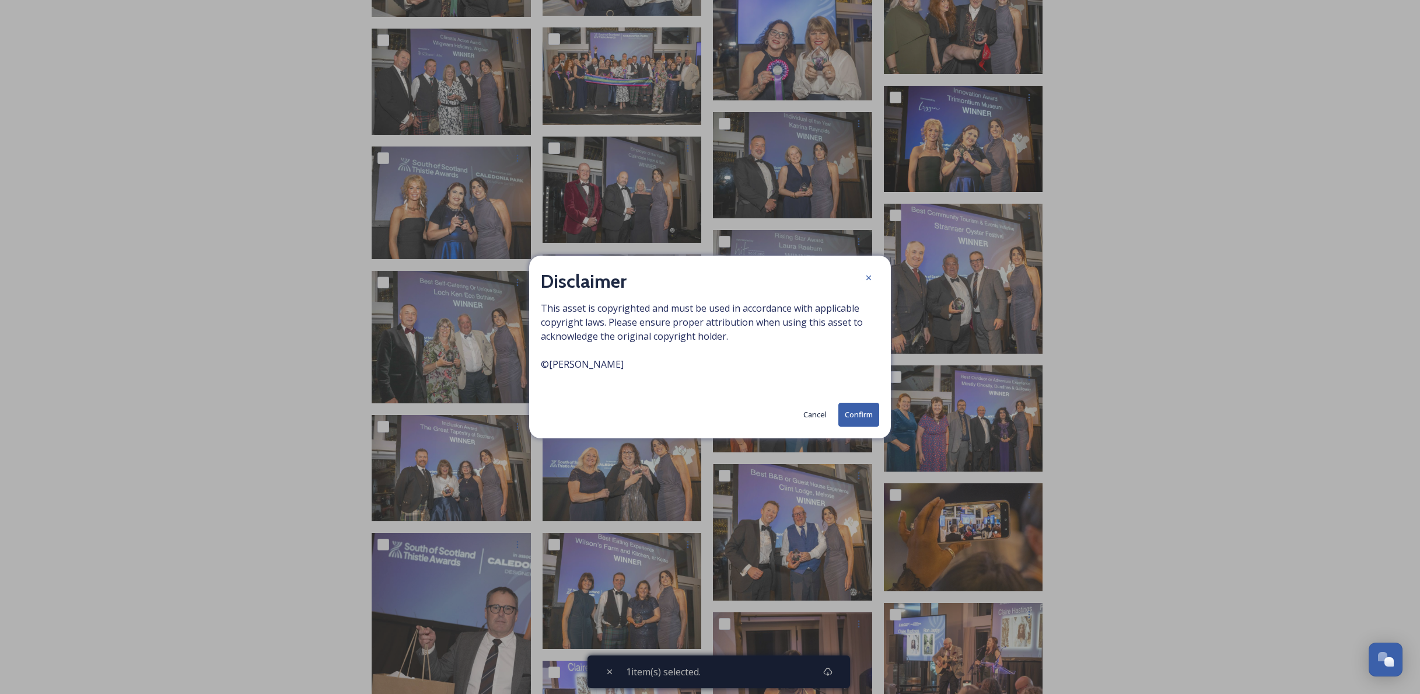
click at [859, 415] on button "Confirm" at bounding box center [858, 415] width 41 height 24
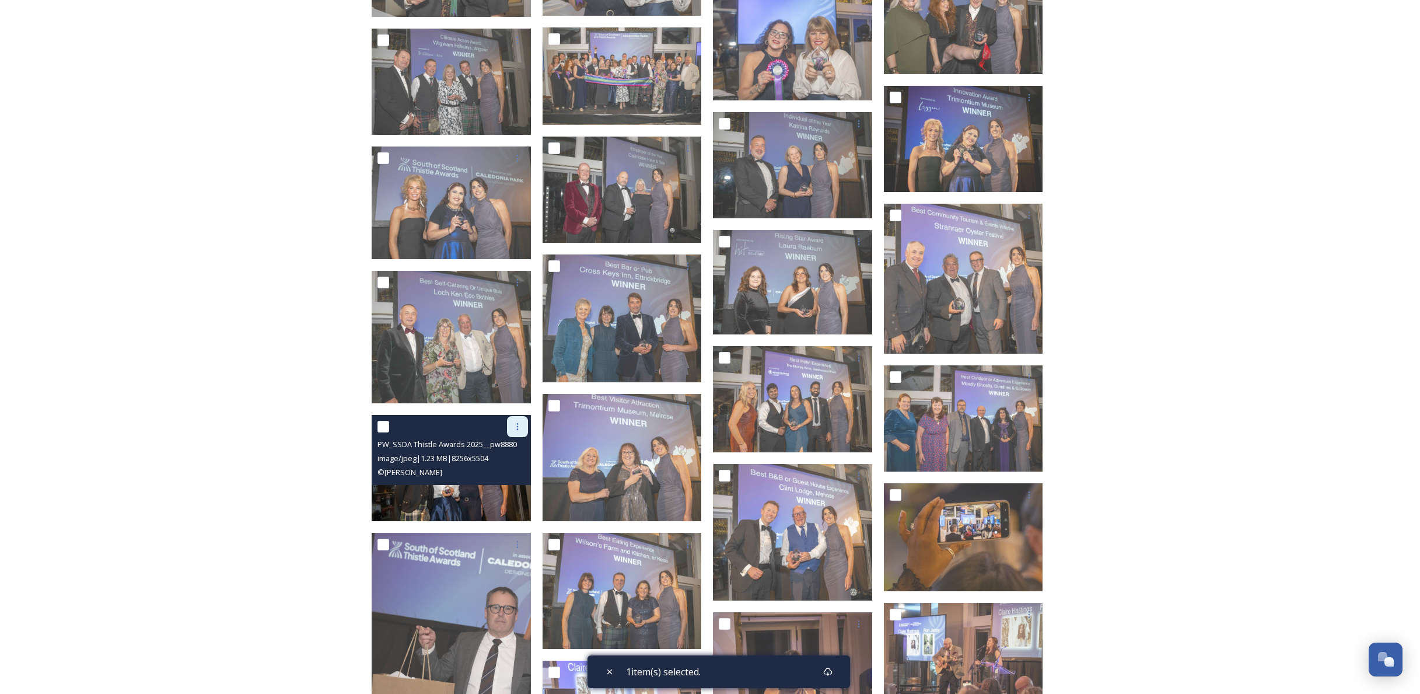
click at [521, 427] on icon at bounding box center [517, 426] width 9 height 9
click at [514, 473] on span "Download" at bounding box center [504, 475] width 36 height 11
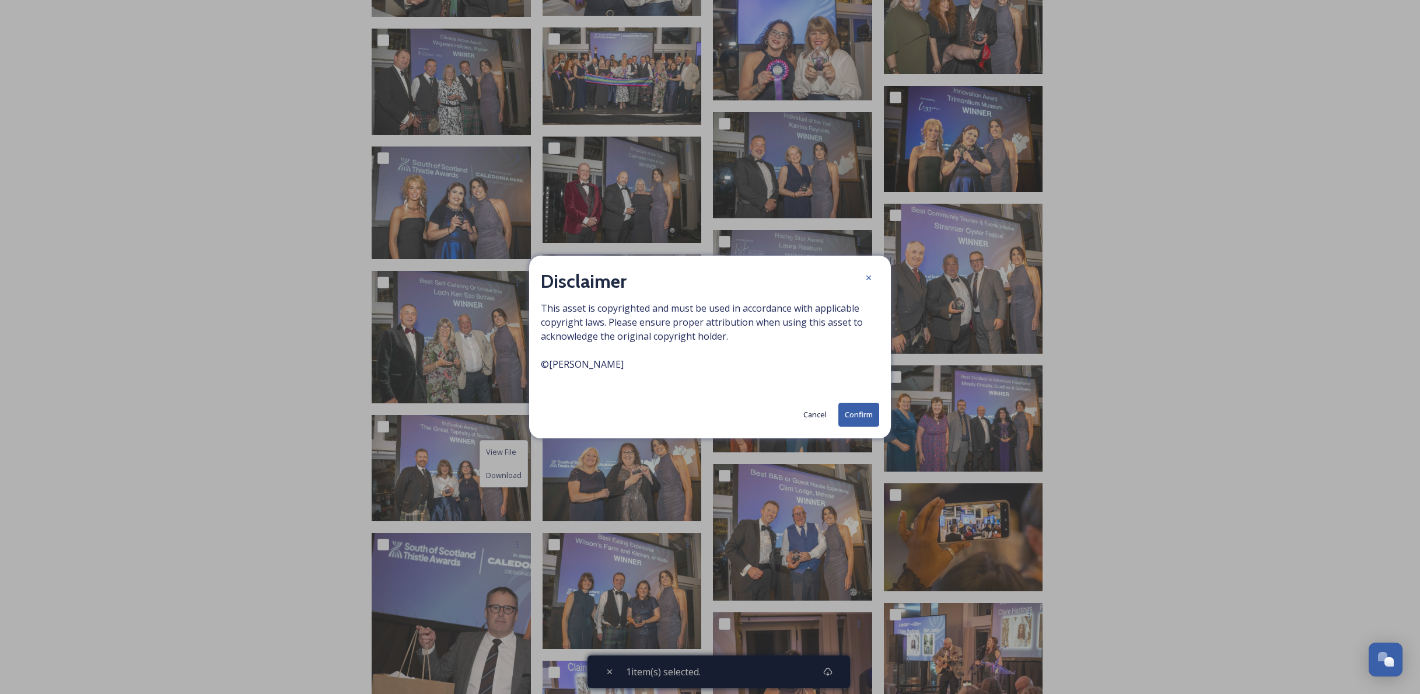
click at [864, 413] on button "Confirm" at bounding box center [858, 415] width 41 height 24
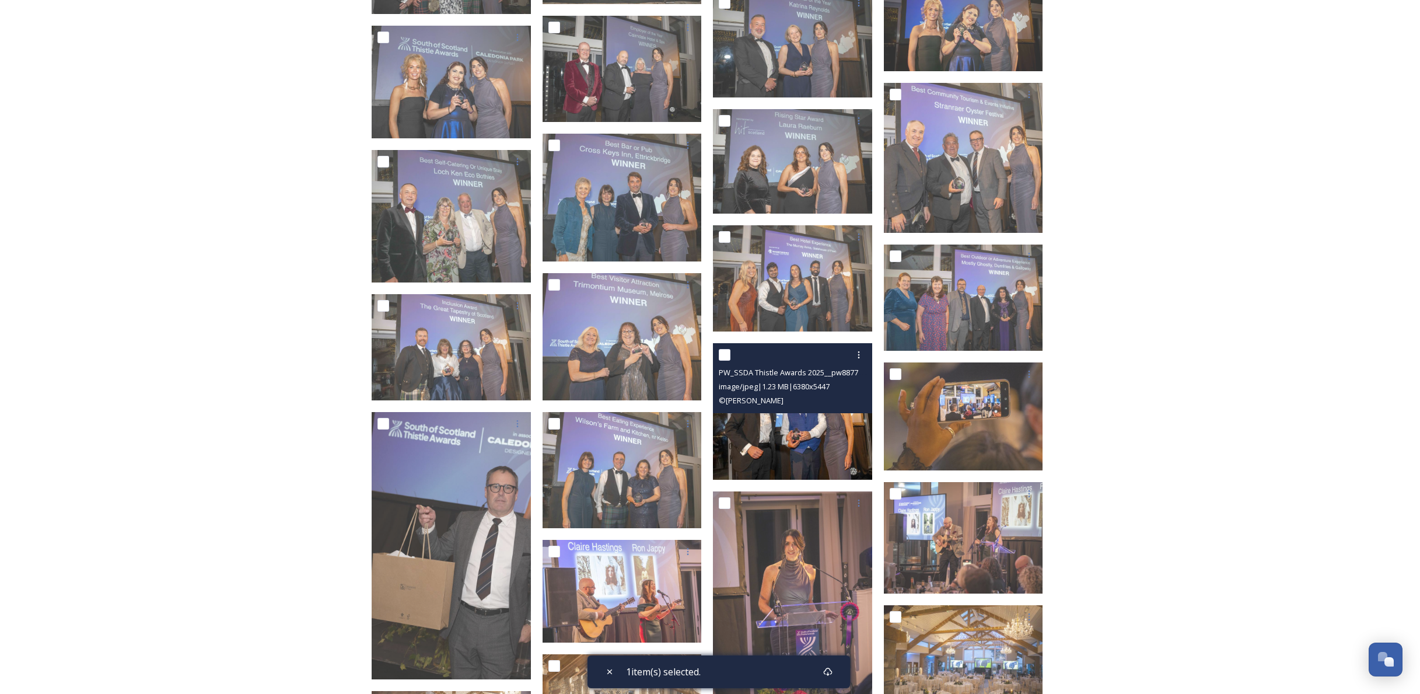
scroll to position [1181, 0]
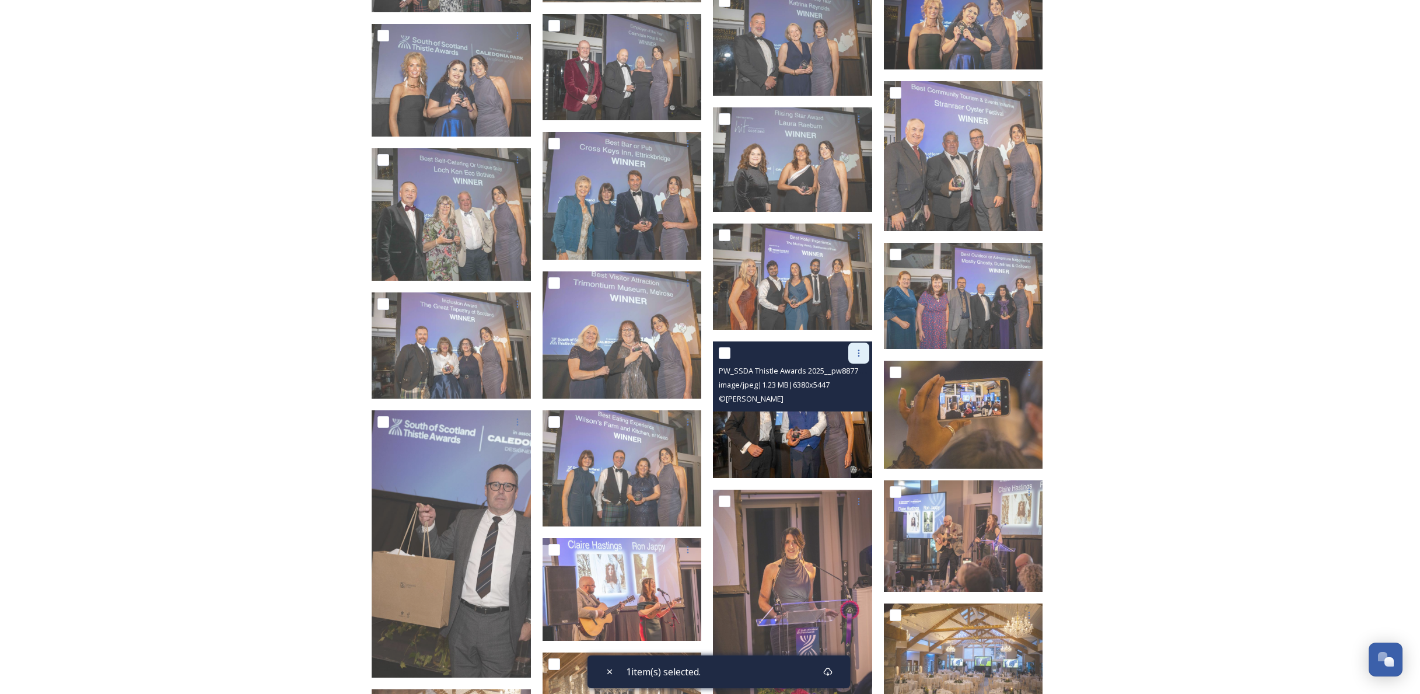
click at [859, 354] on icon at bounding box center [858, 352] width 9 height 9
click at [840, 401] on span "Download" at bounding box center [845, 401] width 36 height 11
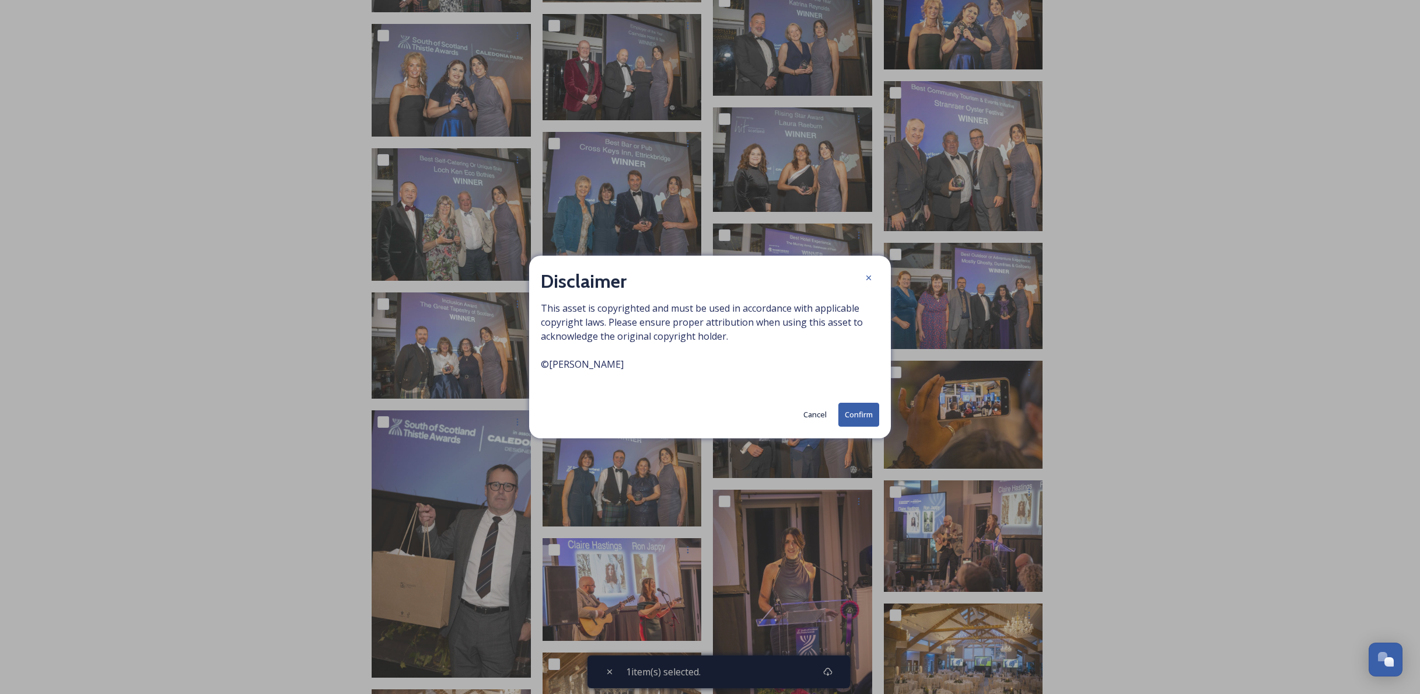
click at [851, 414] on button "Confirm" at bounding box center [858, 415] width 41 height 24
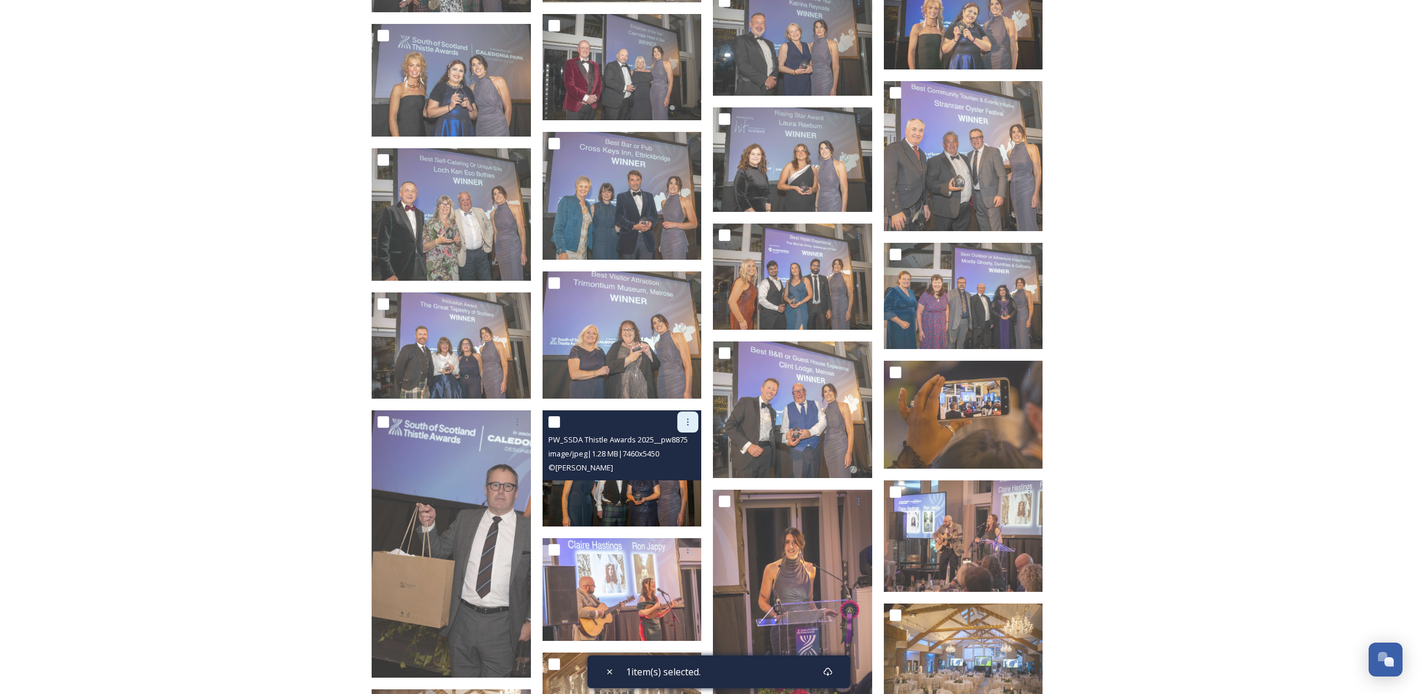
click at [687, 423] on icon at bounding box center [687, 421] width 9 height 9
click at [677, 469] on span "Download" at bounding box center [674, 469] width 36 height 11
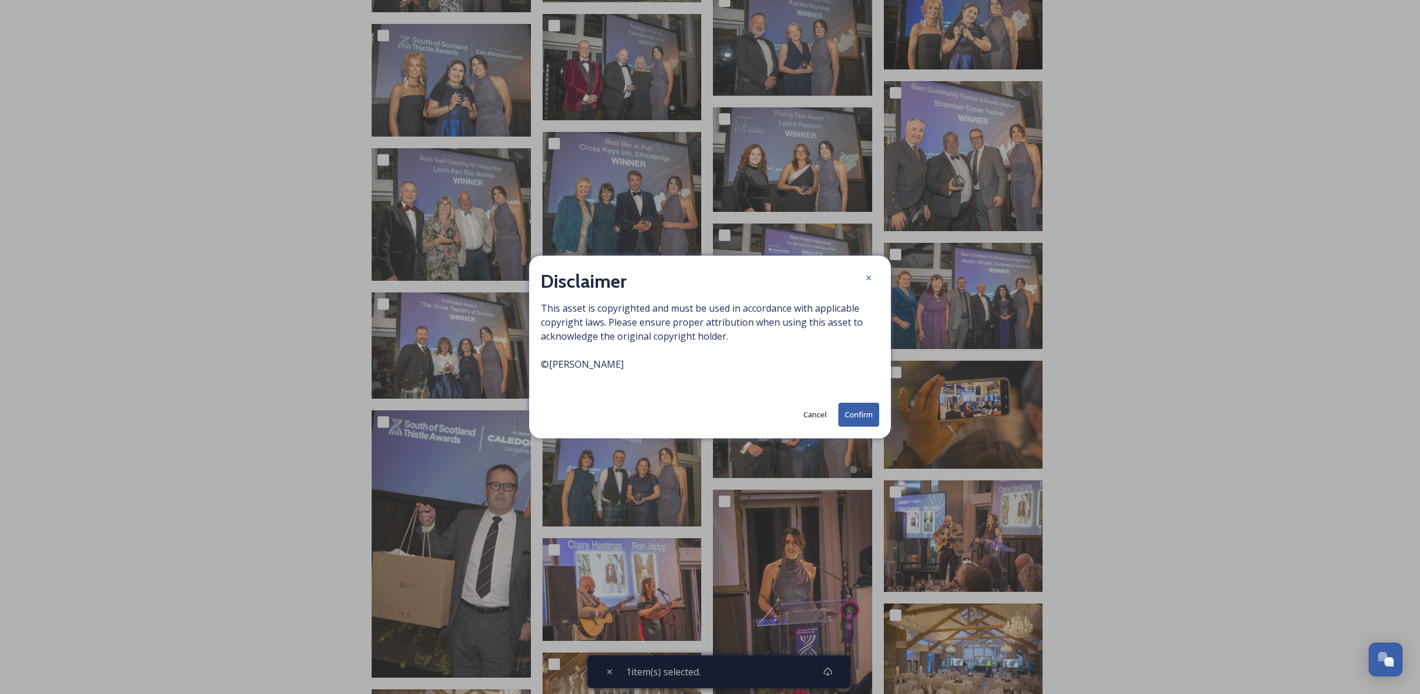
click at [850, 420] on button "Confirm" at bounding box center [858, 415] width 41 height 24
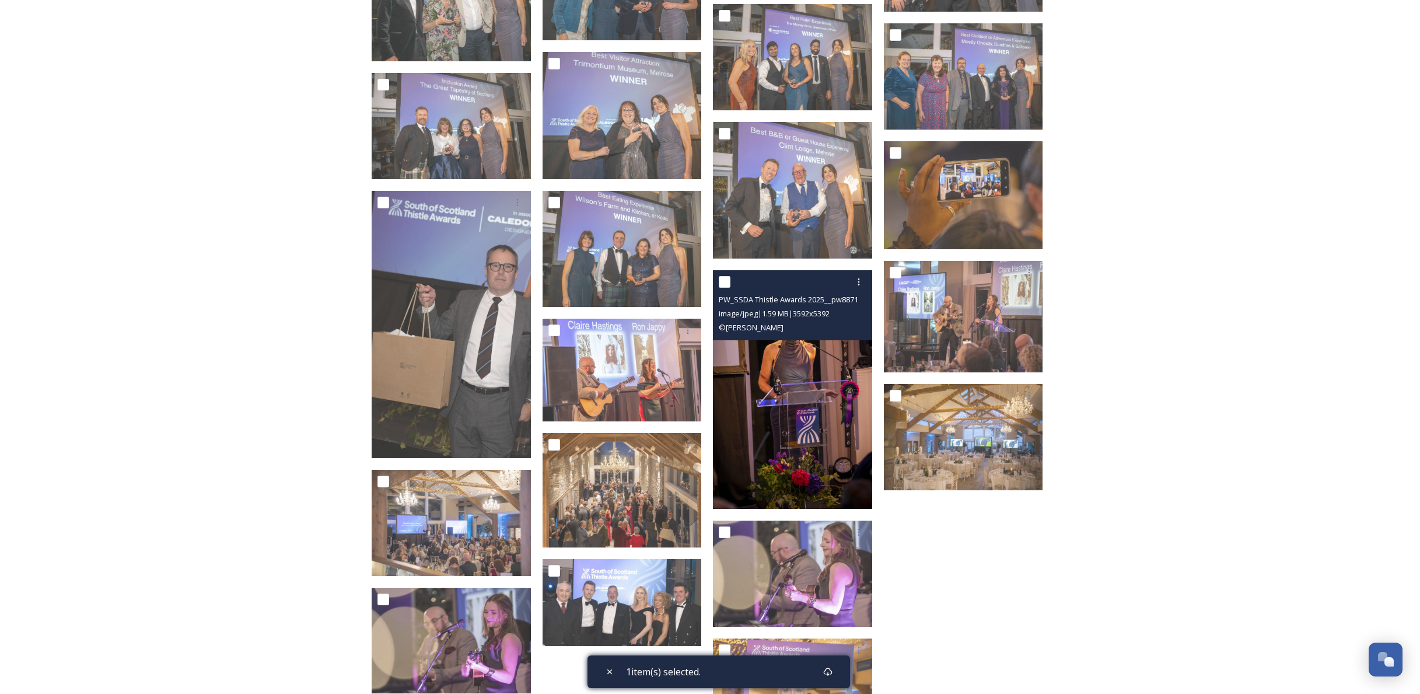
scroll to position [1419, 0]
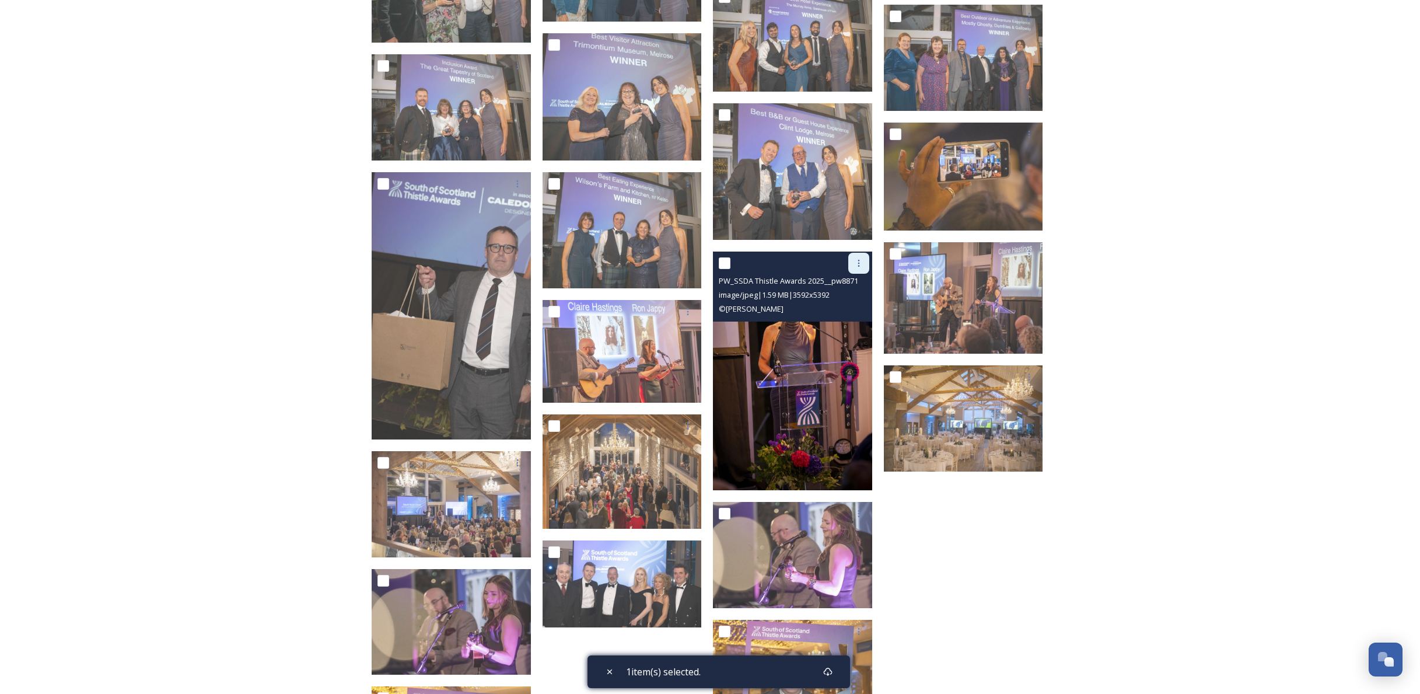
click at [858, 261] on icon at bounding box center [858, 262] width 9 height 9
click at [843, 310] on span "Download" at bounding box center [845, 311] width 36 height 11
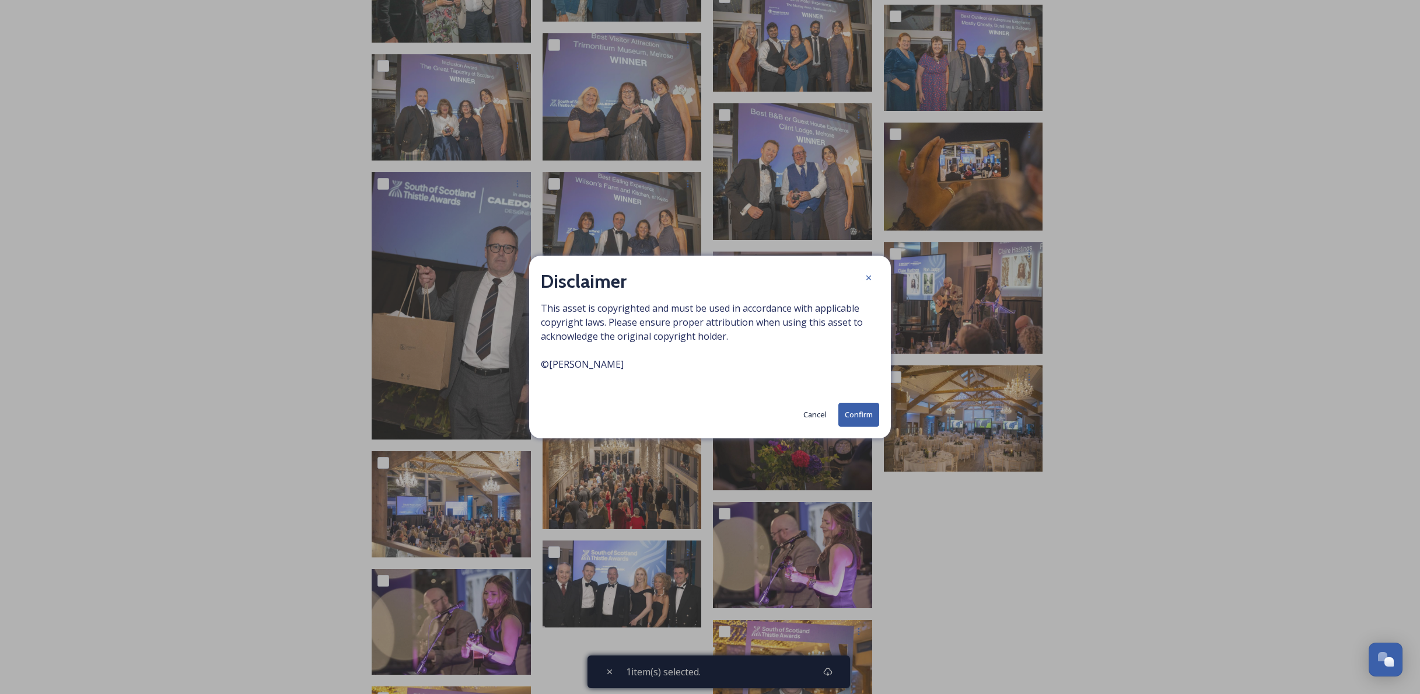
click at [860, 418] on button "Confirm" at bounding box center [858, 415] width 41 height 24
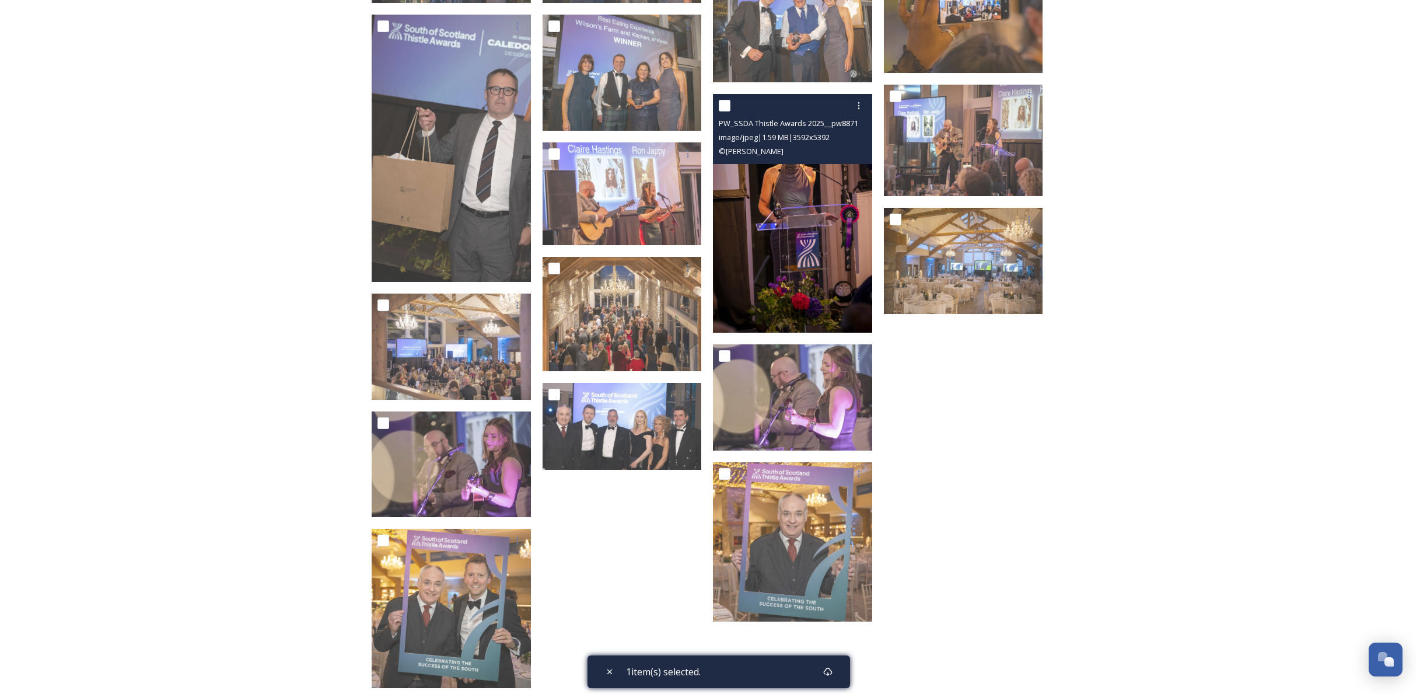
scroll to position [1652, 0]
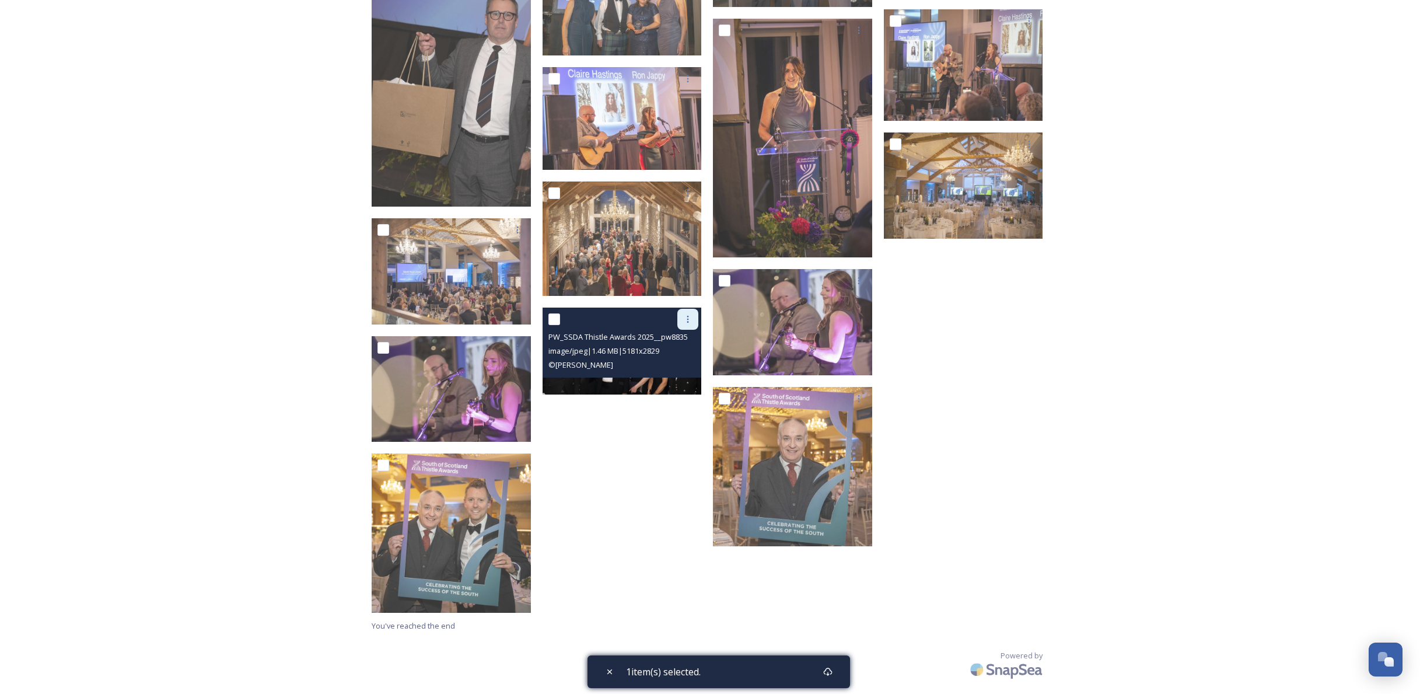
click at [691, 317] on icon at bounding box center [687, 318] width 9 height 9
click at [669, 368] on span "Download" at bounding box center [674, 367] width 36 height 11
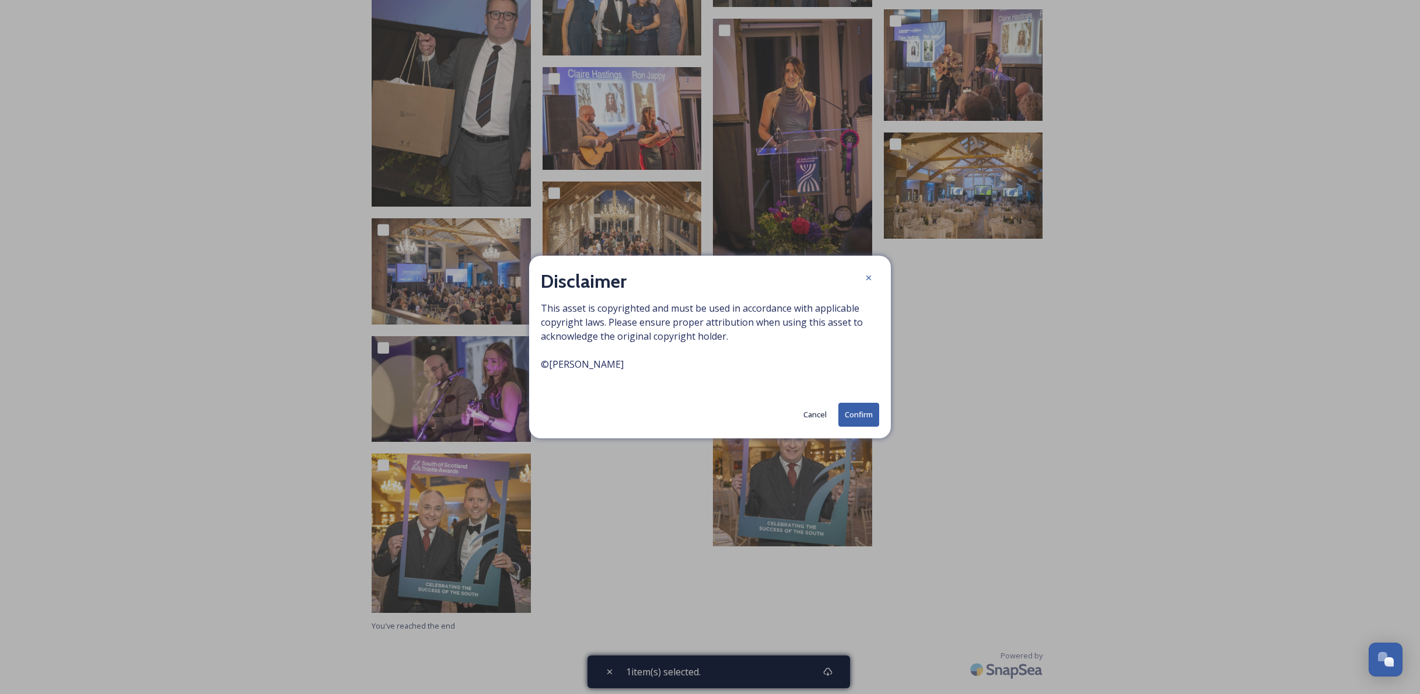
click at [856, 420] on button "Confirm" at bounding box center [858, 415] width 41 height 24
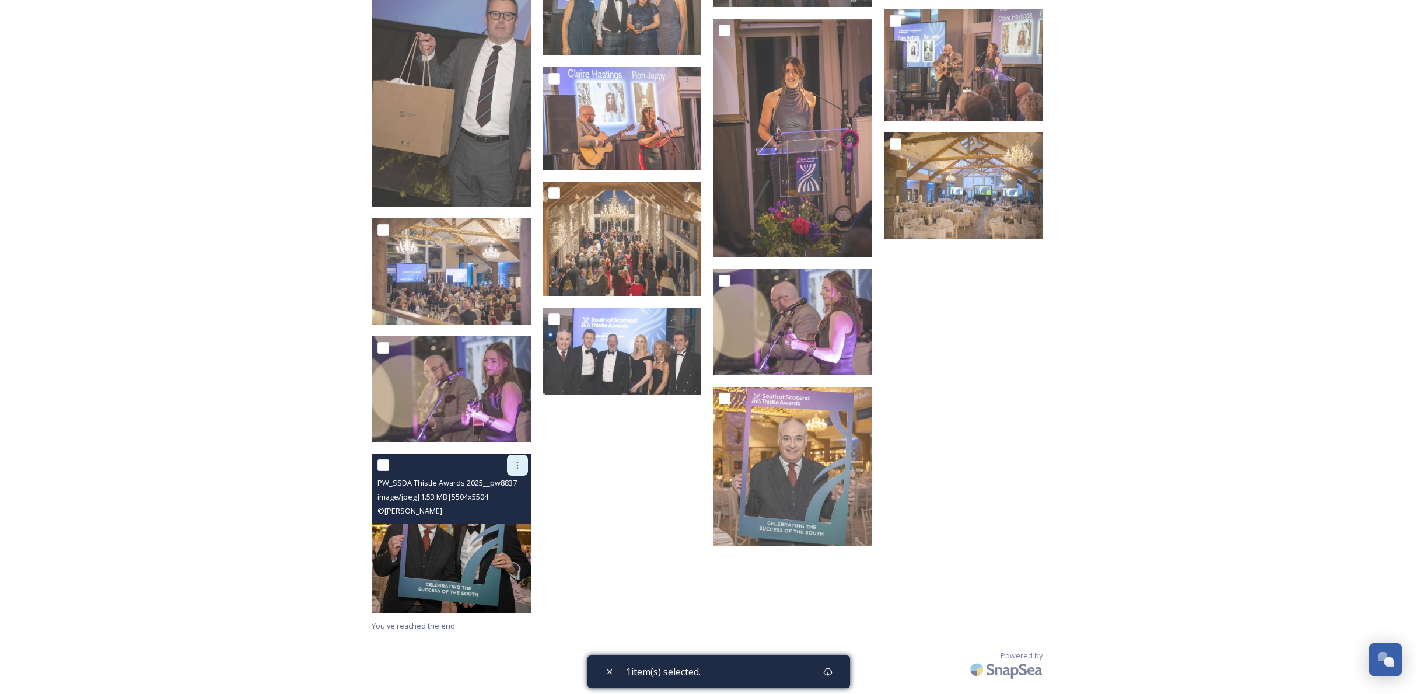
click at [517, 469] on div at bounding box center [517, 465] width 21 height 21
click at [510, 511] on span "Download" at bounding box center [504, 513] width 36 height 11
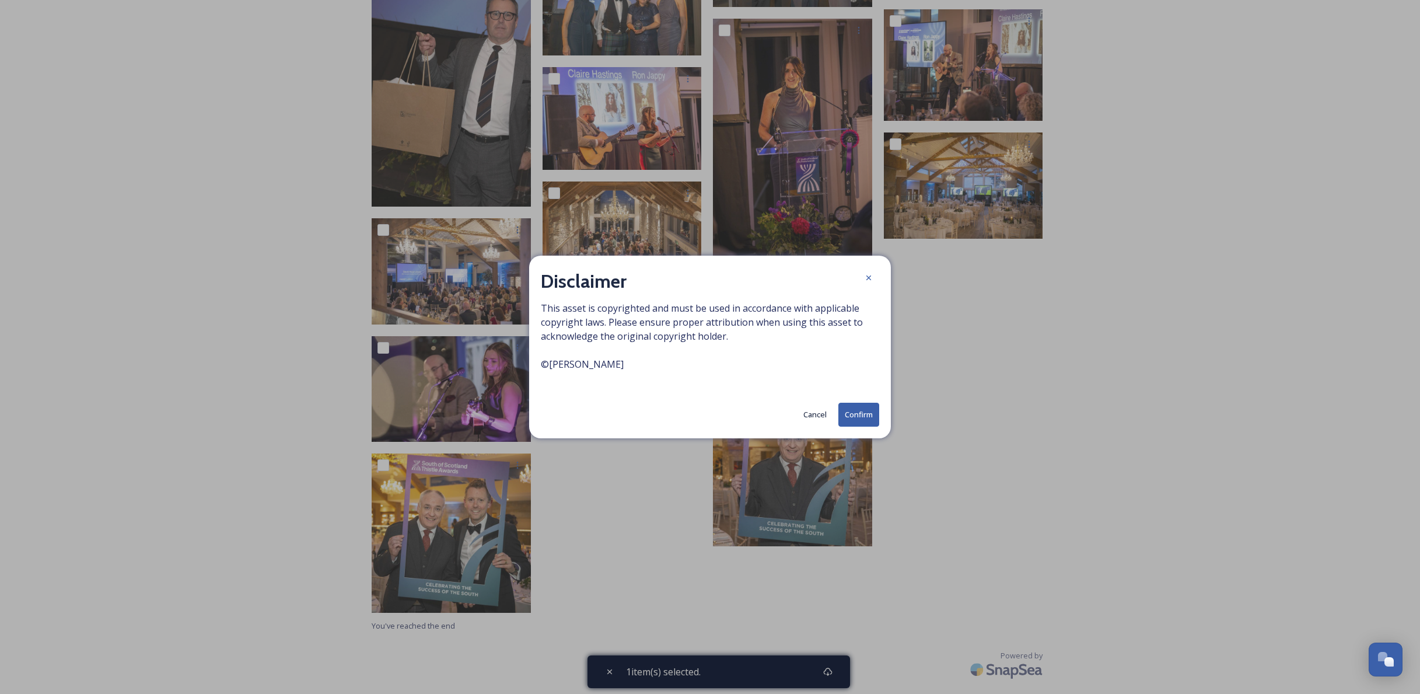
click at [871, 417] on button "Confirm" at bounding box center [858, 415] width 41 height 24
